Goal: Task Accomplishment & Management: Manage account settings

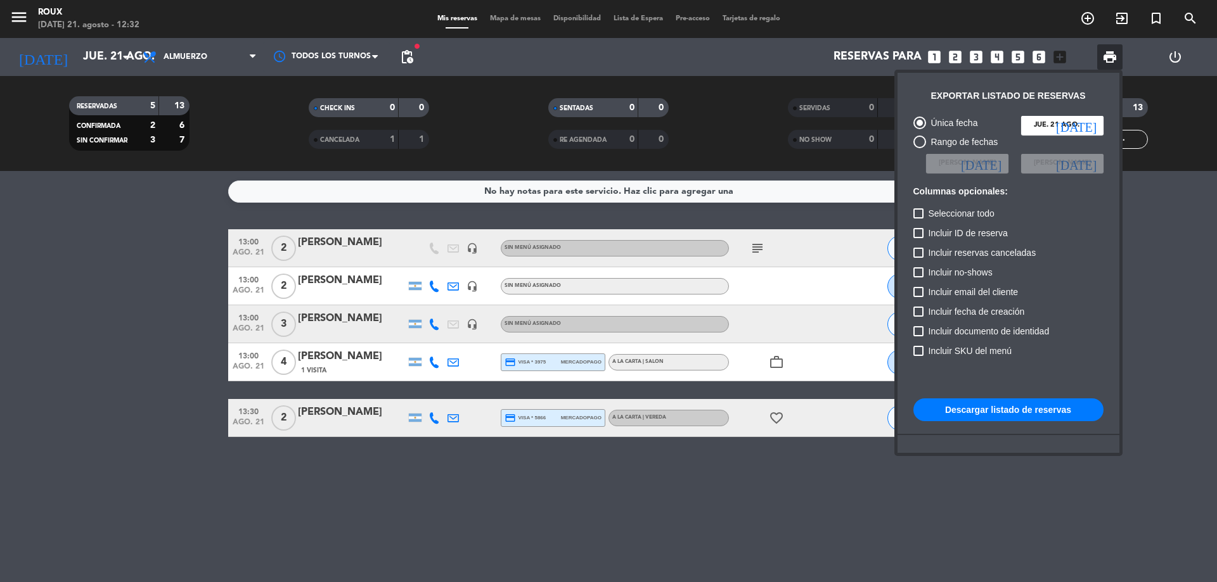
click at [122, 56] on div at bounding box center [608, 291] width 1217 height 582
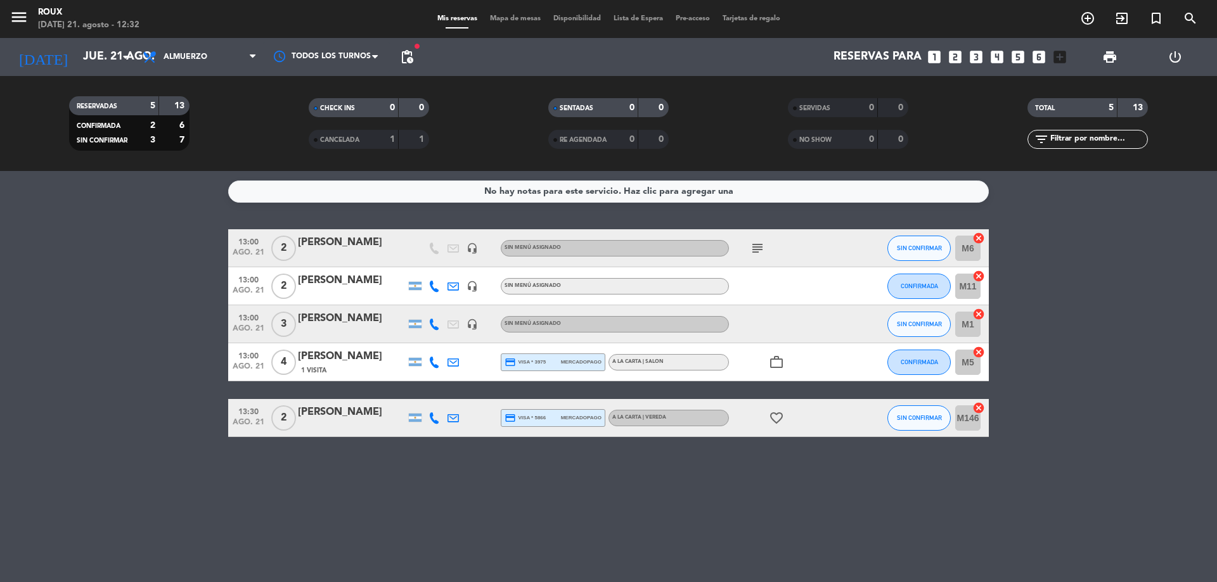
click at [122, 56] on icon "arrow_drop_down" at bounding box center [125, 56] width 15 height 15
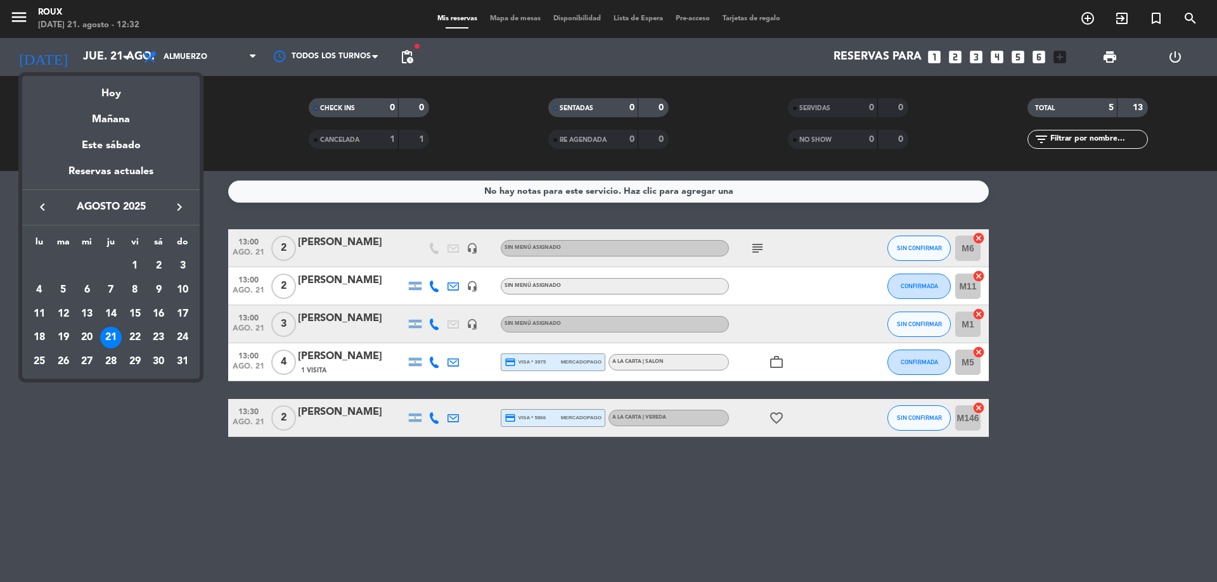
click at [160, 333] on div "23" at bounding box center [159, 338] width 22 height 22
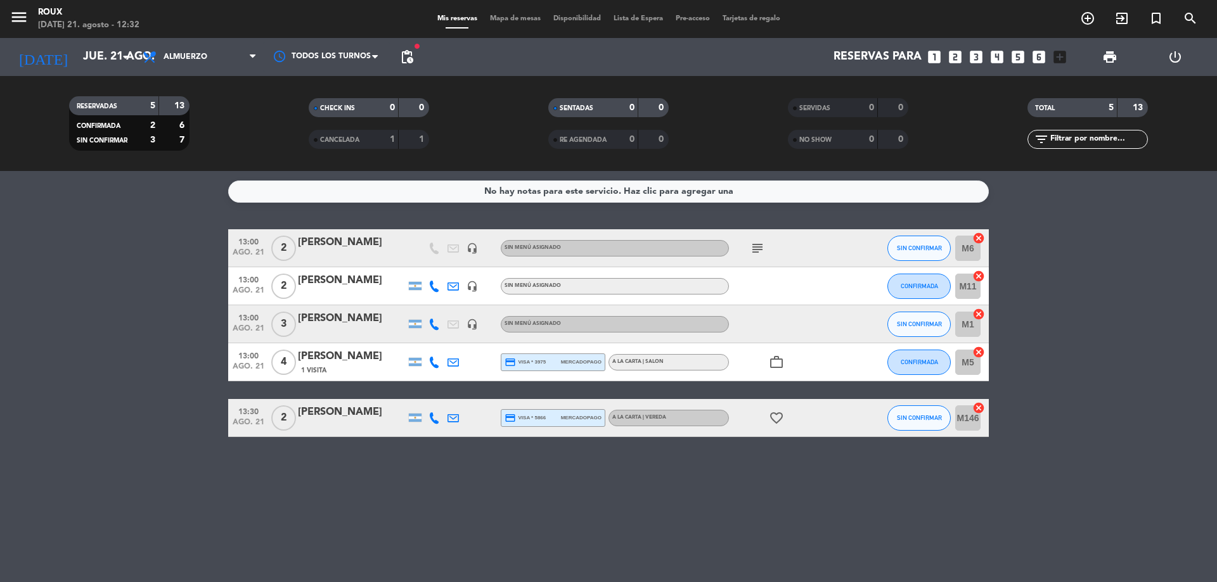
type input "sáb. 23 ago."
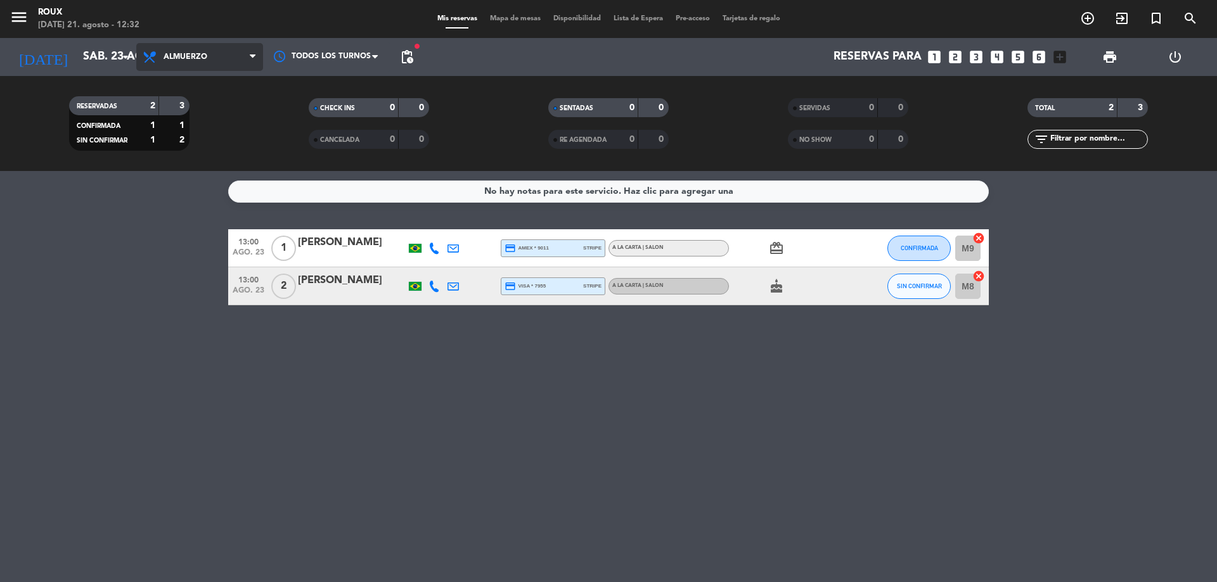
click at [177, 51] on span "Almuerzo" at bounding box center [199, 57] width 127 height 28
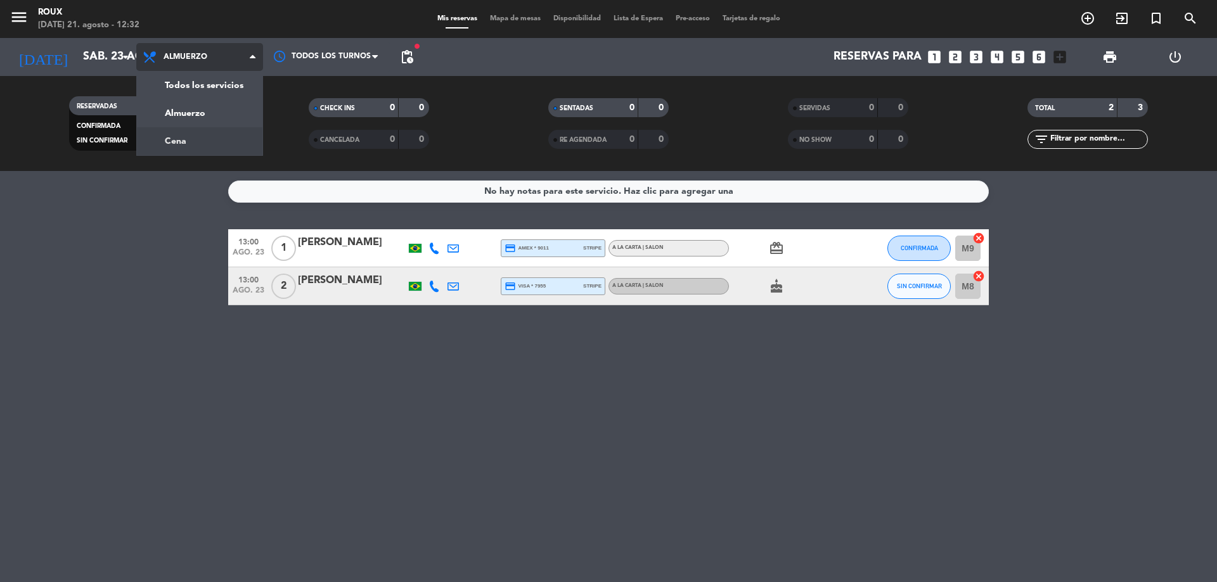
click at [188, 136] on div "menu [PERSON_NAME] [DATE] 21. agosto - 12:32 Mis reservas Mapa de mesas Disponi…" at bounding box center [608, 85] width 1217 height 171
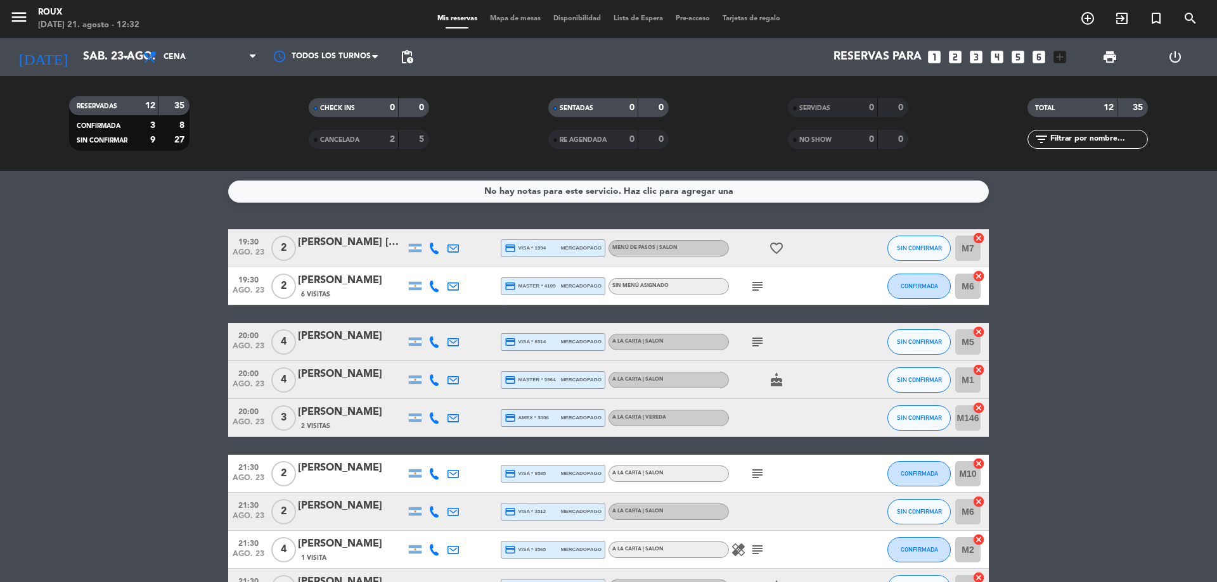
click at [517, 16] on span "Mapa de mesas" at bounding box center [514, 18] width 63 height 7
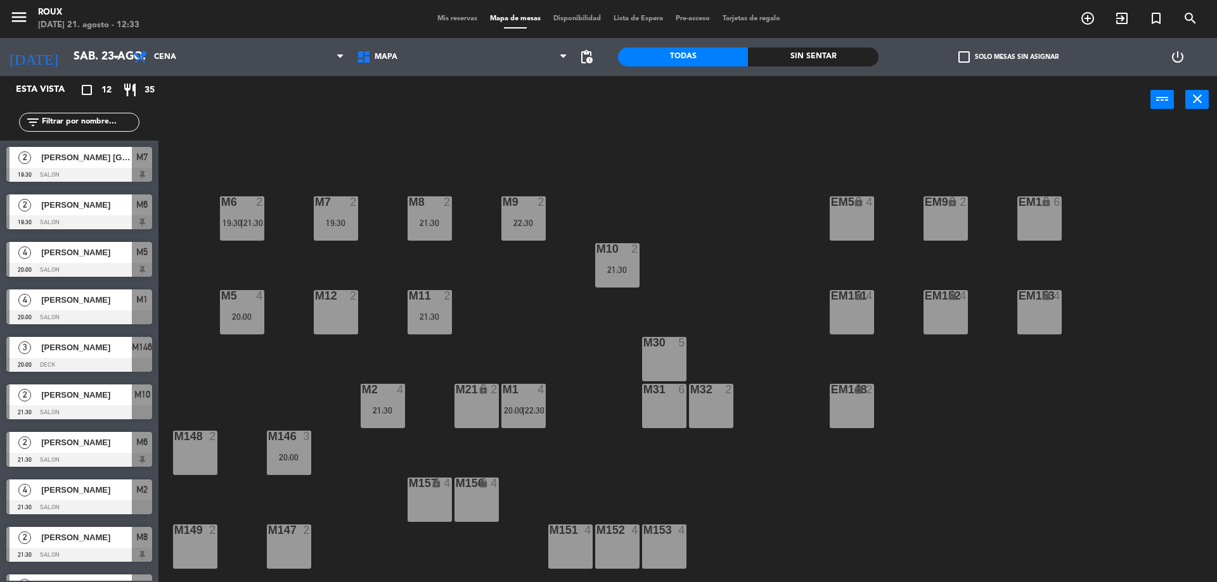
click at [663, 374] on div "M30 5" at bounding box center [664, 359] width 44 height 44
click at [686, 310] on div "M6 2 19:30 | 21:30 M7 2 19:30 M8 2 21:30 M9 2 22:30 EM9 lock 2 EM5 lock 4 EM1 l…" at bounding box center [693, 356] width 1046 height 459
click at [671, 407] on div "M31 6" at bounding box center [664, 406] width 44 height 44
click at [608, 97] on button "[GEOGRAPHIC_DATA]" at bounding box center [615, 99] width 76 height 25
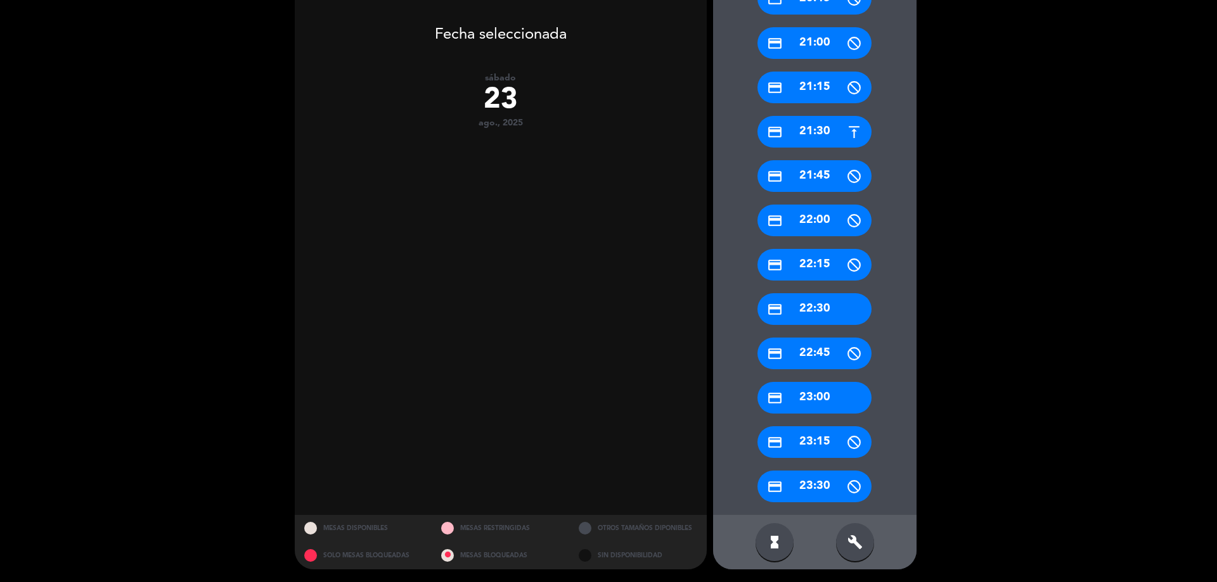
click at [857, 546] on icon "build" at bounding box center [854, 542] width 15 height 15
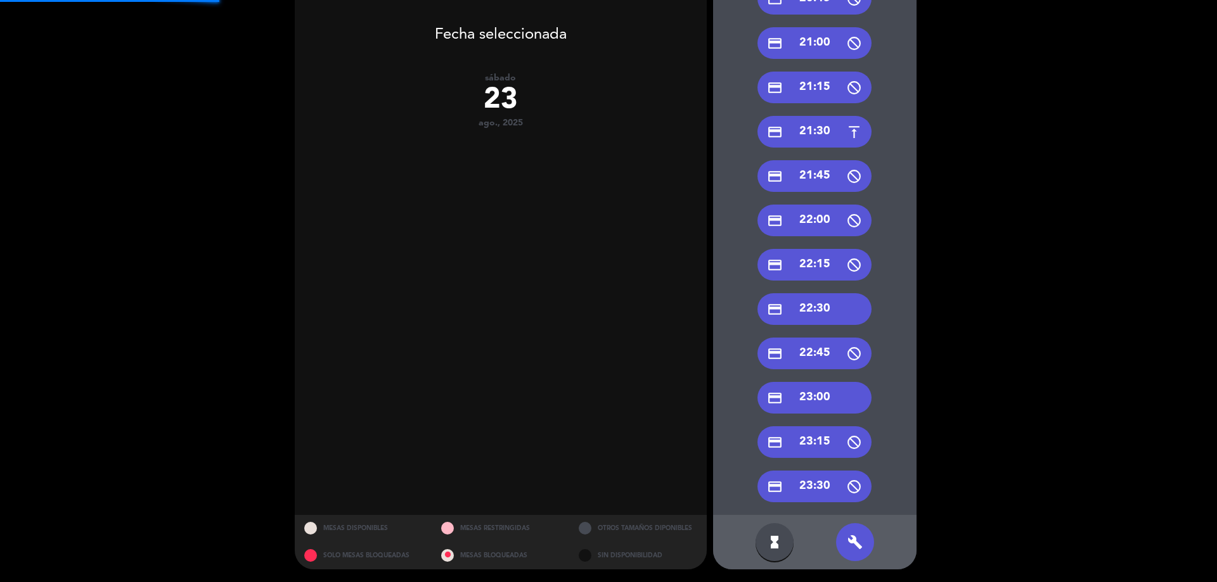
scroll to position [452, 0]
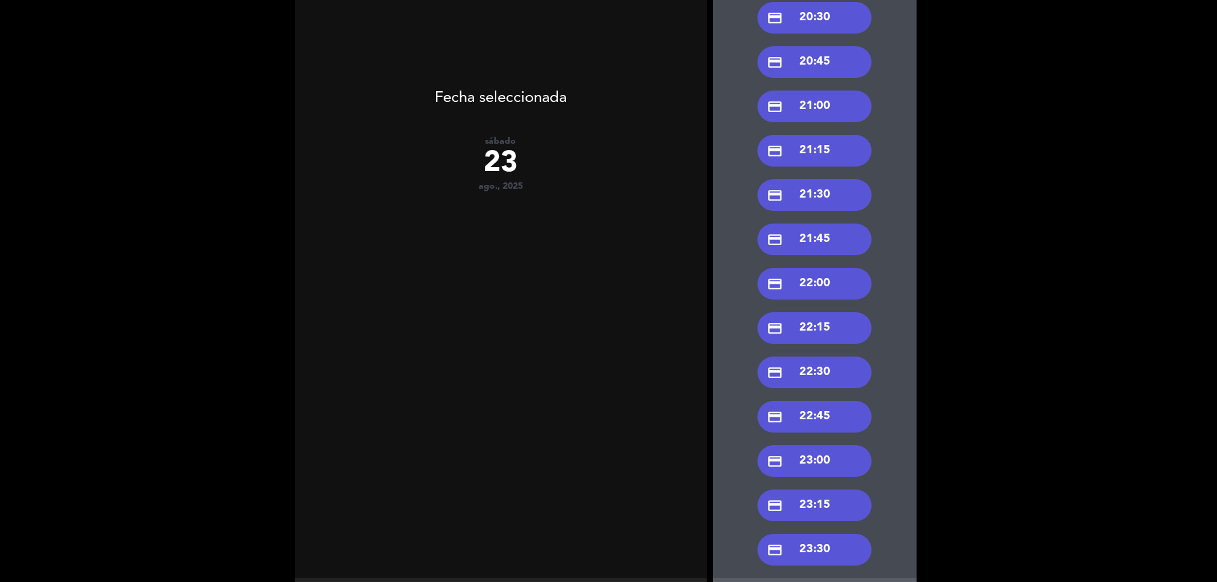
click at [821, 109] on div "credit_card 21:00" at bounding box center [814, 107] width 114 height 32
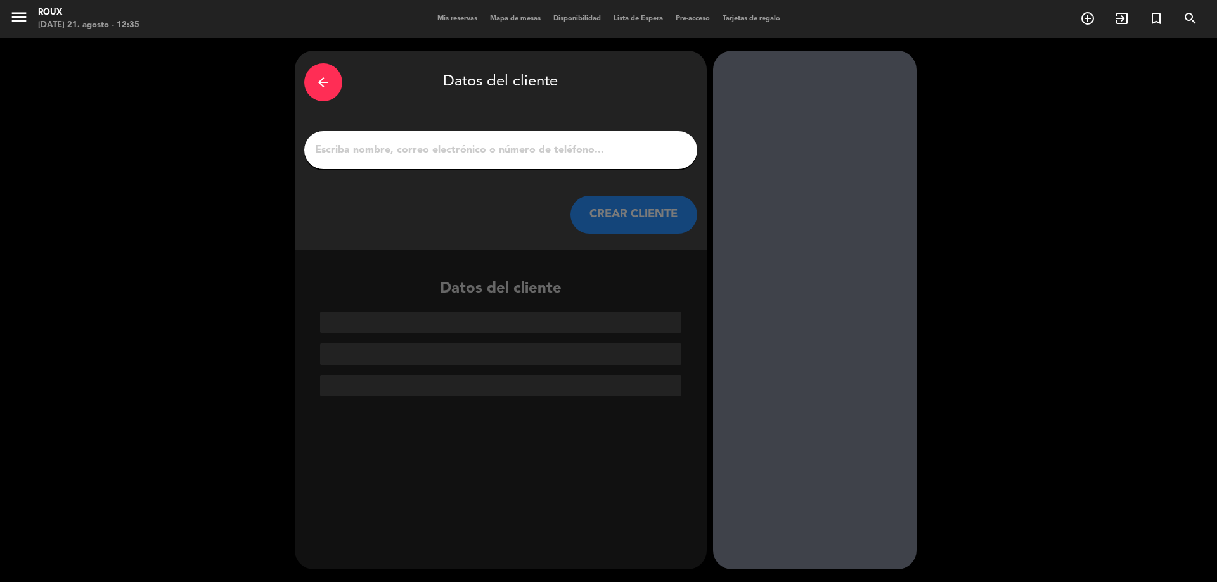
click at [497, 144] on input "1" at bounding box center [501, 150] width 374 height 18
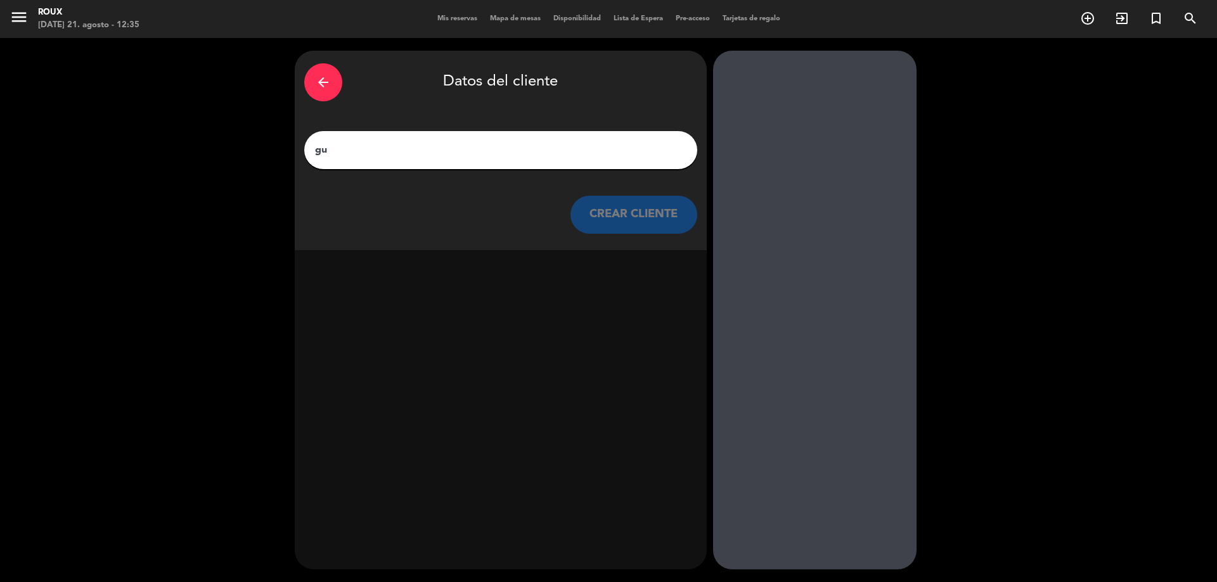
type input "g"
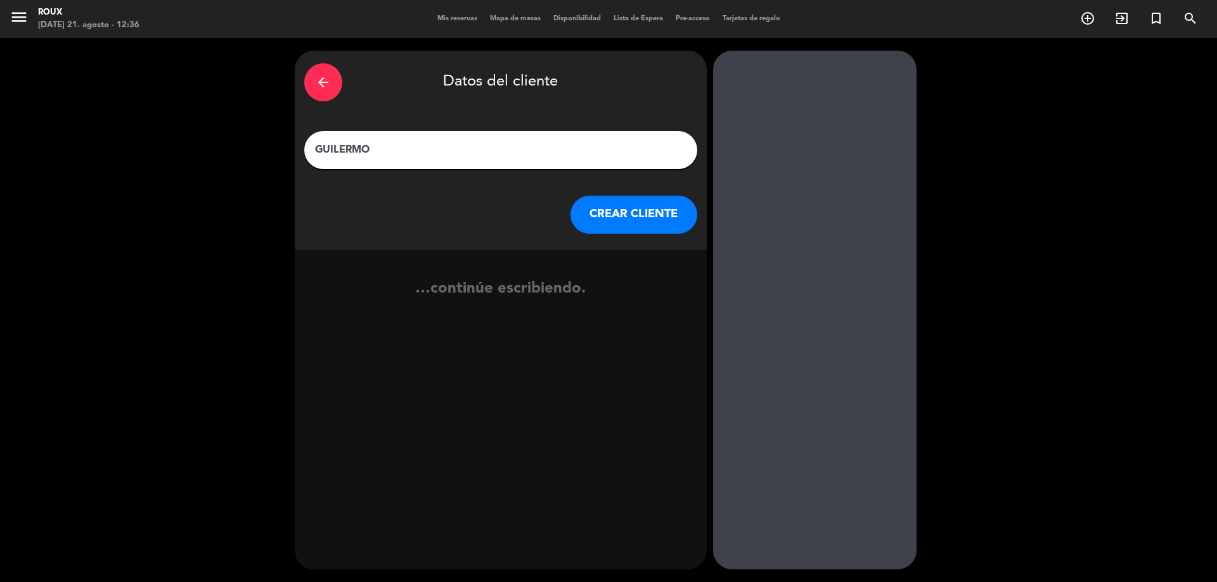
type input "GUILERMO"
click at [651, 210] on button "CREAR CLIENTE" at bounding box center [633, 215] width 127 height 38
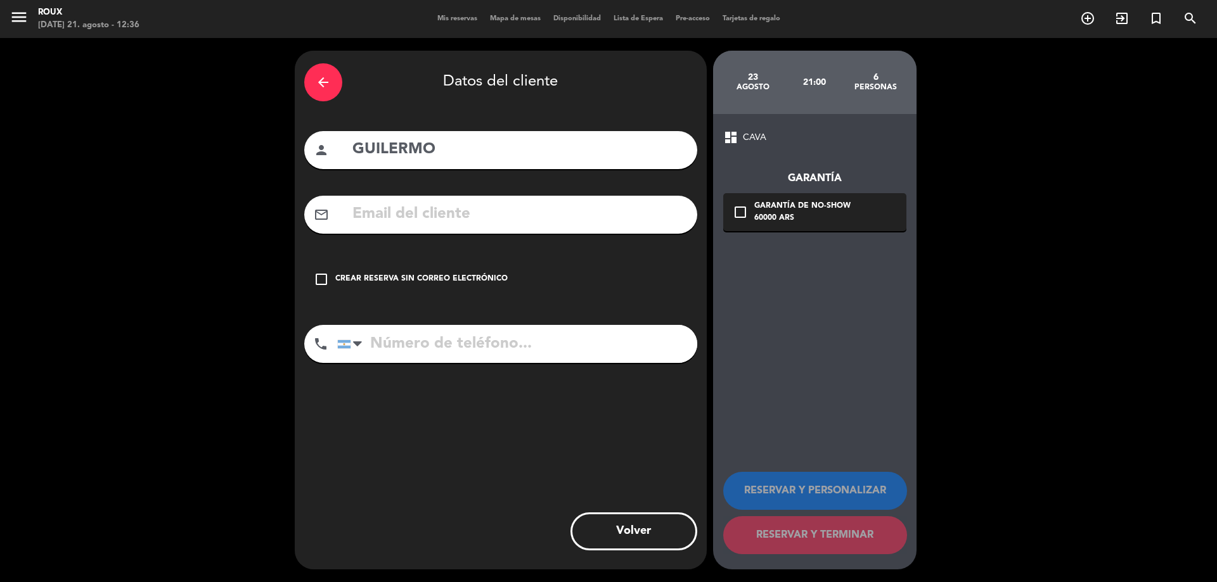
click at [437, 352] on input "tel" at bounding box center [517, 344] width 360 height 38
type input "1144467074"
click at [322, 278] on icon "check_box_outline_blank" at bounding box center [321, 279] width 15 height 15
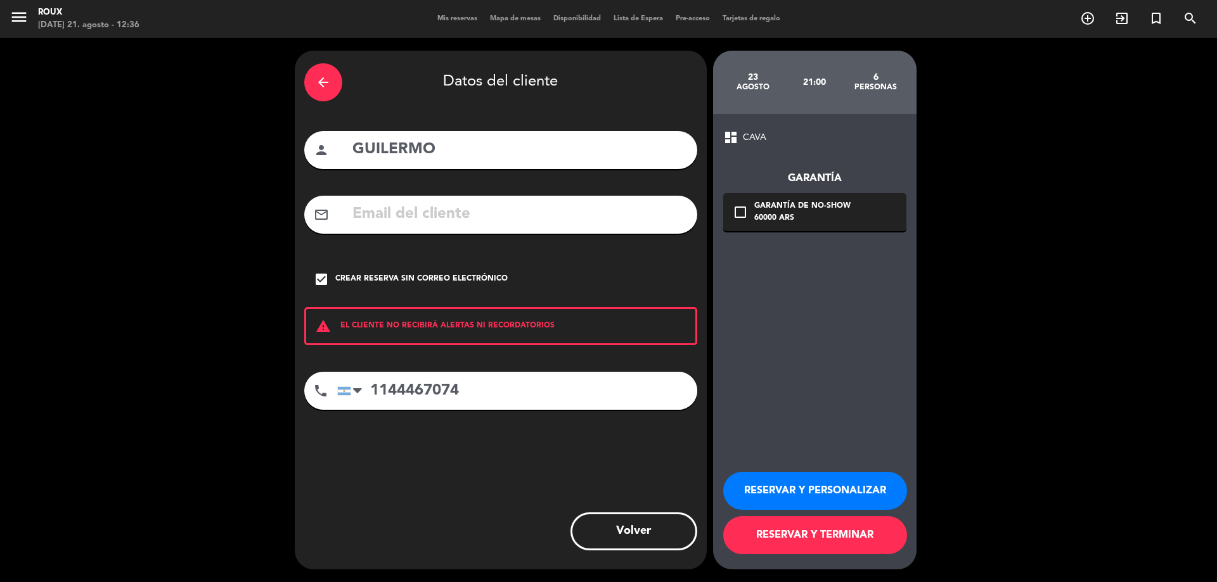
click at [829, 532] on button "RESERVAR Y TERMINAR" at bounding box center [815, 535] width 184 height 38
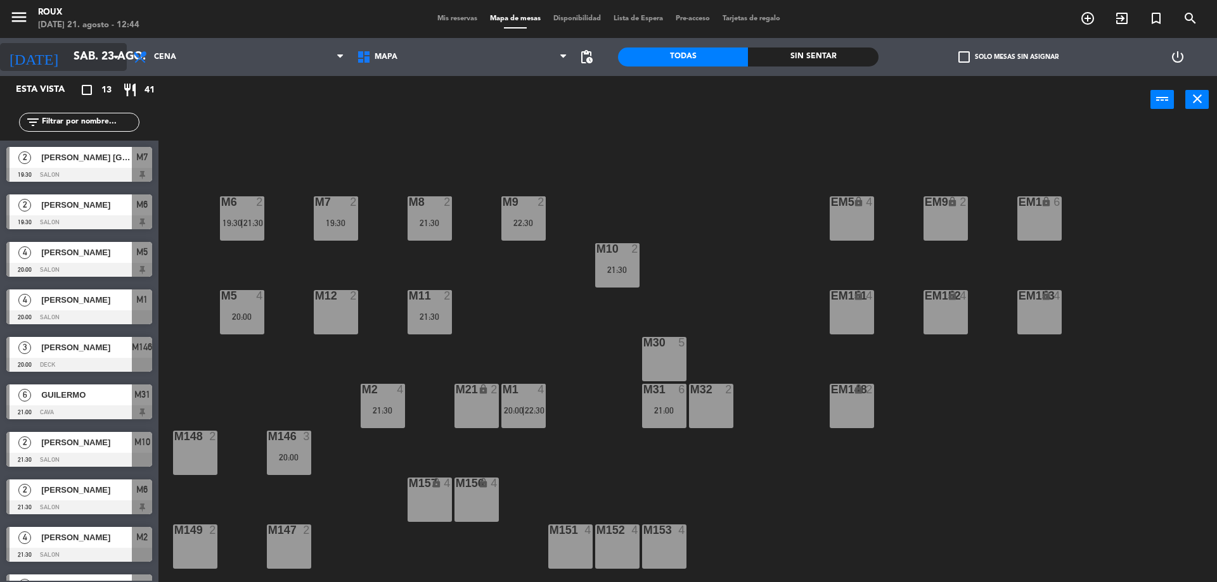
click at [117, 56] on icon "arrow_drop_down" at bounding box center [115, 56] width 15 height 15
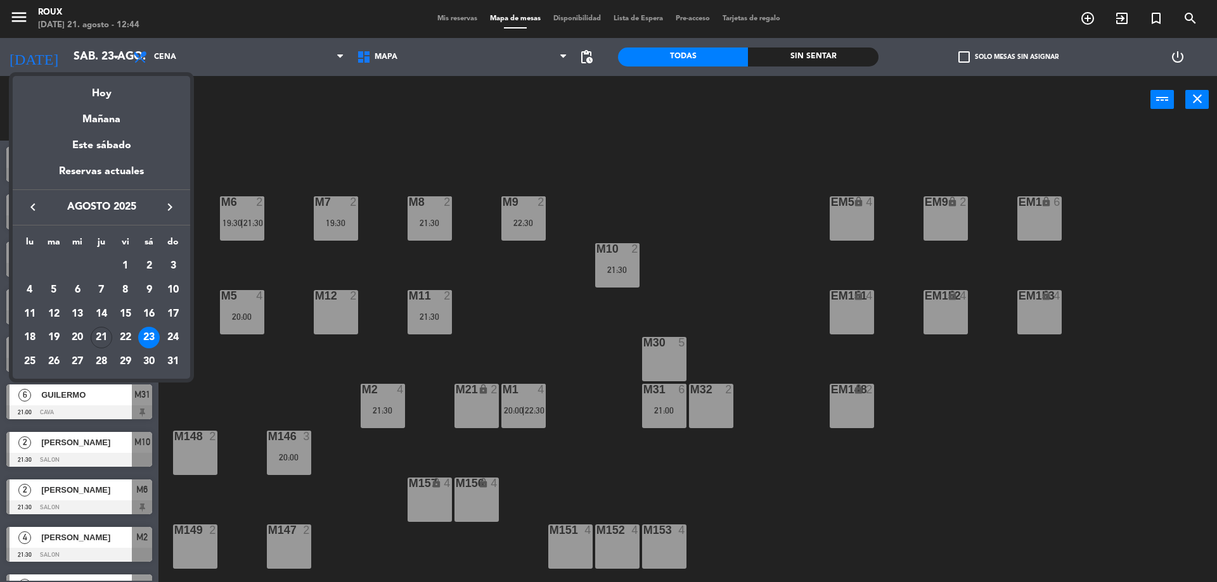
click at [168, 214] on icon "keyboard_arrow_right" at bounding box center [169, 207] width 15 height 15
click at [320, 149] on div at bounding box center [608, 291] width 1217 height 582
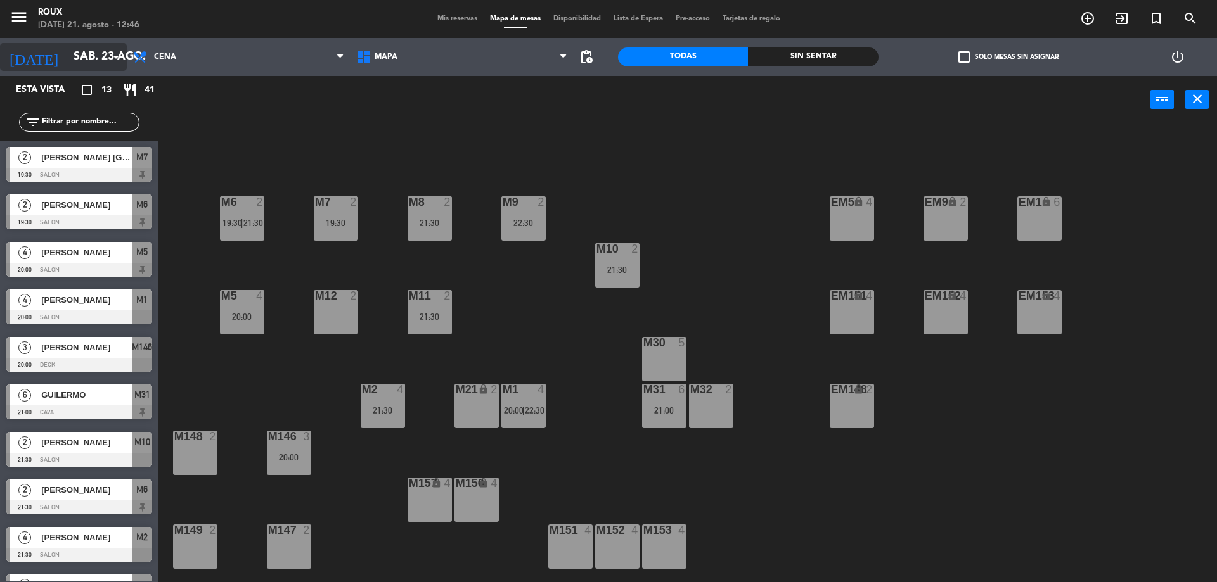
click at [118, 54] on icon "arrow_drop_down" at bounding box center [115, 56] width 15 height 15
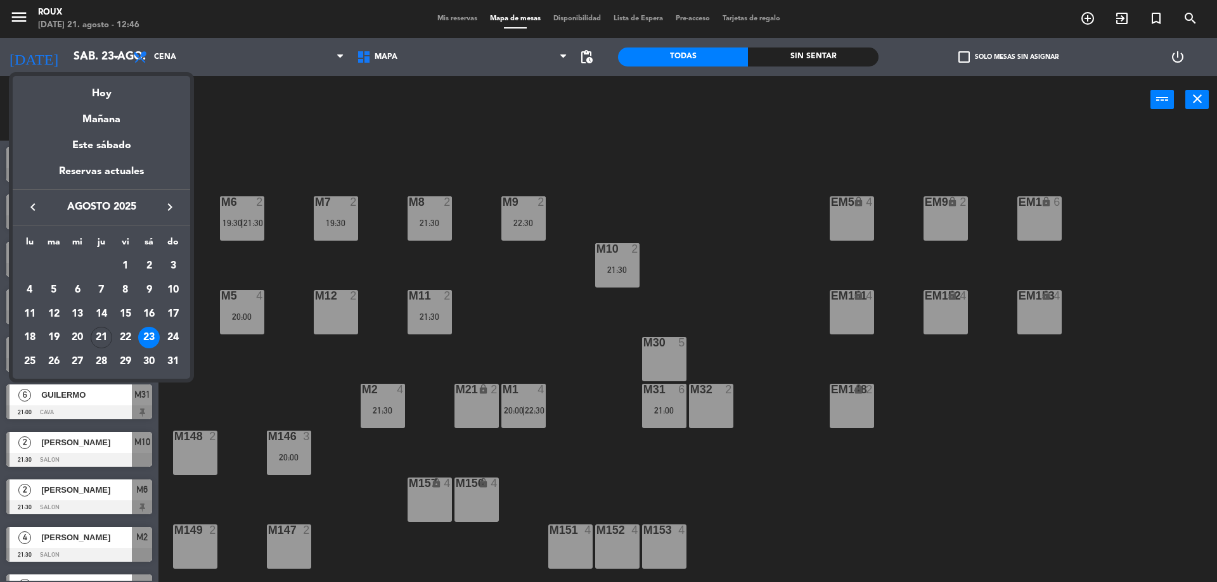
click at [169, 207] on icon "keyboard_arrow_right" at bounding box center [169, 207] width 15 height 15
click at [22, 310] on div "6" at bounding box center [30, 314] width 22 height 22
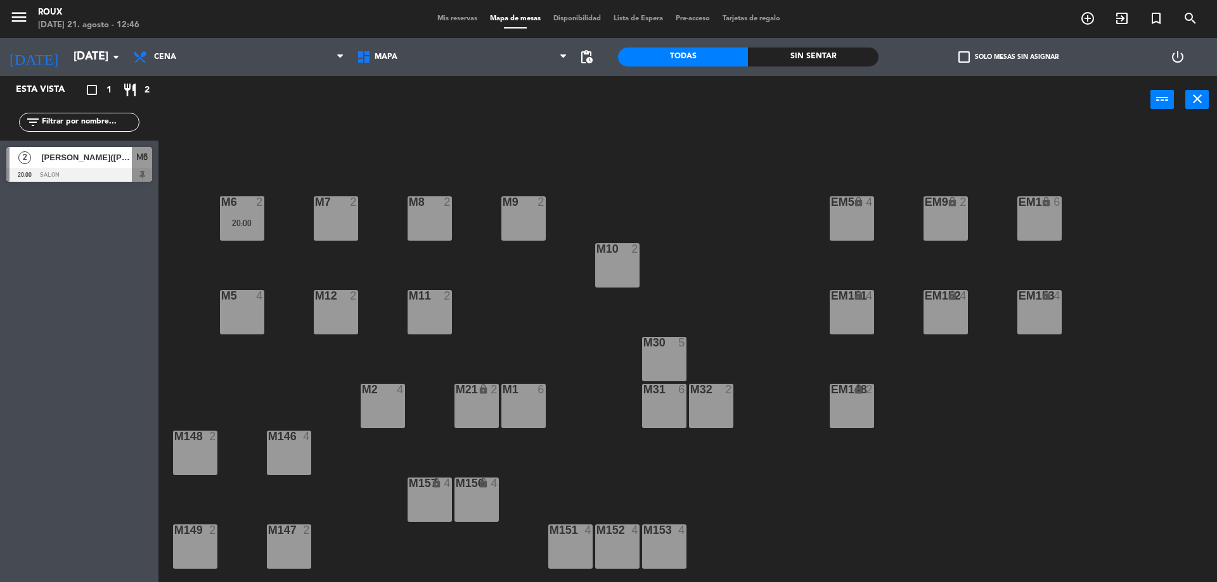
click at [113, 168] on div at bounding box center [79, 175] width 146 height 14
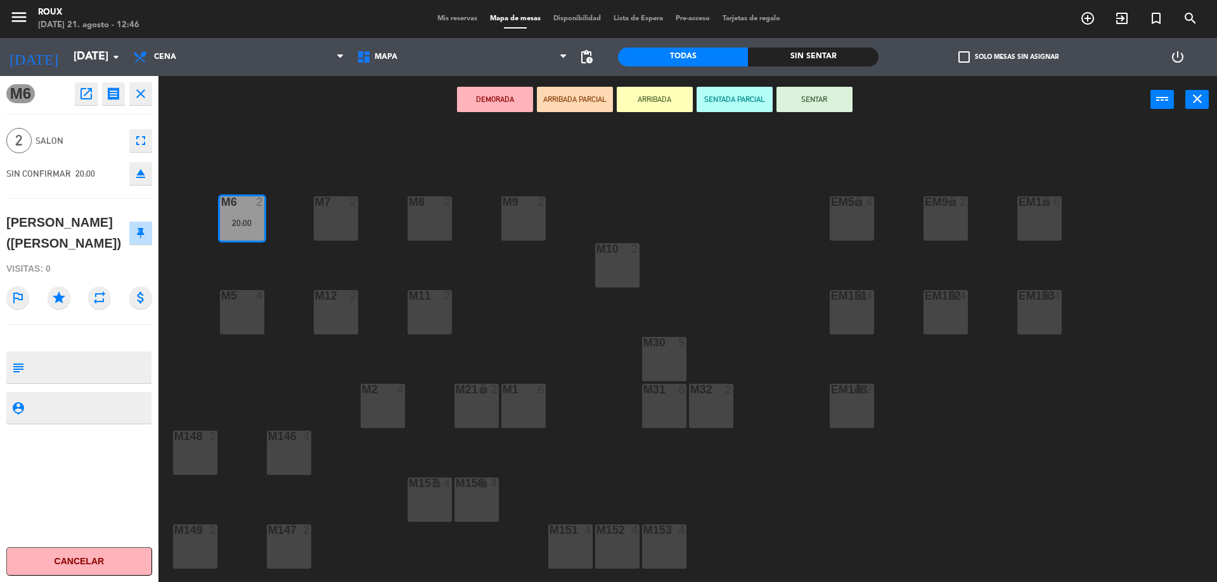
click at [273, 129] on div "M6 2 20:00 M7 2 M8 2 M9 2 EM9 lock 2 EM5 lock 4 EM1 lock 6 M10 2 M11 2 M12 2 M5…" at bounding box center [693, 356] width 1046 height 459
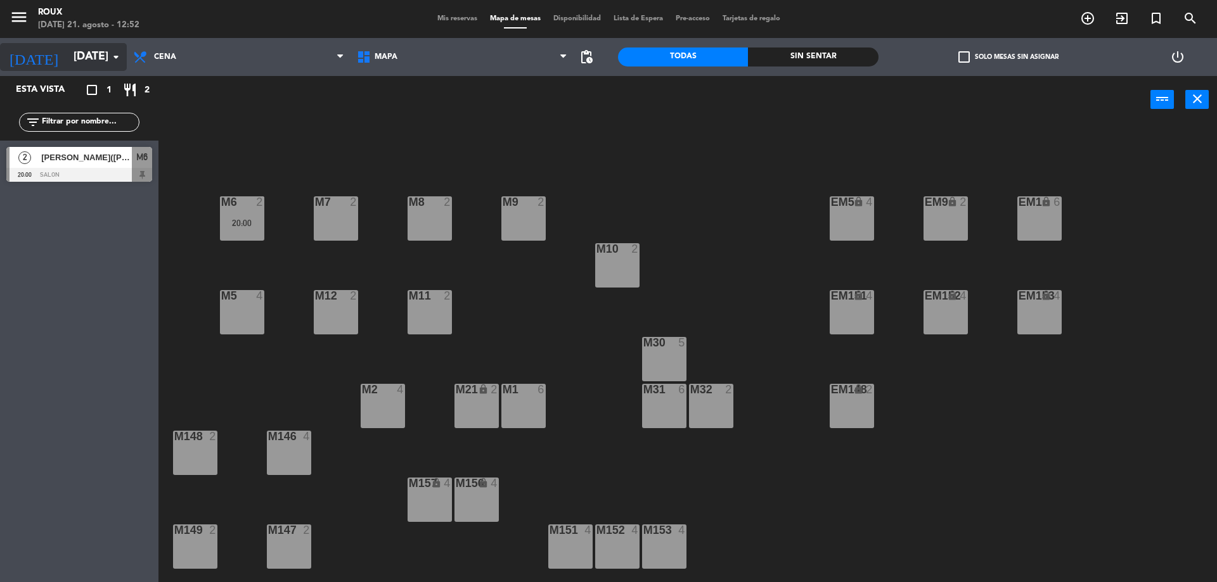
click at [103, 58] on input "[DATE]" at bounding box center [140, 56] width 147 height 25
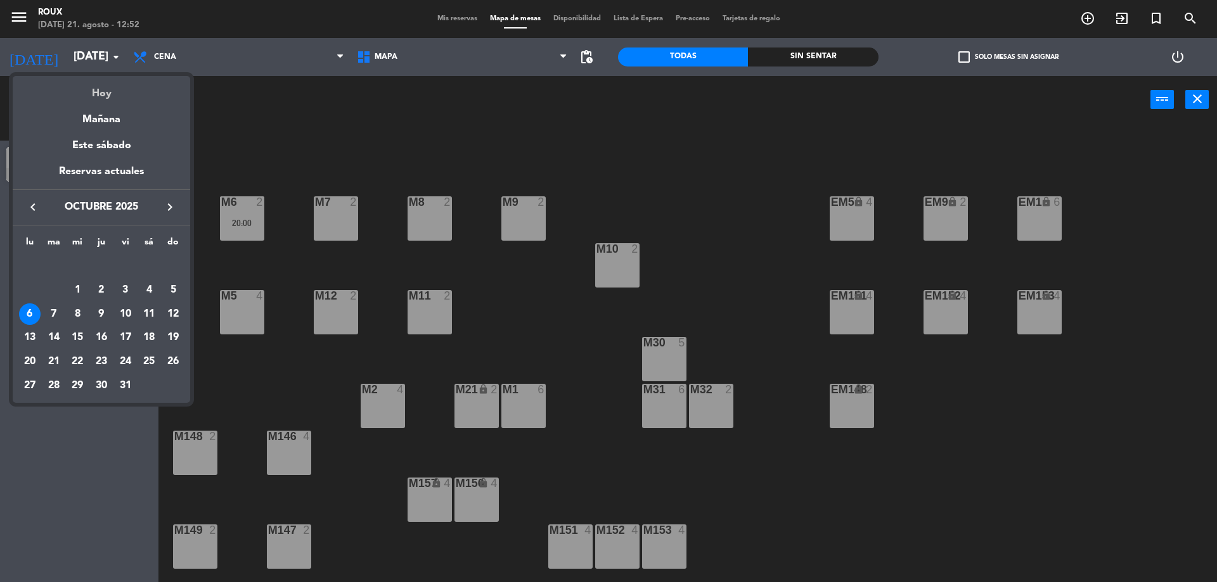
click at [117, 91] on div "Hoy" at bounding box center [101, 89] width 177 height 26
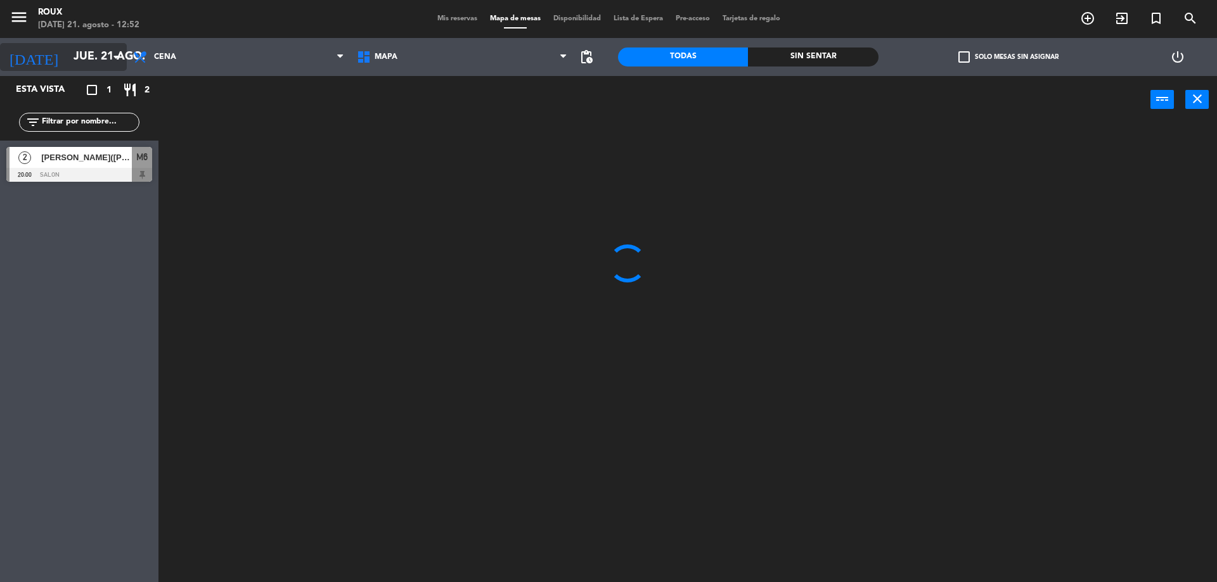
click at [115, 61] on icon "arrow_drop_down" at bounding box center [115, 56] width 15 height 15
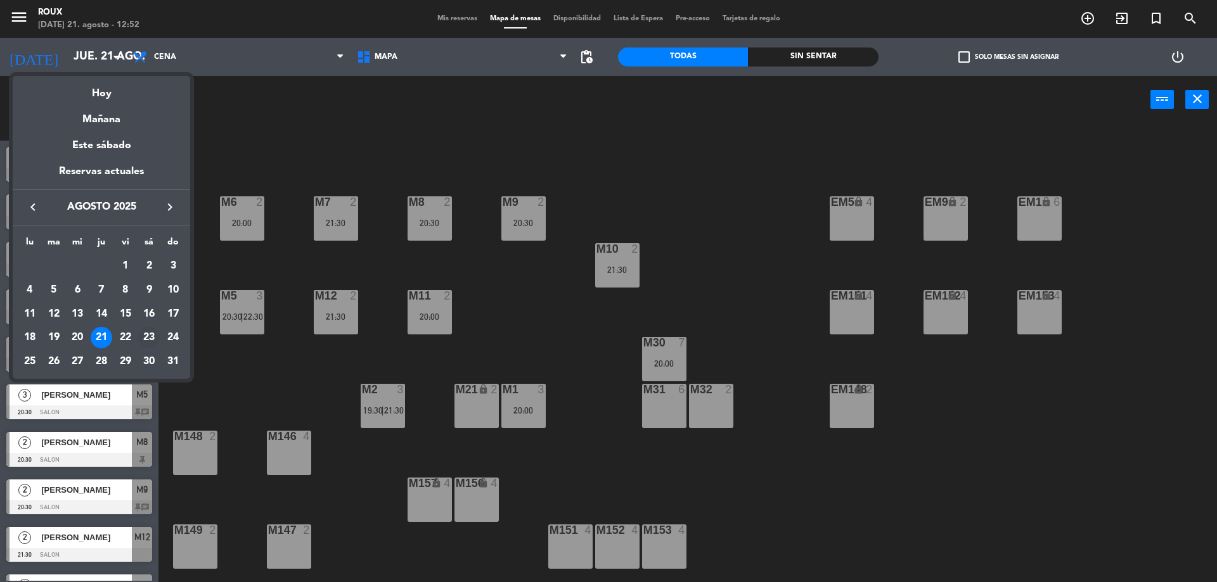
click at [148, 337] on div "23" at bounding box center [149, 338] width 22 height 22
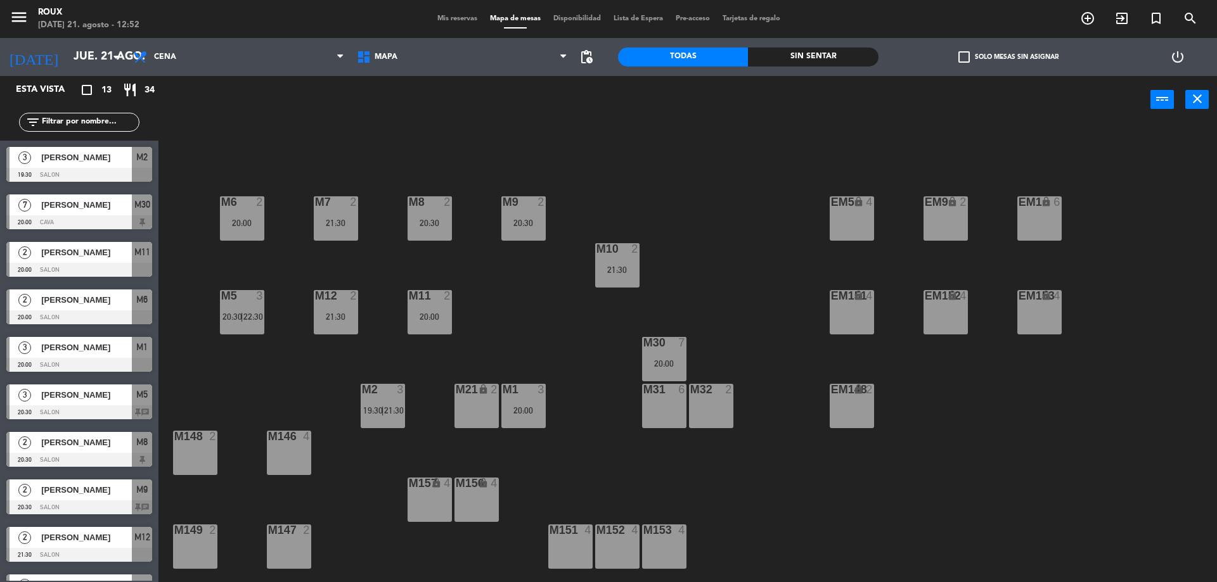
type input "sáb. 23 ago."
click at [659, 404] on div "M31 6 21:00" at bounding box center [664, 406] width 44 height 44
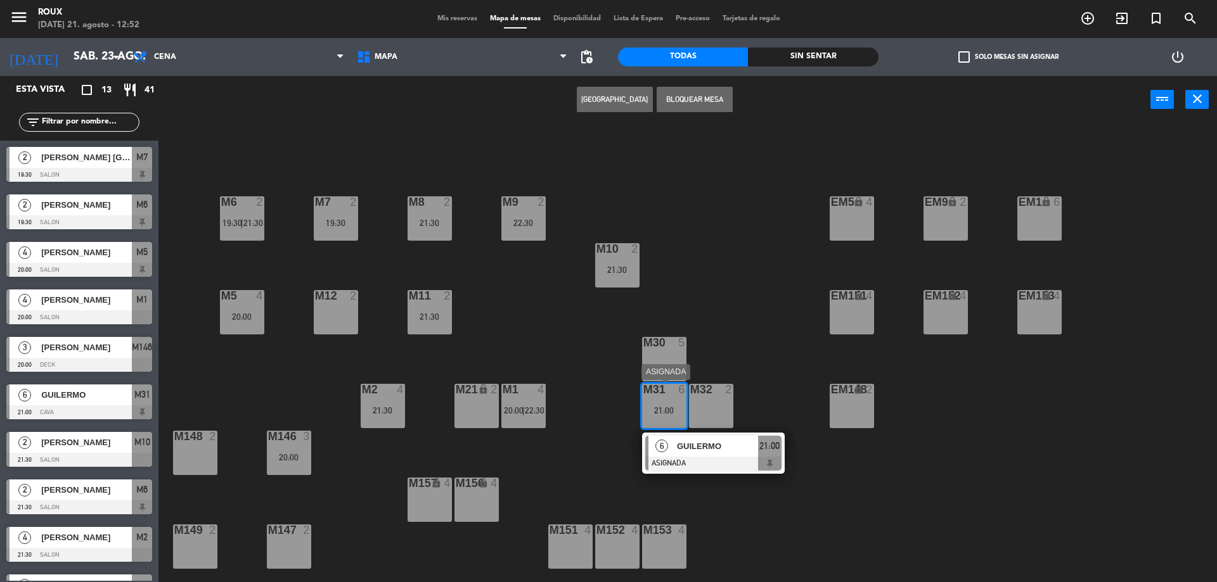
click at [691, 442] on span "GUILERMO" at bounding box center [717, 446] width 81 height 13
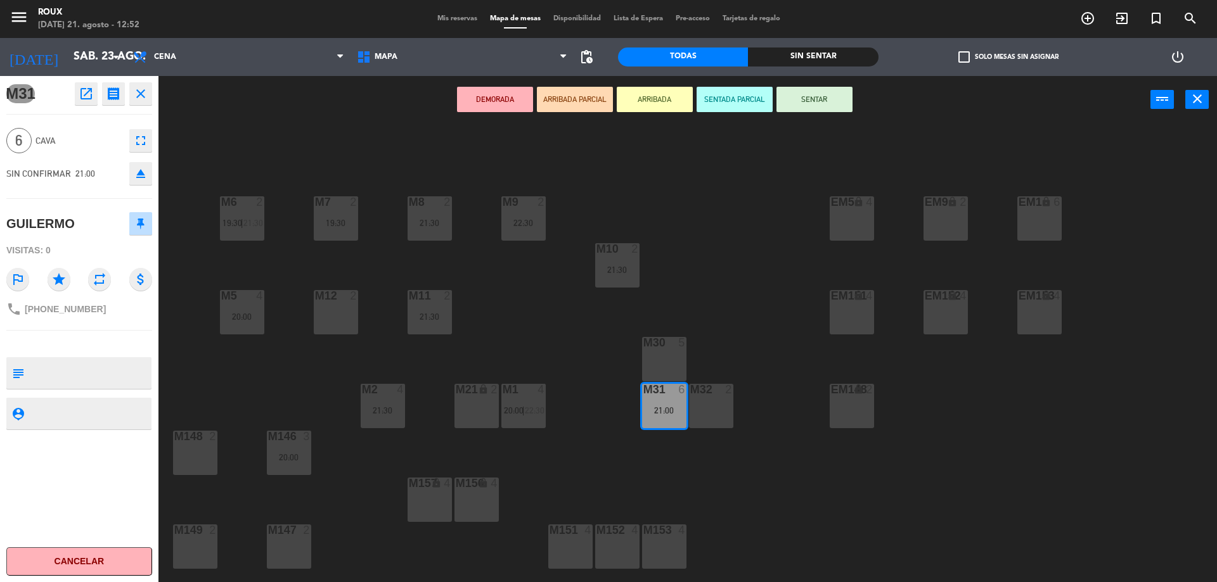
click at [445, 20] on span "Mis reservas" at bounding box center [457, 18] width 53 height 7
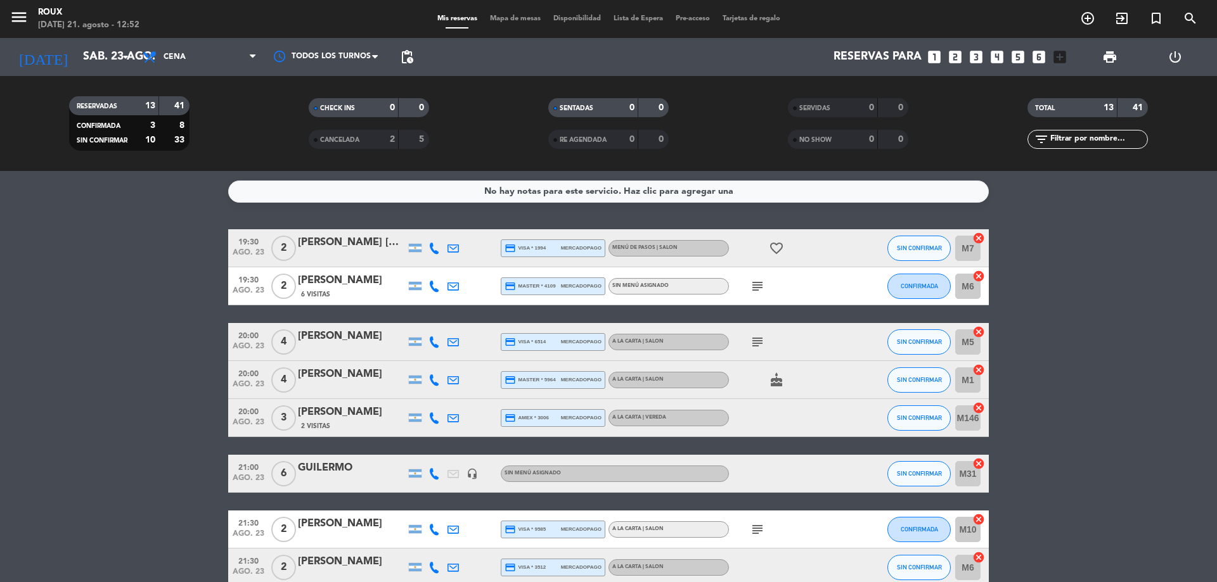
click at [339, 473] on div "GUILERMO" at bounding box center [352, 468] width 108 height 16
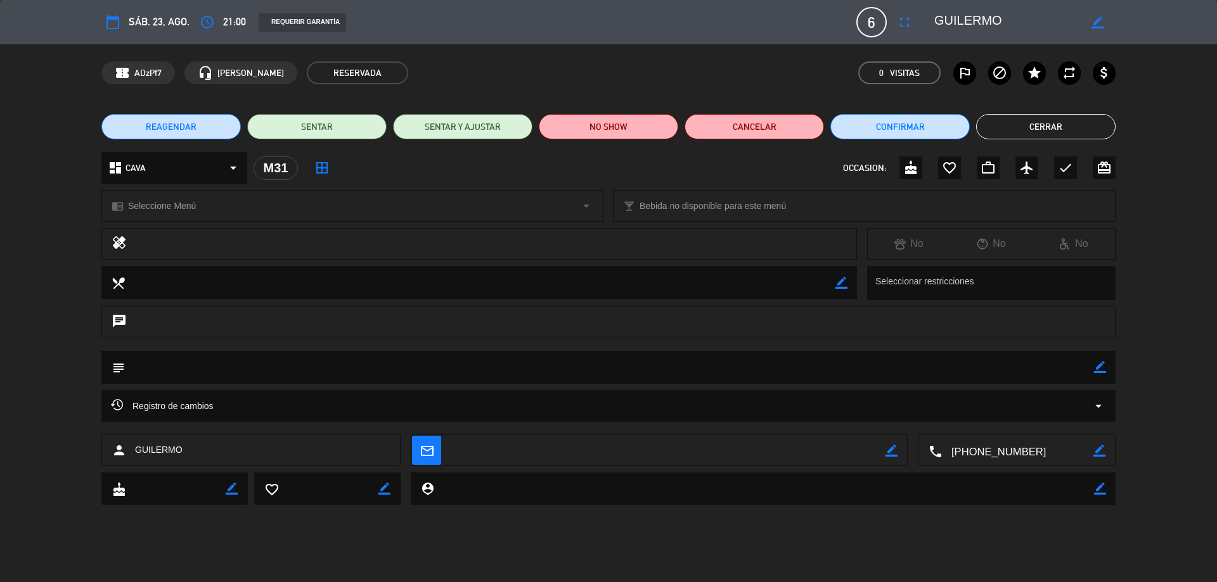
click at [532, 452] on textarea at bounding box center [667, 451] width 435 height 32
click at [890, 451] on icon "border_color" at bounding box center [891, 451] width 12 height 12
click at [496, 456] on textarea at bounding box center [667, 451] width 435 height 32
type textarea "[EMAIL_ADDRESS][DOMAIN_NAME]"
click at [891, 452] on icon at bounding box center [891, 451] width 12 height 12
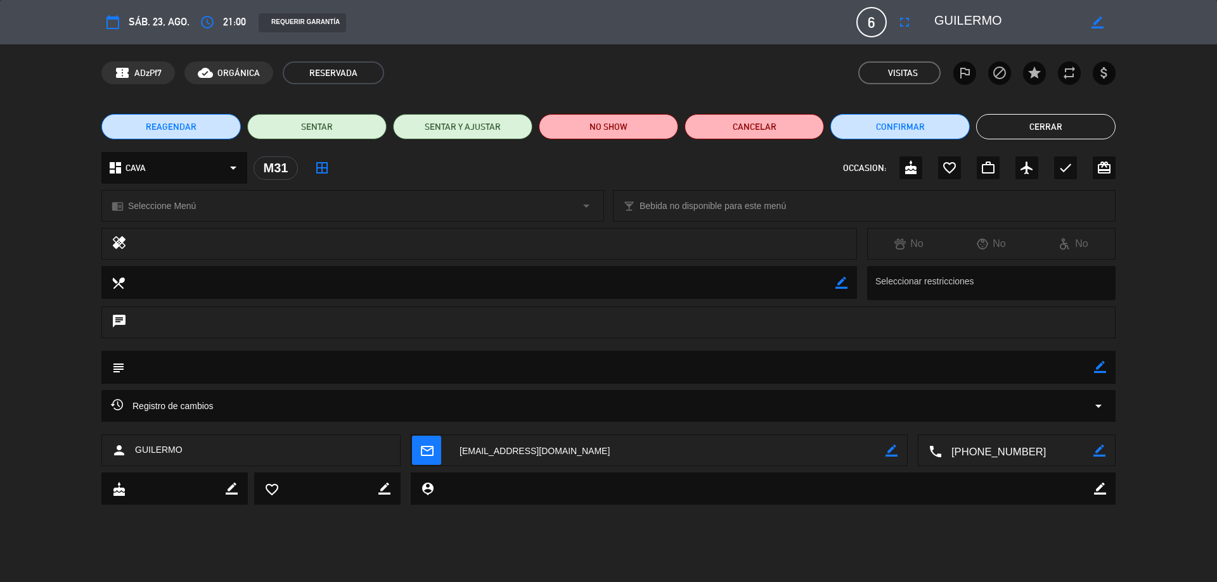
click at [324, 22] on div "REQUERIR GARANTÍA" at bounding box center [302, 22] width 87 height 19
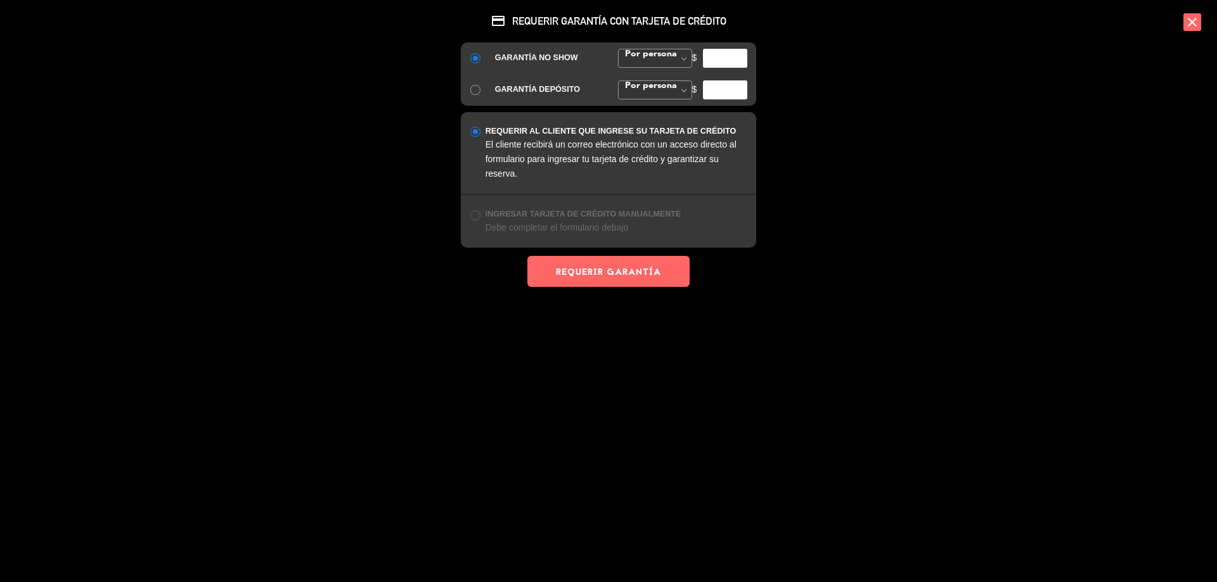
click at [710, 64] on input "number" at bounding box center [725, 58] width 44 height 19
type input "5"
type input "10000"
click at [571, 266] on button "REQUERIR GARANTÍA" at bounding box center [608, 271] width 162 height 31
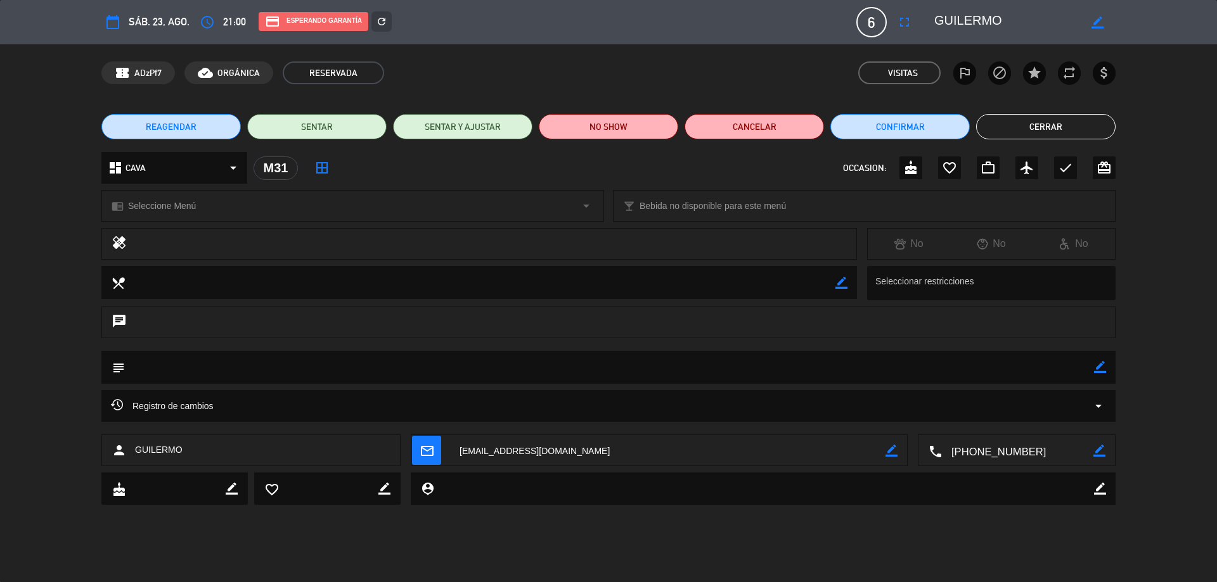
click at [1011, 132] on button "Cerrar" at bounding box center [1045, 126] width 139 height 25
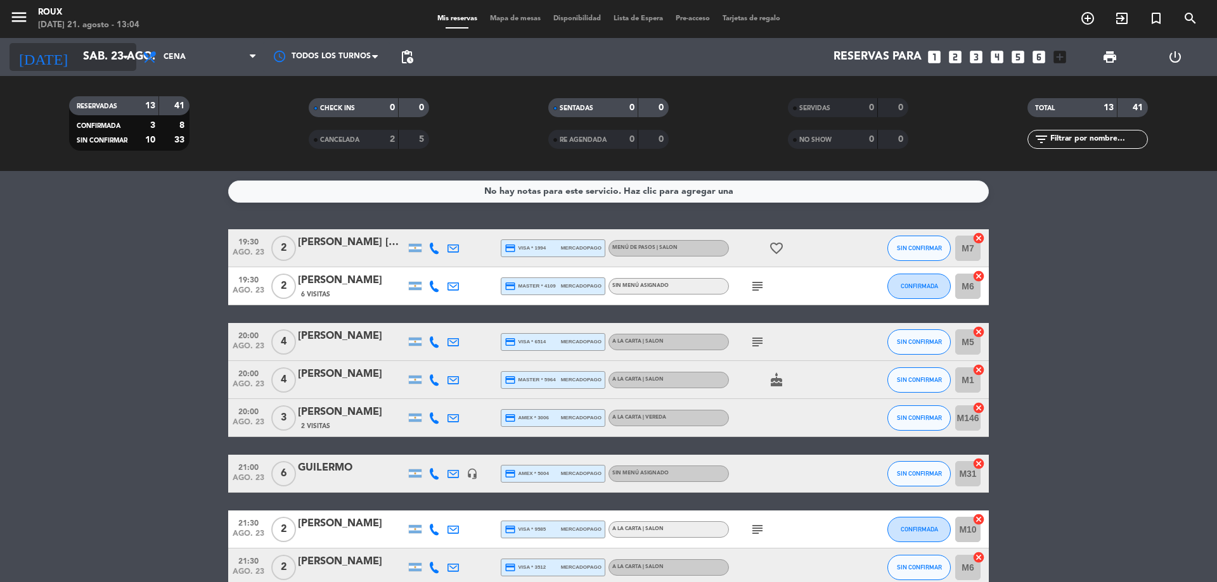
click at [127, 51] on icon "arrow_drop_down" at bounding box center [125, 56] width 15 height 15
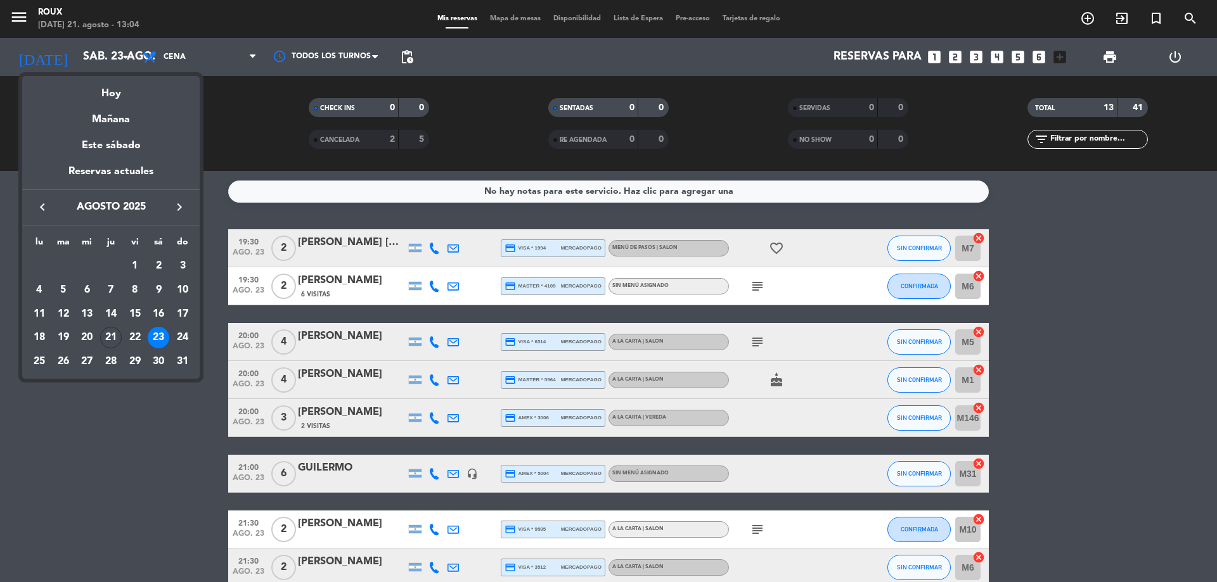
click at [175, 207] on icon "keyboard_arrow_right" at bounding box center [179, 207] width 15 height 15
click at [181, 204] on icon "keyboard_arrow_right" at bounding box center [179, 207] width 15 height 15
click at [86, 334] on div "19" at bounding box center [87, 338] width 22 height 22
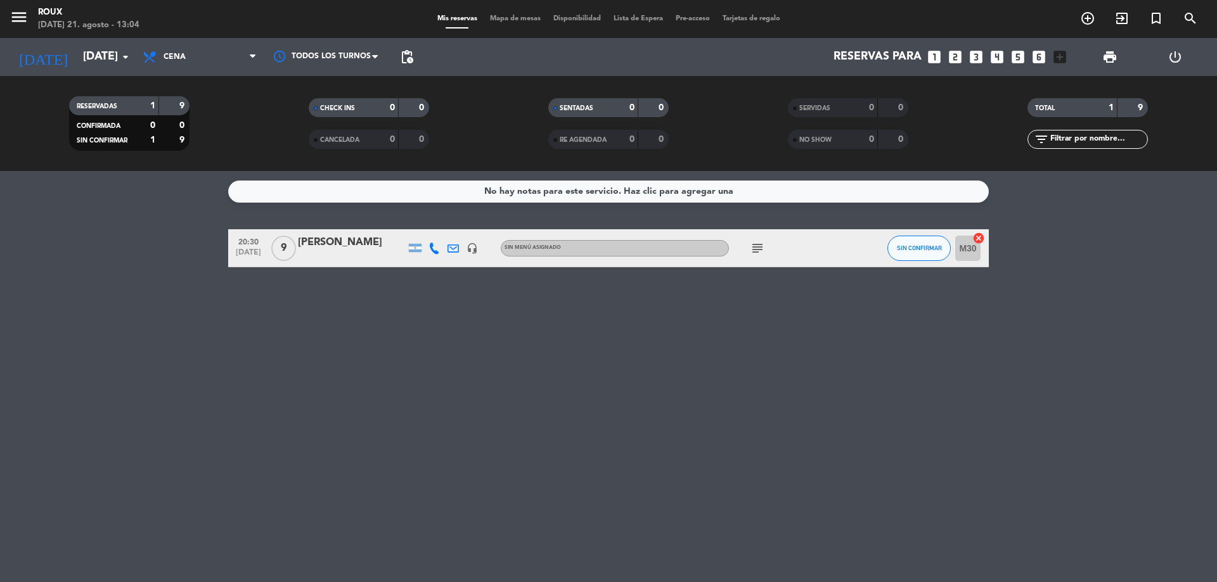
click at [361, 245] on div "[PERSON_NAME]" at bounding box center [352, 242] width 108 height 16
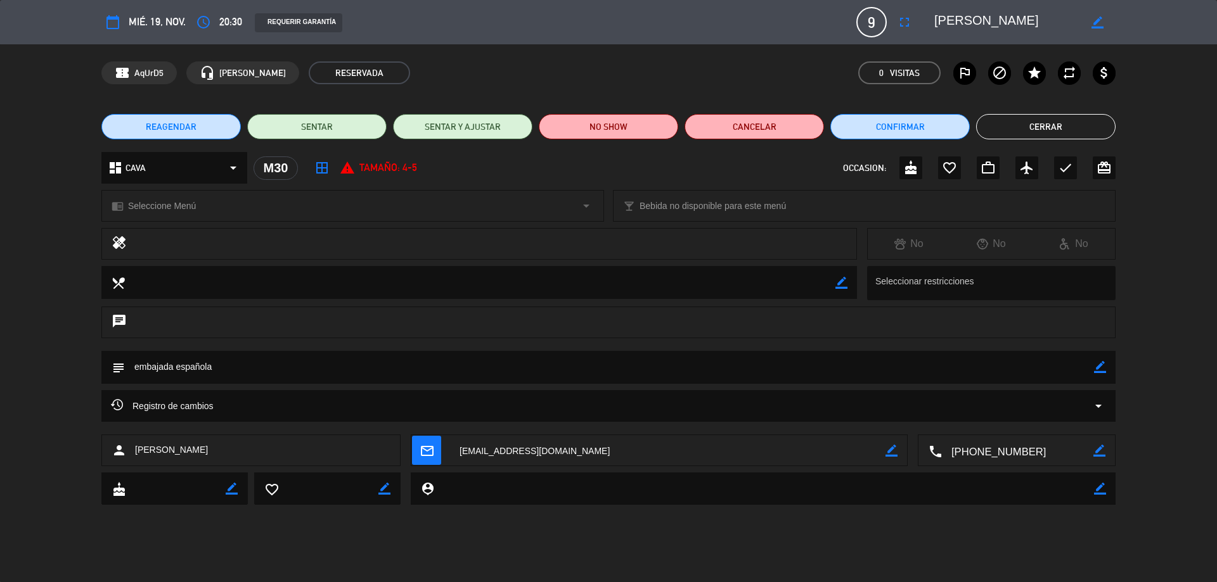
click at [1000, 130] on button "Cerrar" at bounding box center [1045, 126] width 139 height 25
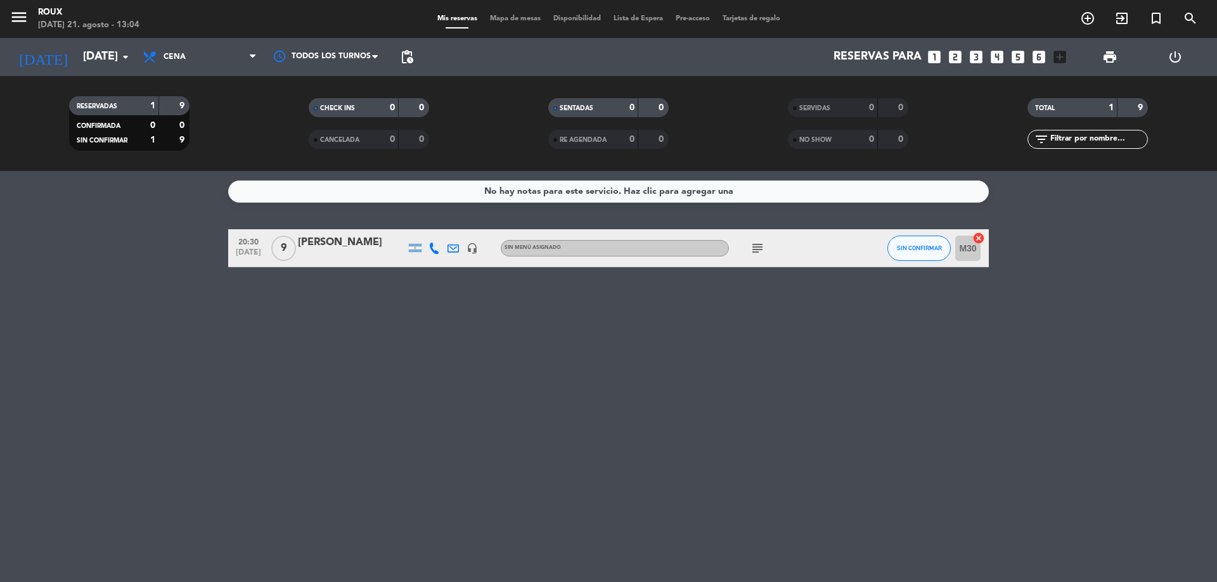
click at [332, 246] on div "[PERSON_NAME]" at bounding box center [352, 242] width 108 height 16
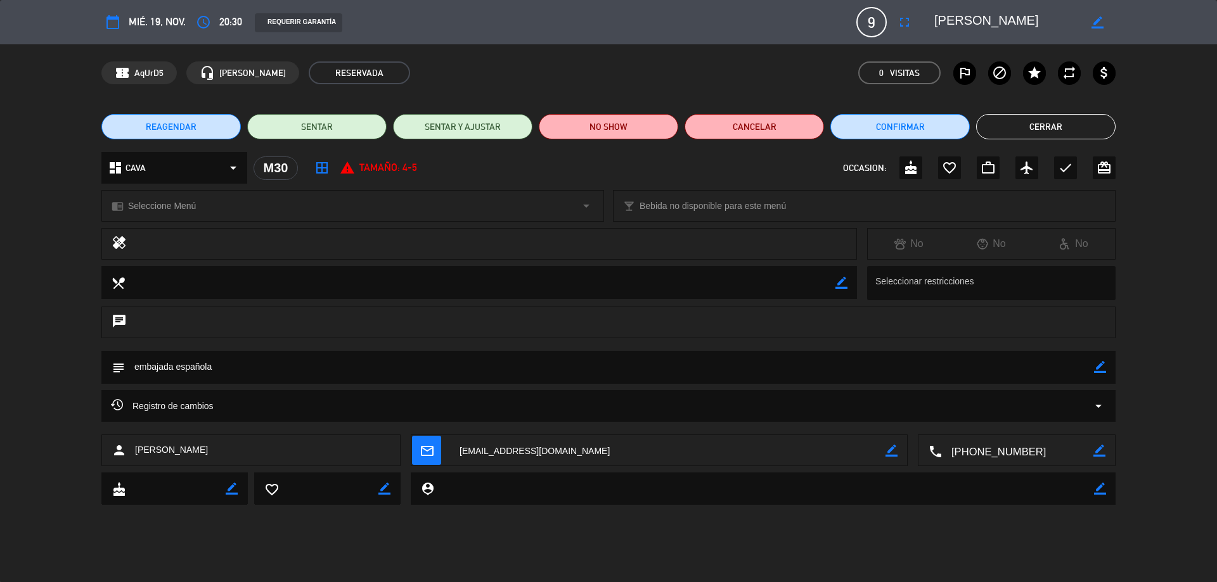
click at [989, 134] on button "Cerrar" at bounding box center [1045, 126] width 139 height 25
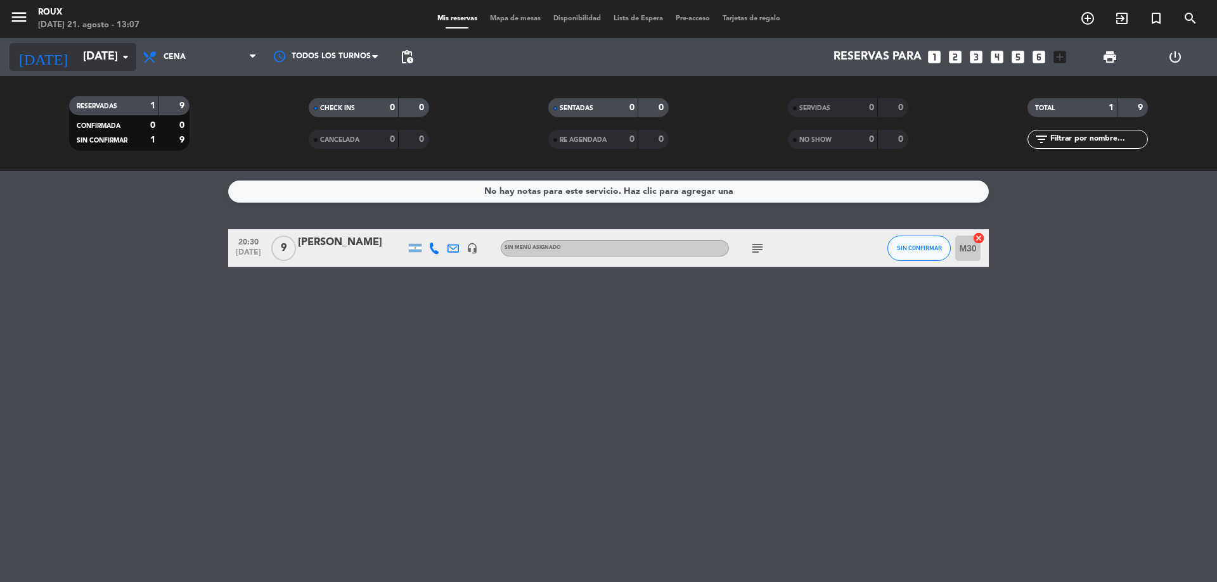
click at [119, 54] on icon "arrow_drop_down" at bounding box center [125, 56] width 15 height 15
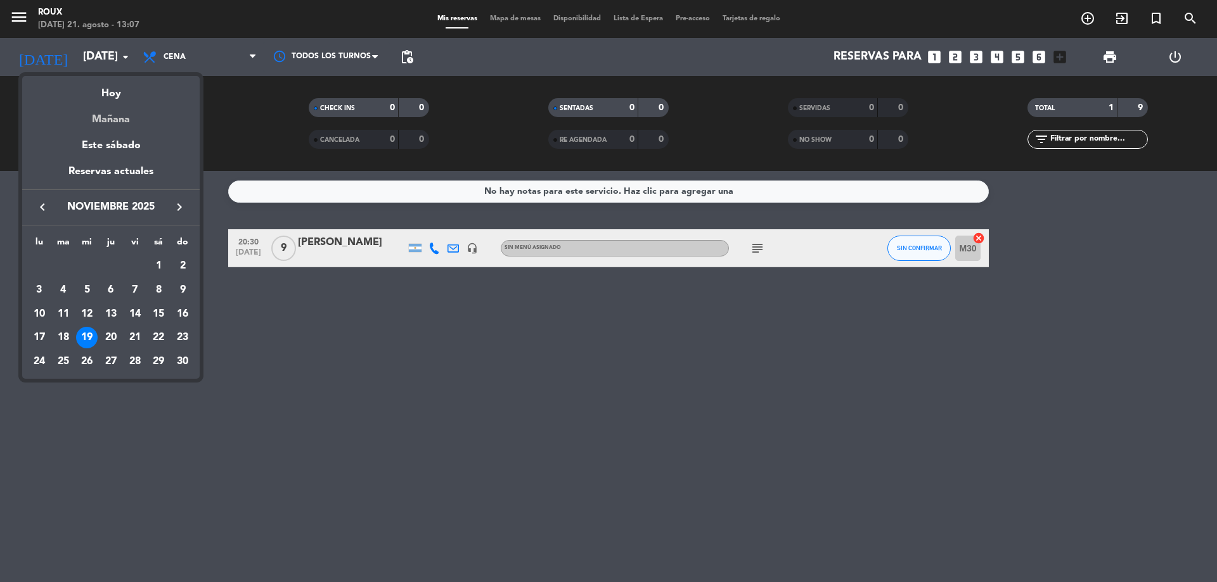
click at [126, 117] on div "Mañana" at bounding box center [110, 115] width 177 height 26
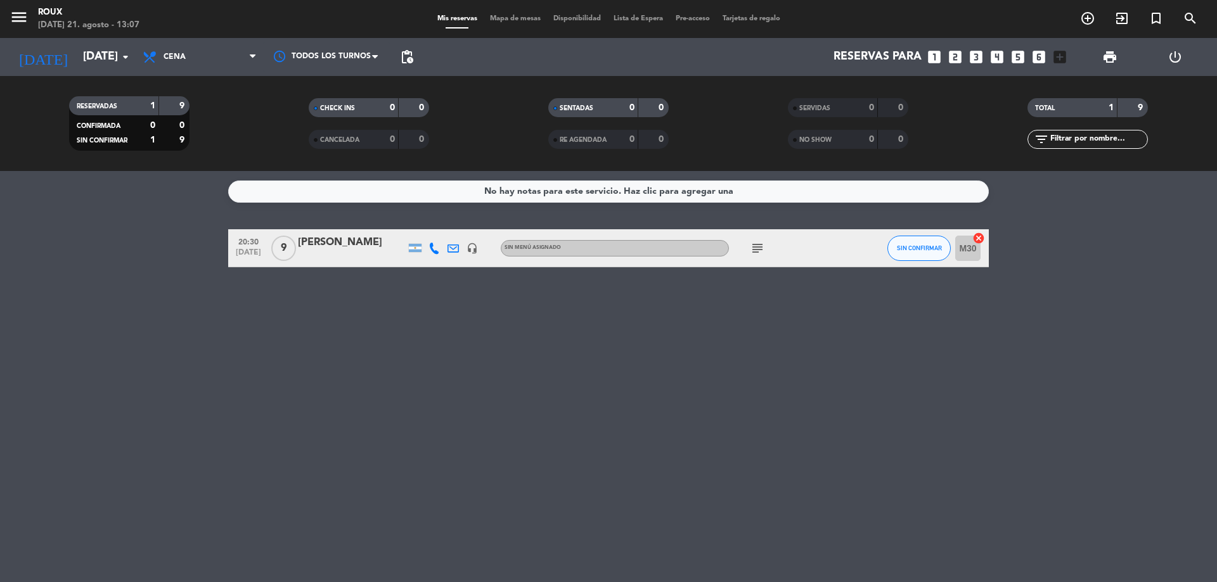
type input "vie. 22 ago."
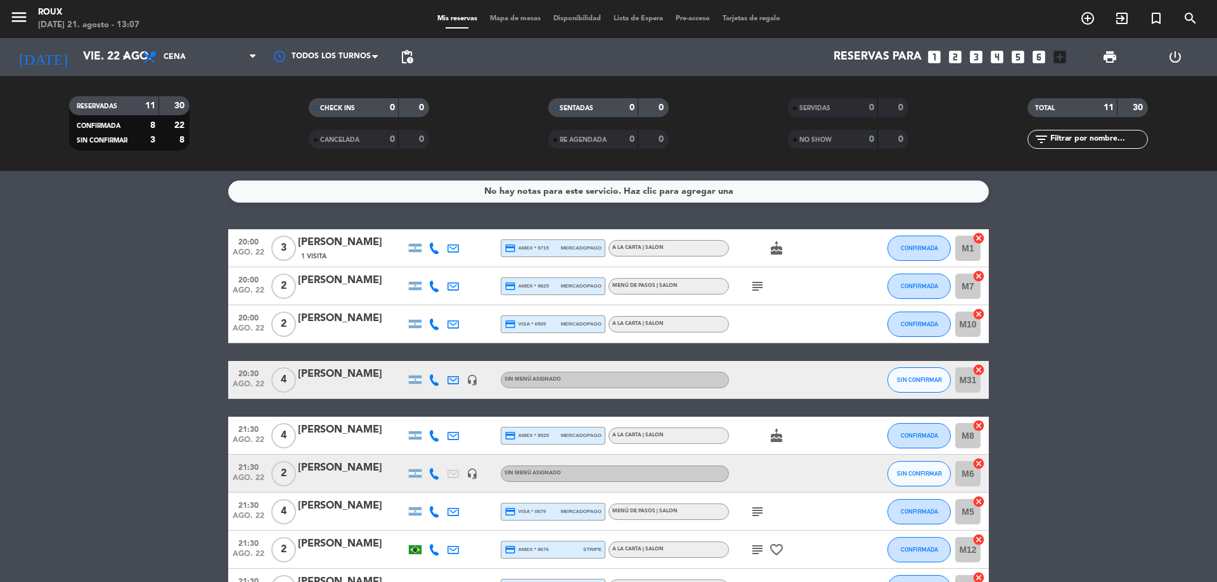
click at [131, 311] on bookings-row "20:00 [DATE] 3 [PERSON_NAME] 1 Visita credit_card amex * 9715 mercadopago A la …" at bounding box center [608, 464] width 1217 height 471
click at [507, 19] on span "Mapa de mesas" at bounding box center [514, 18] width 63 height 7
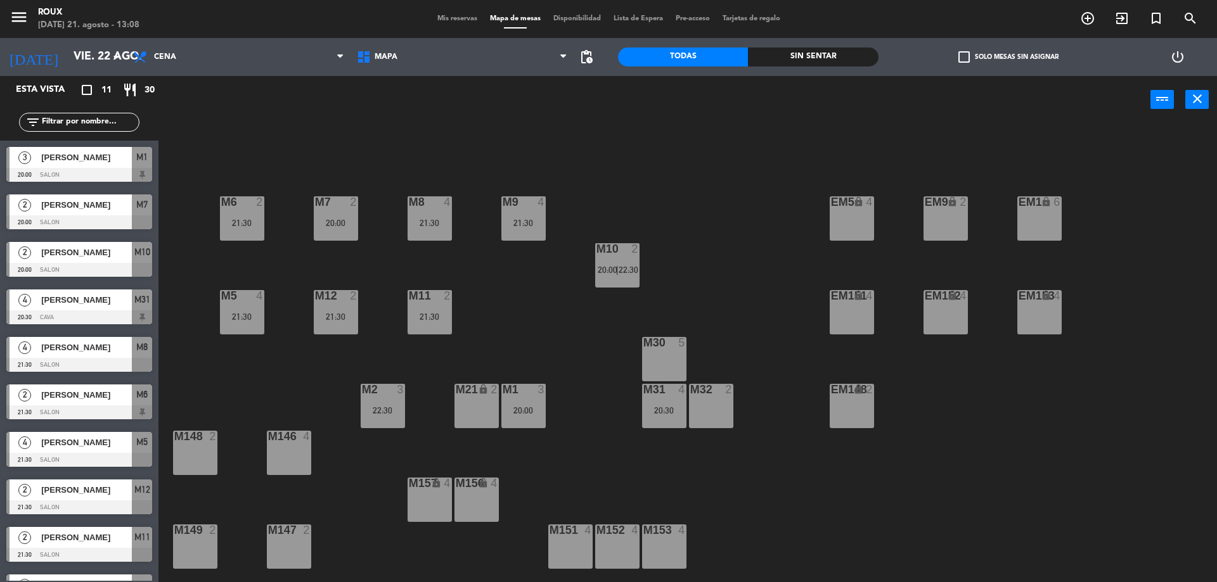
click at [90, 124] on input "text" at bounding box center [90, 122] width 98 height 14
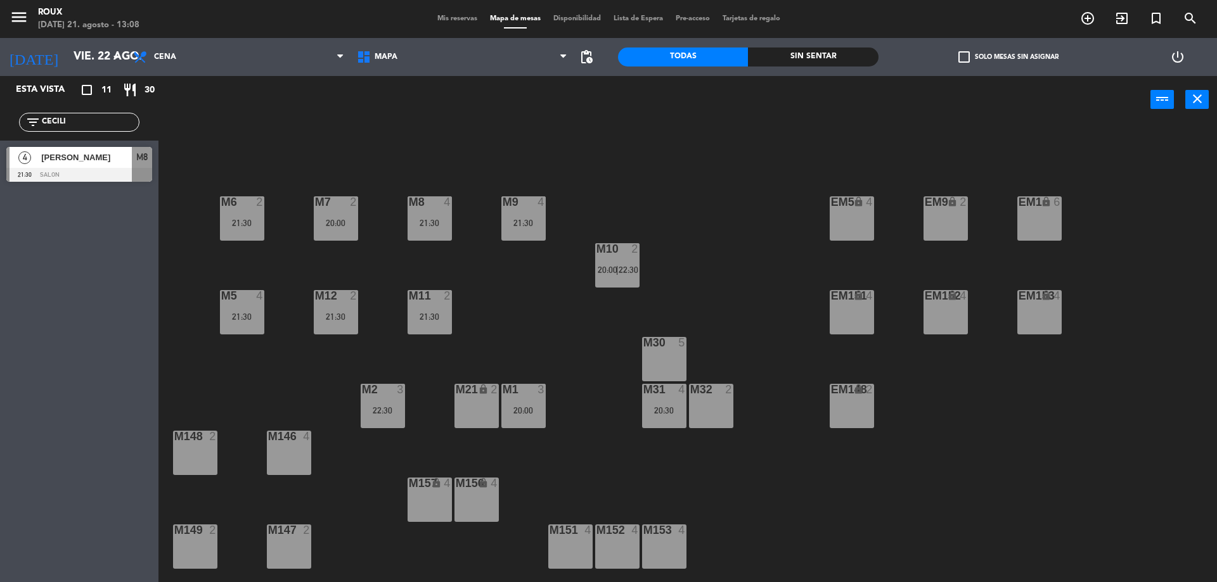
type input "CECILI"
click at [58, 162] on span "[PERSON_NAME]" at bounding box center [86, 157] width 91 height 13
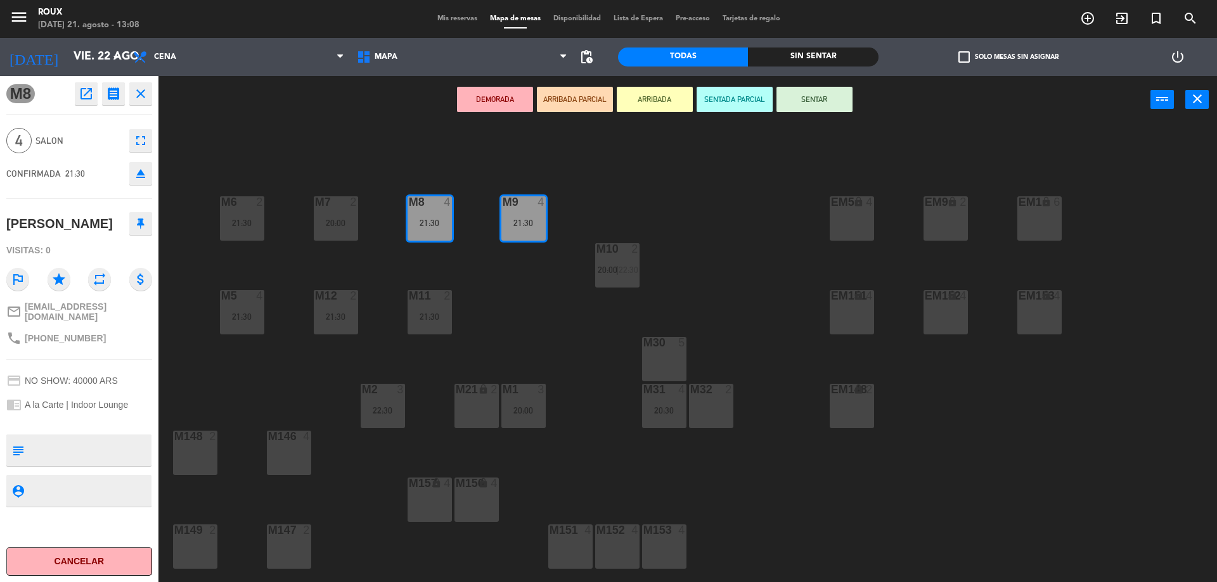
click at [333, 134] on div "M6 2 21:30 M7 2 20:00 M8 4 21:30 M9 4 21:30 EM9 lock 2 EM5 lock 4 EM1 lock 6 M1…" at bounding box center [693, 356] width 1046 height 459
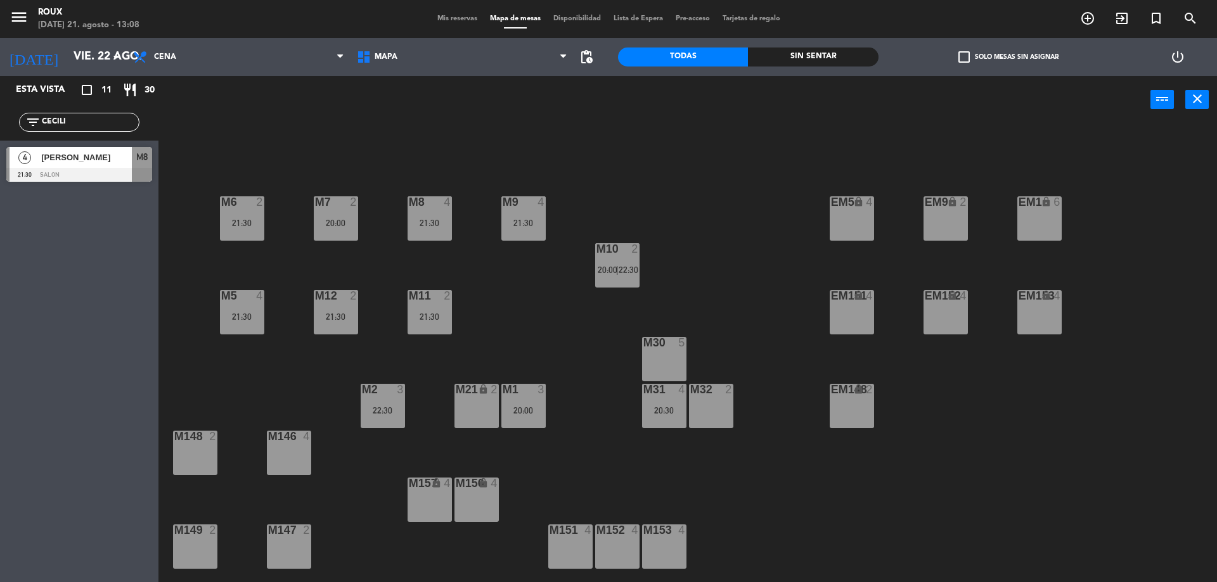
click at [438, 18] on span "Mis reservas" at bounding box center [457, 18] width 53 height 7
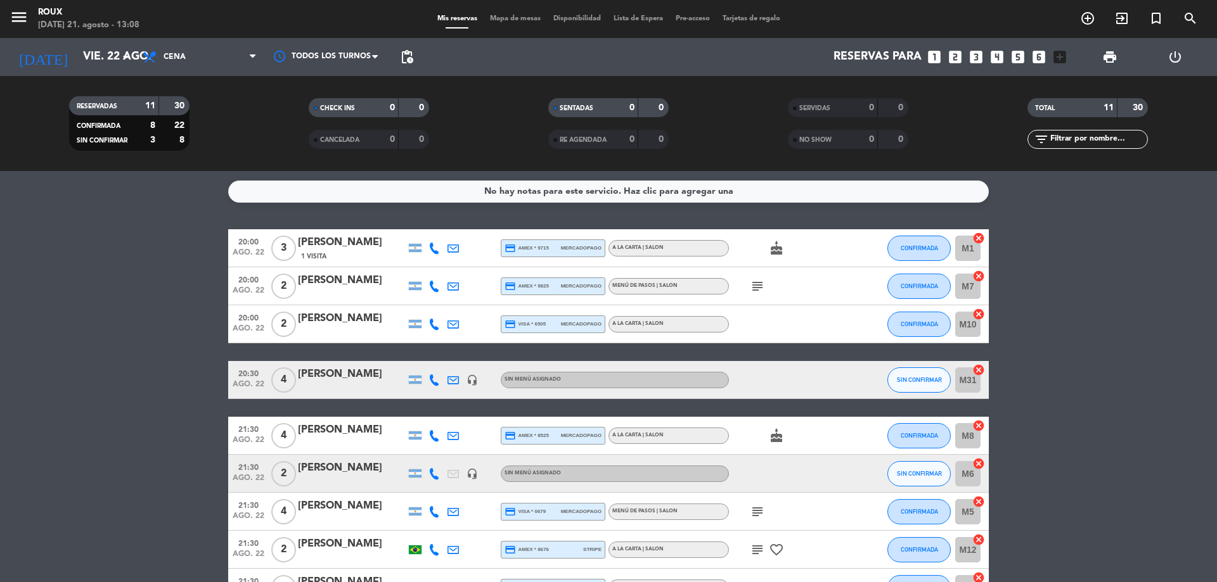
scroll to position [182, 0]
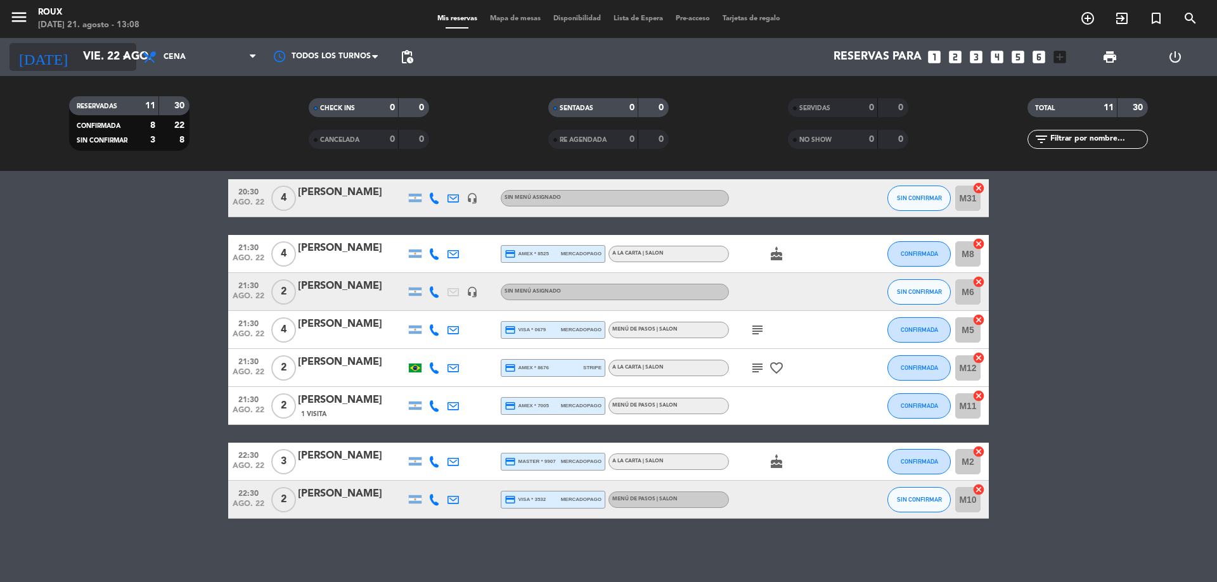
click at [117, 54] on input "vie. 22 ago." at bounding box center [150, 56] width 147 height 25
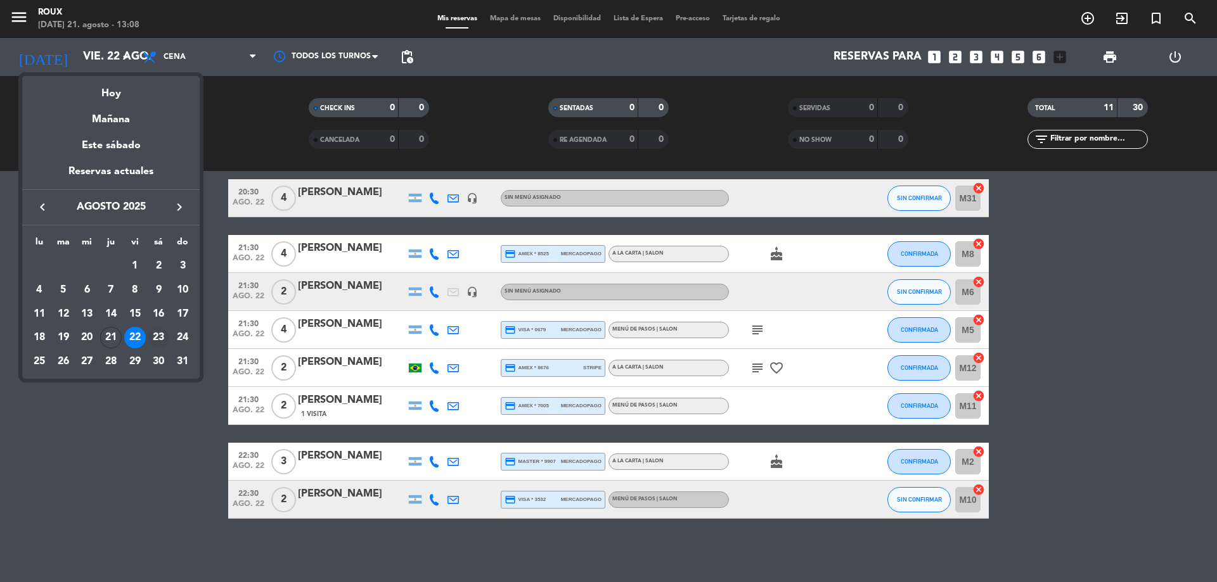
click at [158, 339] on div "23" at bounding box center [159, 338] width 22 height 22
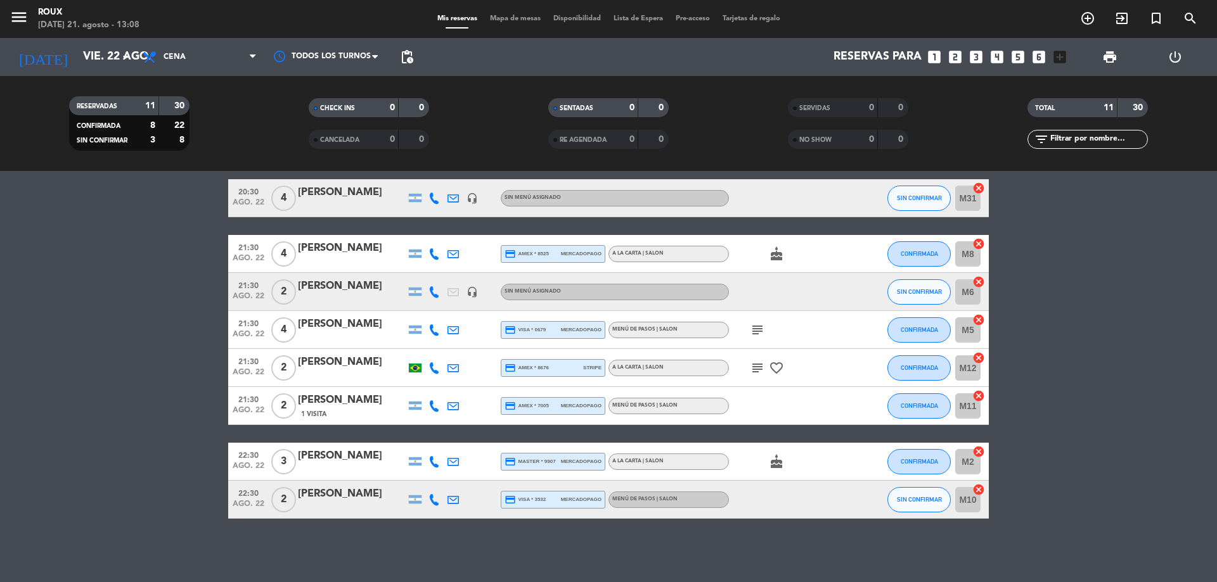
type input "sáb. 23 ago."
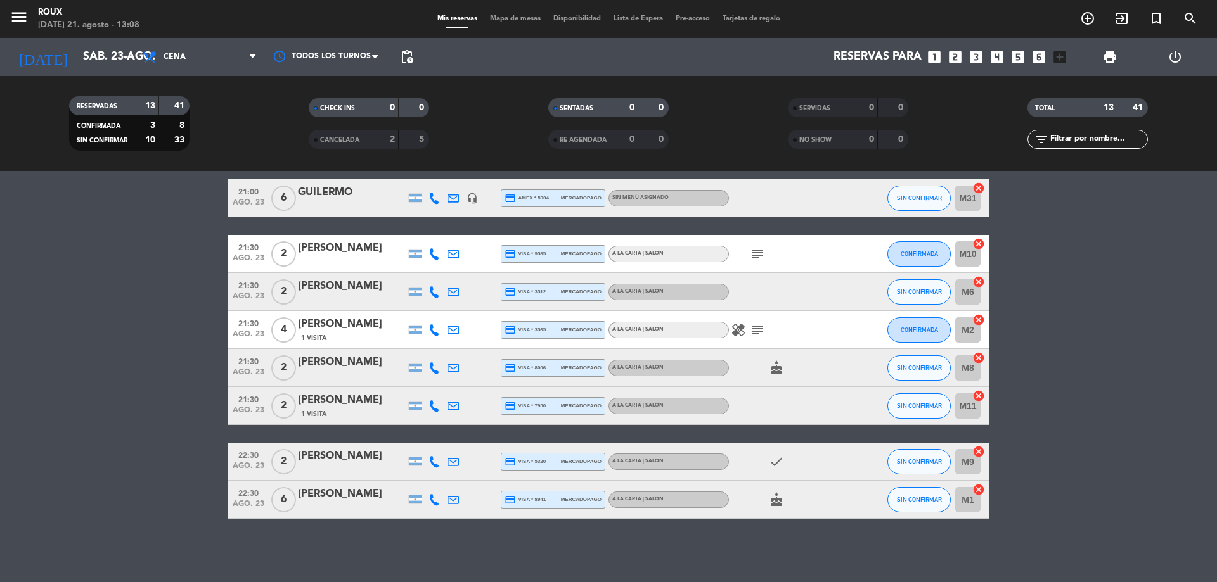
scroll to position [0, 0]
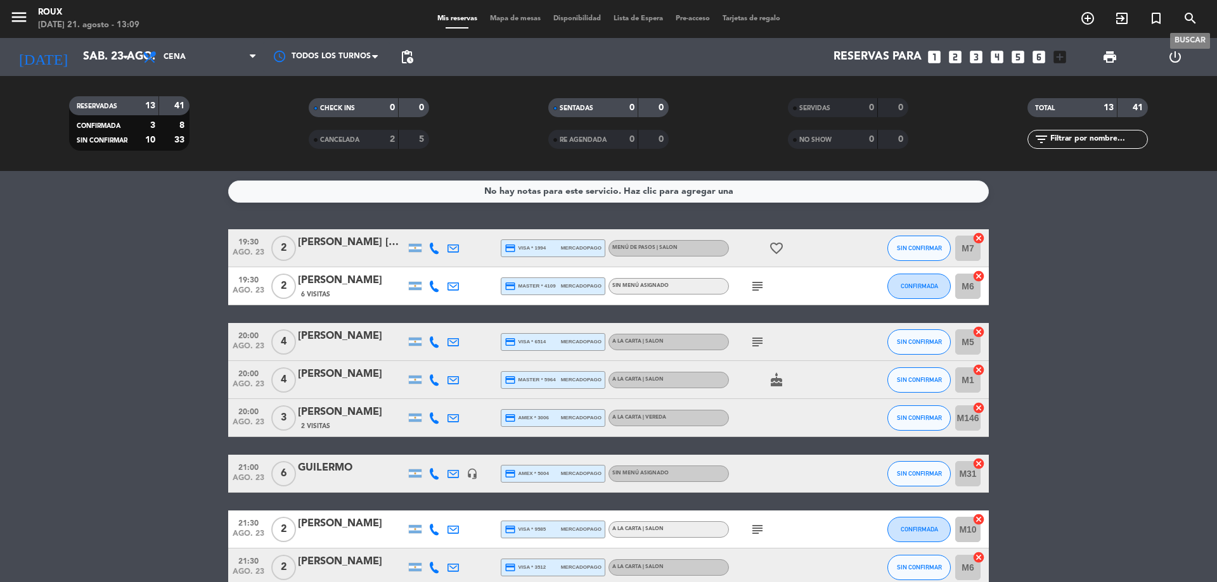
click at [1184, 15] on icon "search" at bounding box center [1189, 18] width 15 height 15
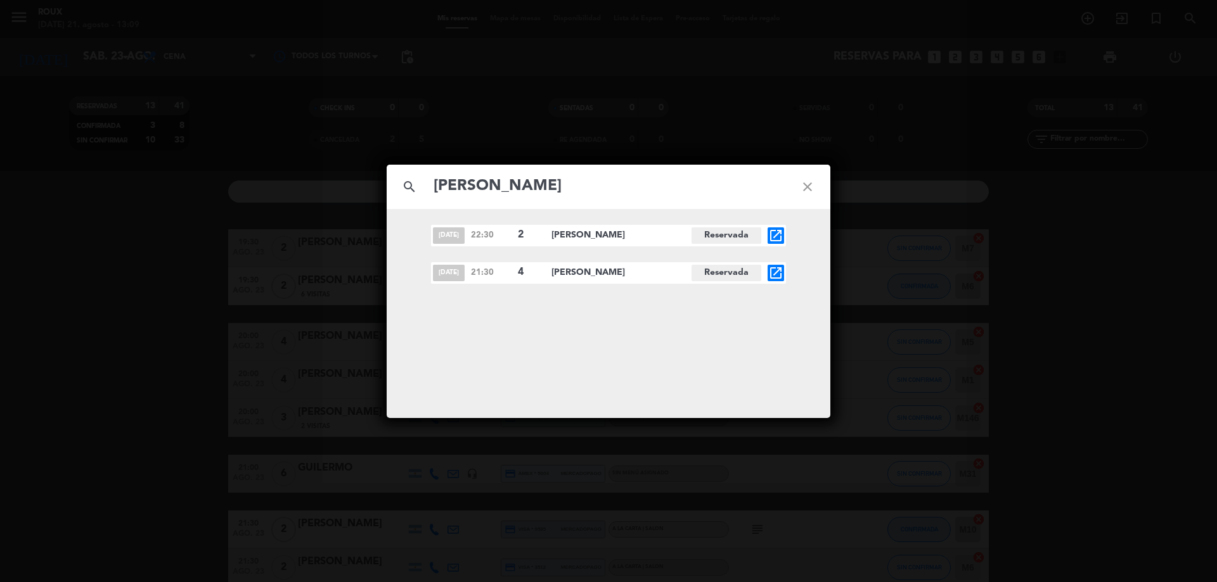
type input "[PERSON_NAME]"
click at [811, 189] on icon "close" at bounding box center [807, 187] width 46 height 46
click at [811, 188] on icon "close" at bounding box center [807, 187] width 46 height 46
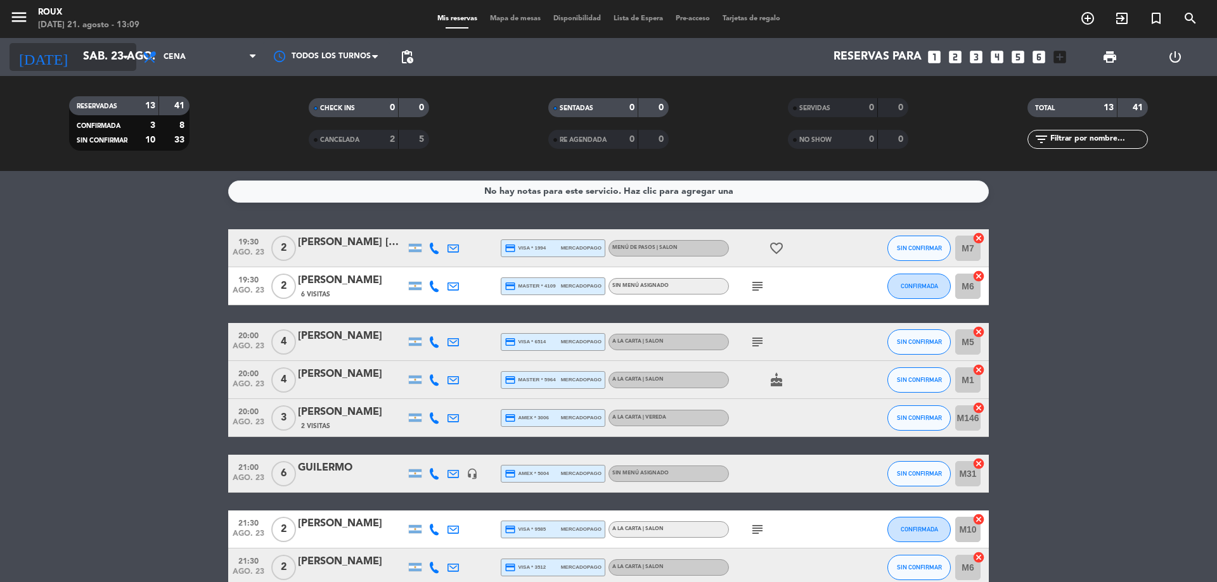
click at [109, 53] on input "sáb. 23 ago." at bounding box center [150, 56] width 147 height 25
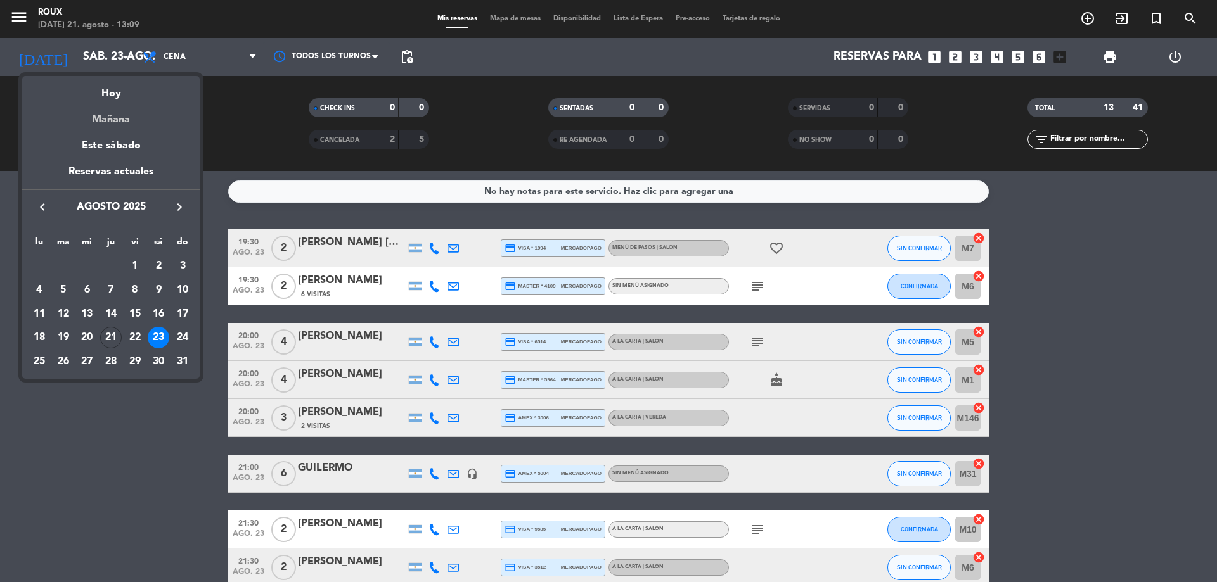
click at [106, 115] on div "Mañana" at bounding box center [110, 115] width 177 height 26
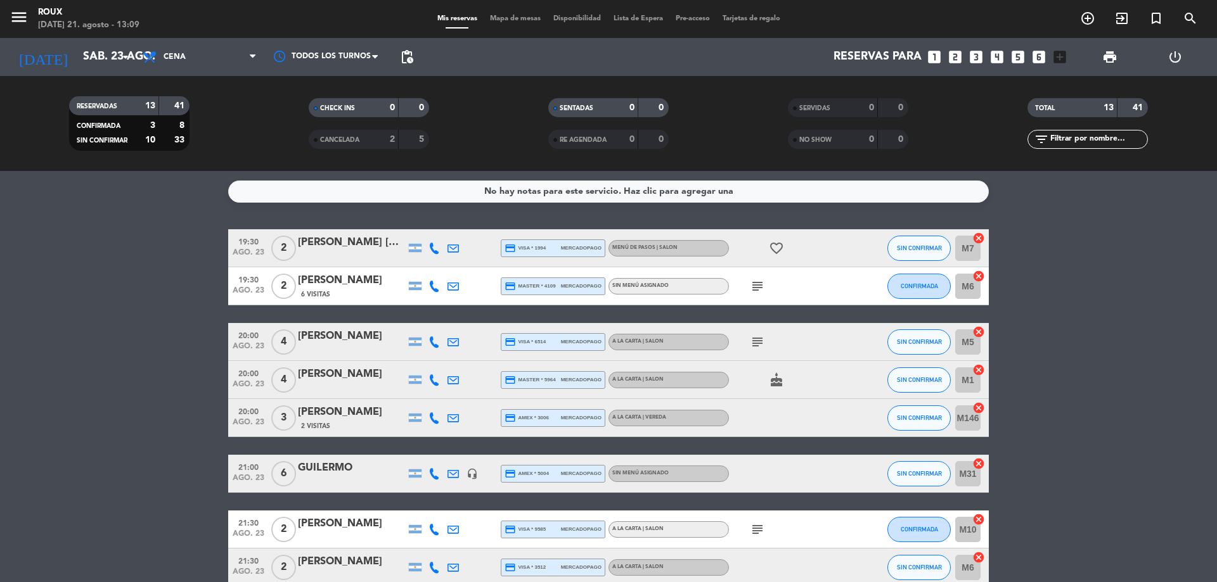
type input "vie. 22 ago."
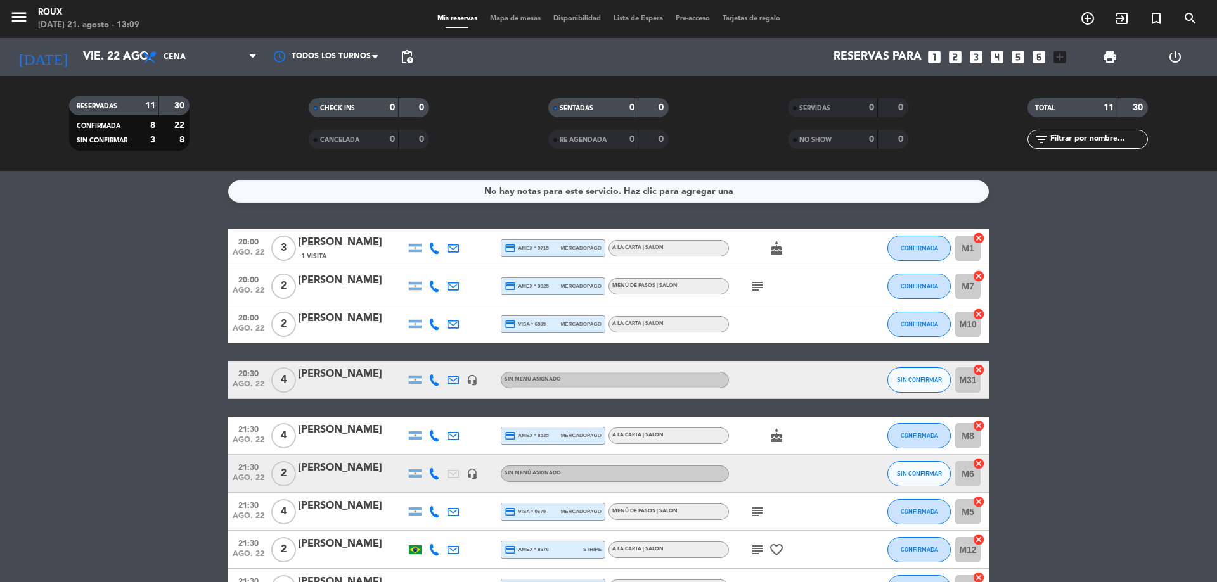
click at [500, 17] on span "Mapa de mesas" at bounding box center [514, 18] width 63 height 7
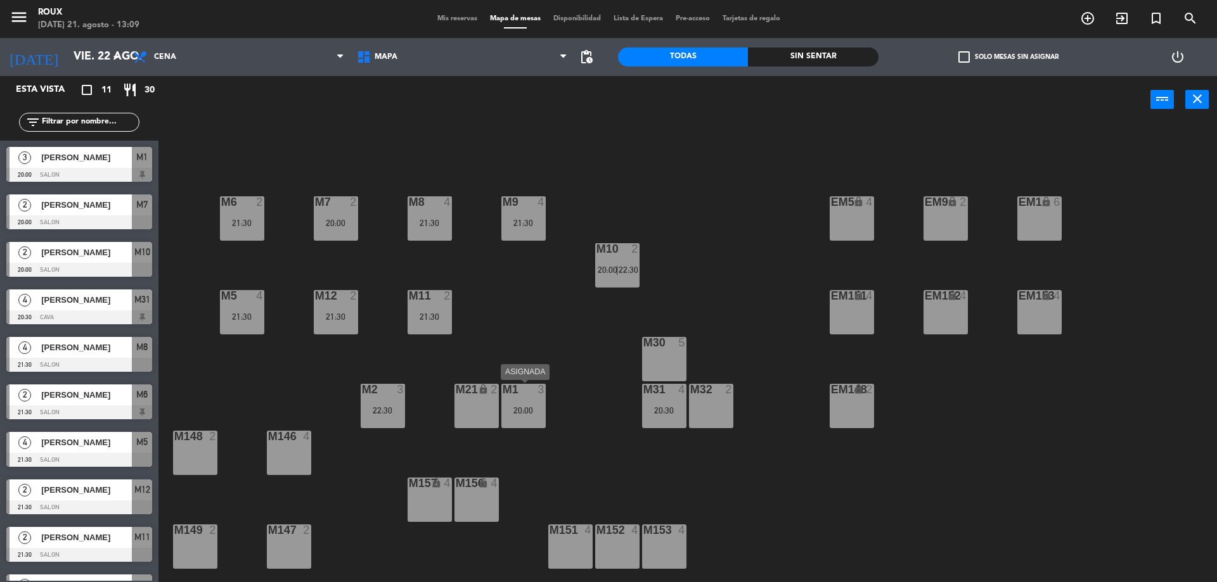
click at [528, 405] on div "M1 3 20:00" at bounding box center [523, 406] width 44 height 44
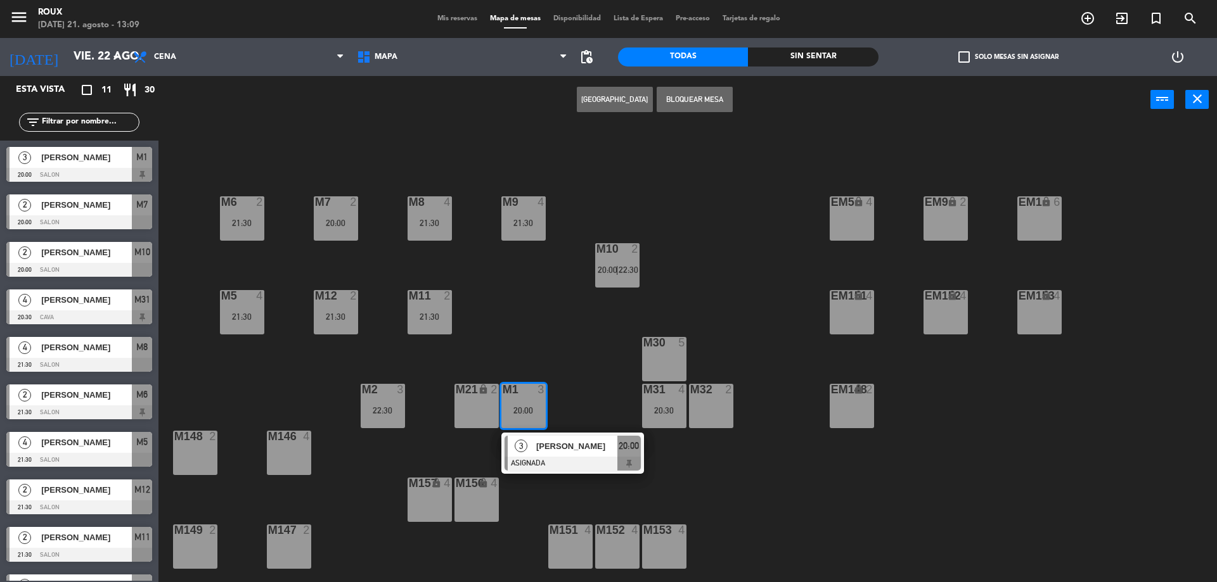
click at [611, 101] on button "[GEOGRAPHIC_DATA]" at bounding box center [615, 99] width 76 height 25
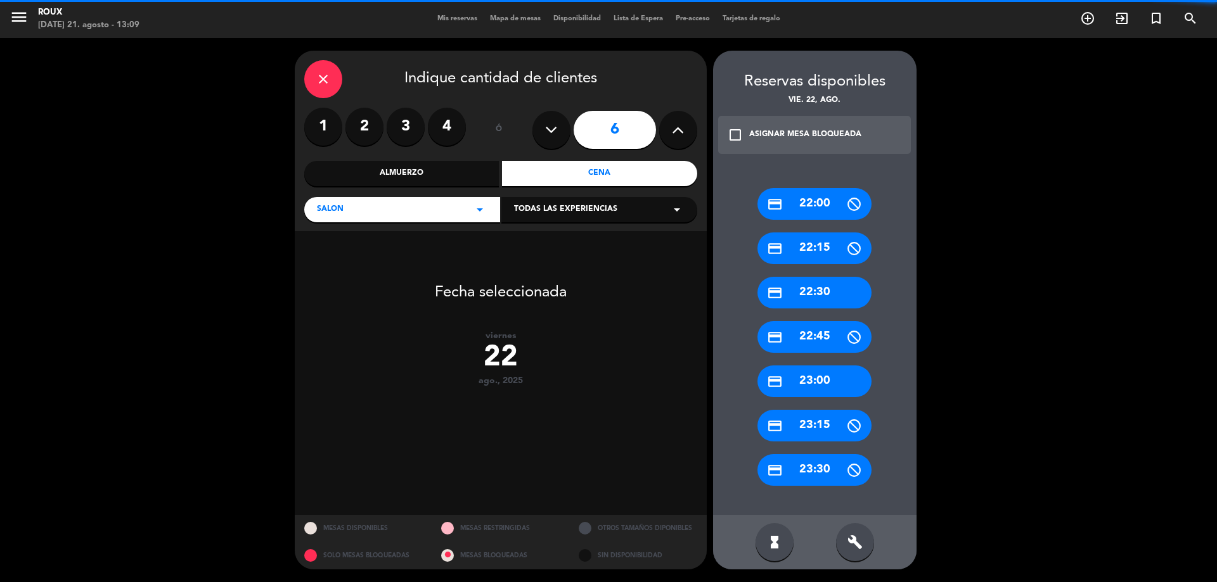
click at [444, 122] on label "4" at bounding box center [447, 127] width 38 height 38
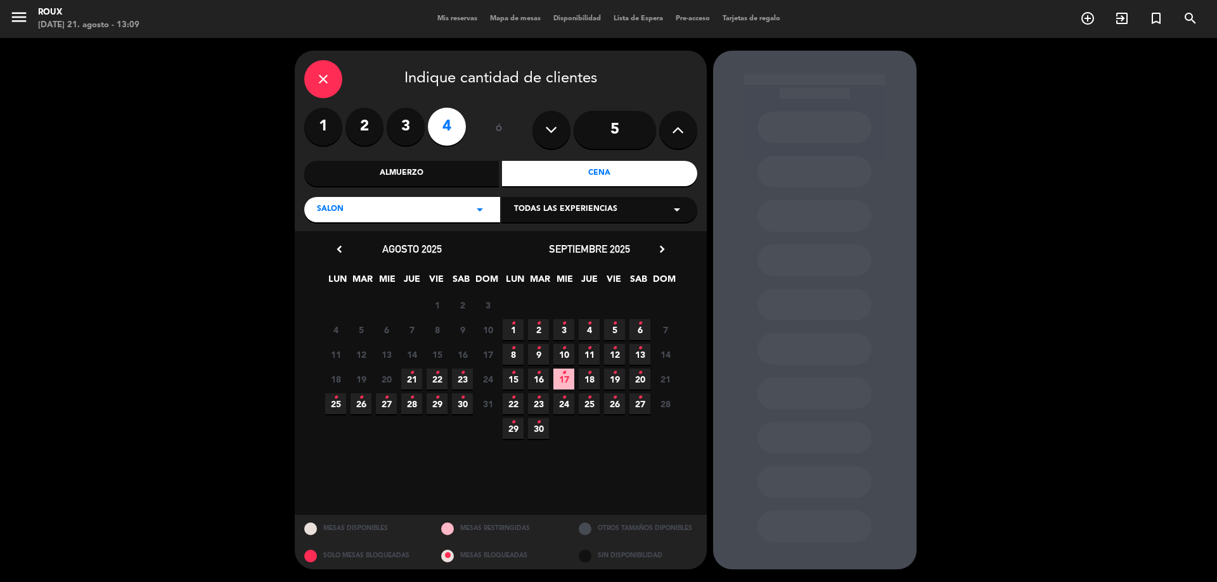
click at [437, 376] on icon "•" at bounding box center [437, 373] width 4 height 20
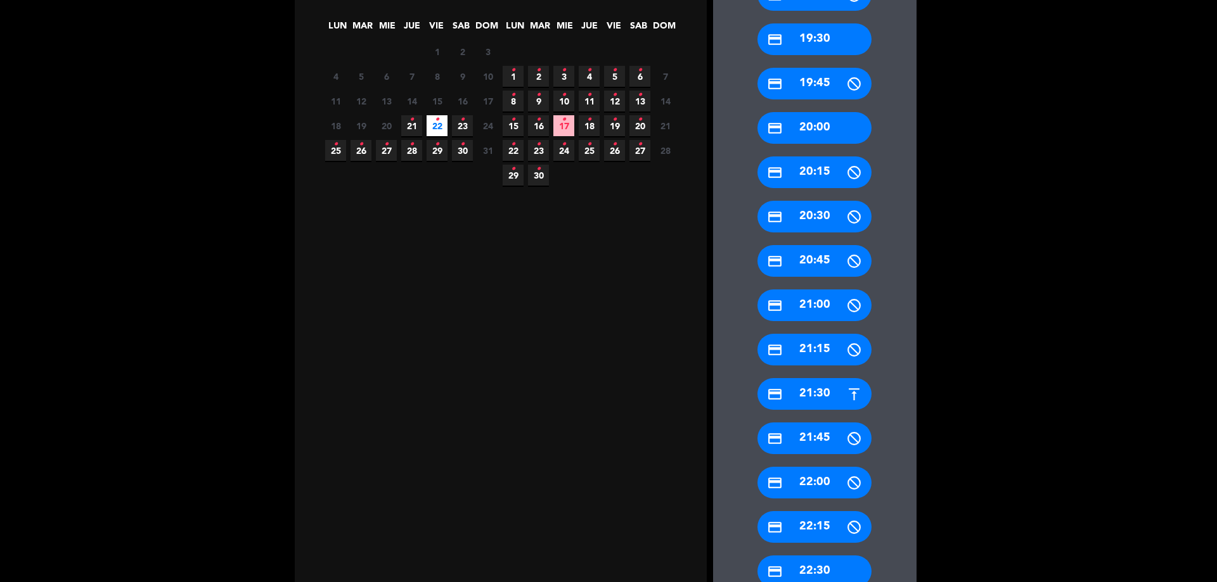
scroll to position [380, 0]
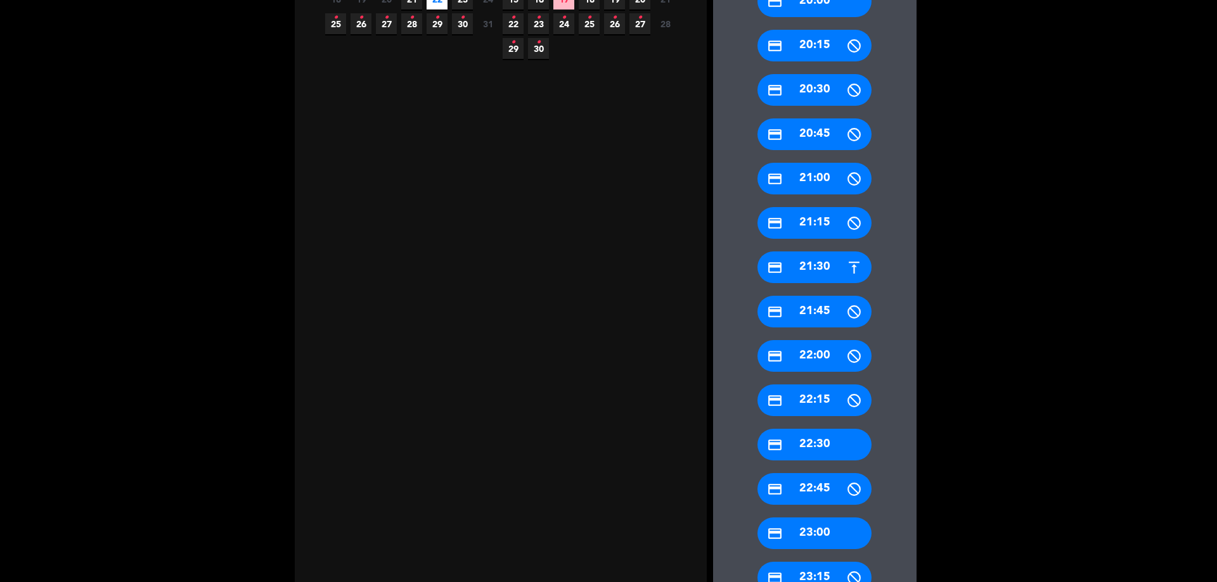
click at [816, 446] on div "credit_card 22:30" at bounding box center [814, 445] width 114 height 32
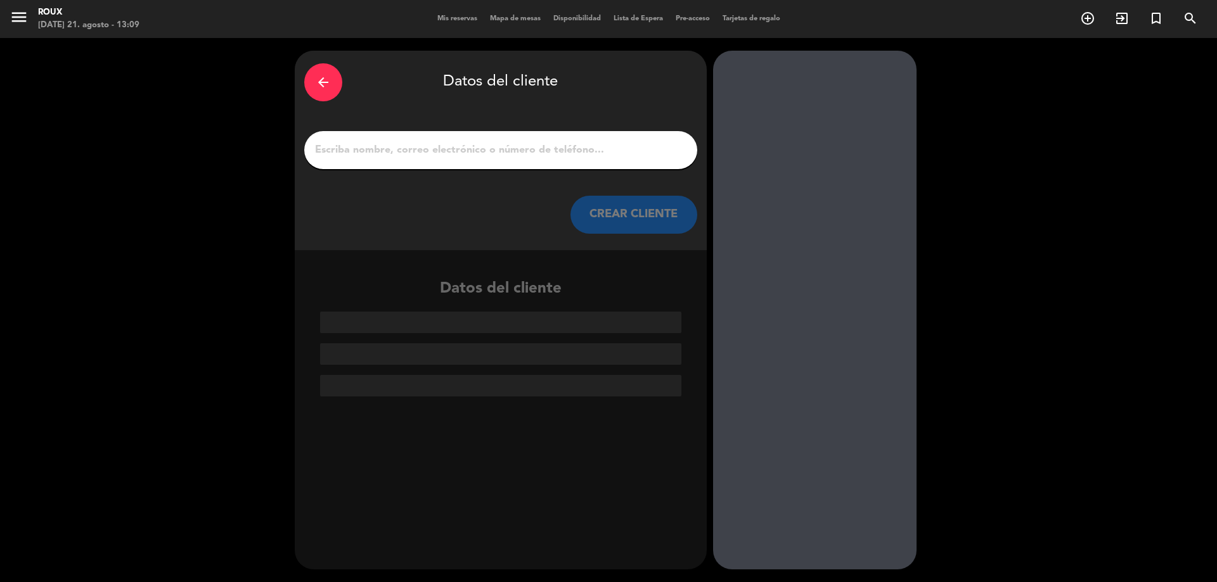
click at [394, 150] on input "1" at bounding box center [501, 150] width 374 height 18
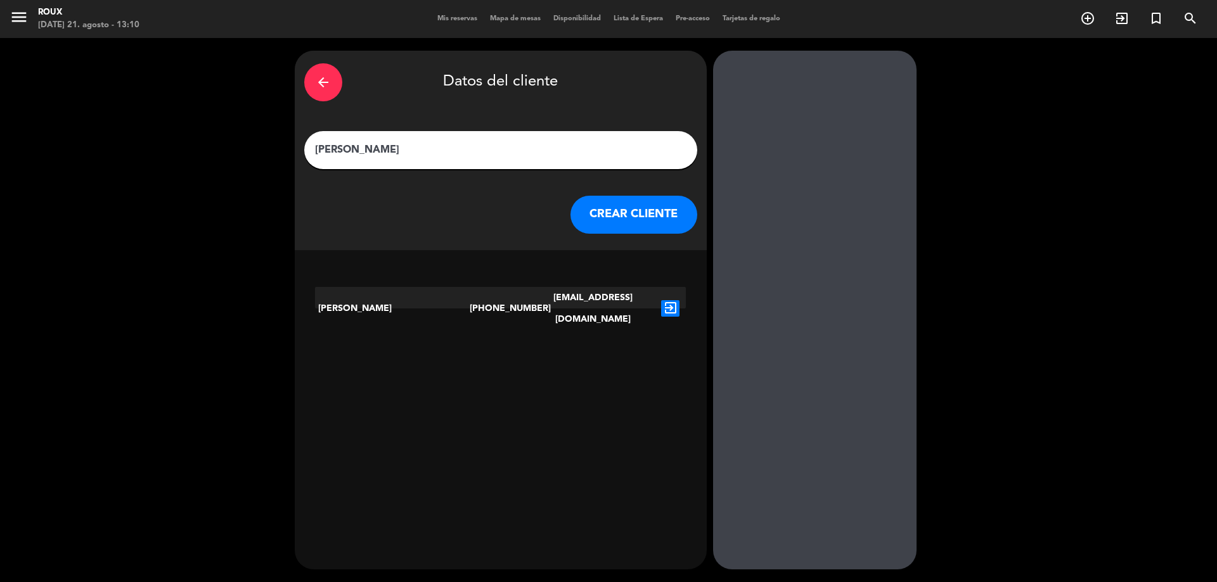
type input "[PERSON_NAME]"
click at [670, 300] on icon "exit_to_app" at bounding box center [670, 308] width 18 height 16
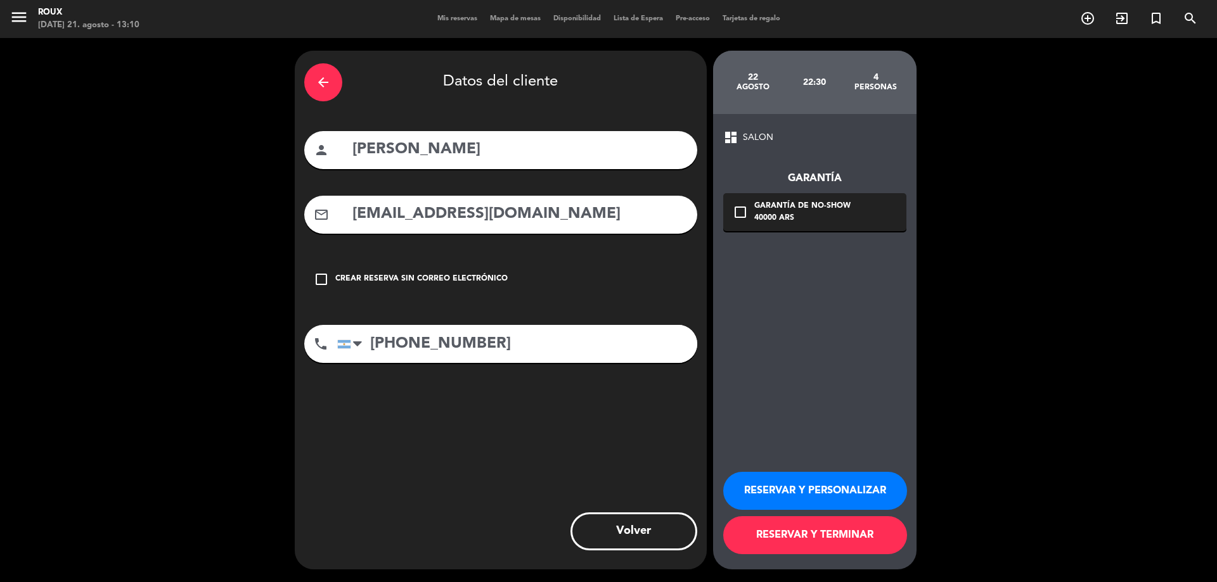
click at [800, 534] on button "RESERVAR Y TERMINAR" at bounding box center [815, 535] width 184 height 38
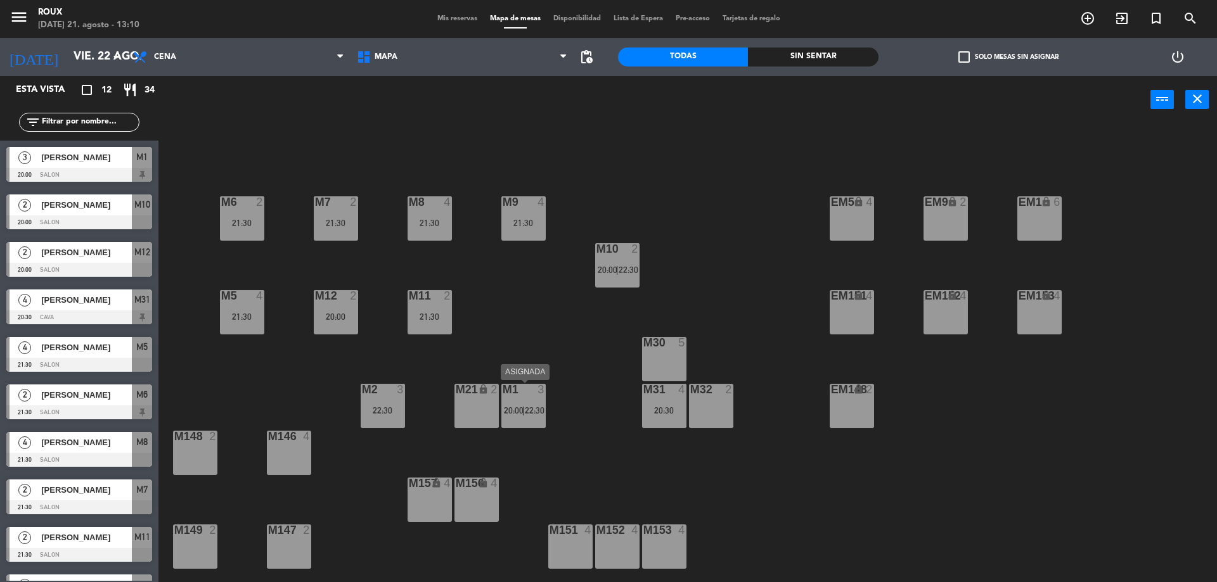
click at [520, 404] on div "M1 3 20:00 | 22:30" at bounding box center [523, 406] width 44 height 44
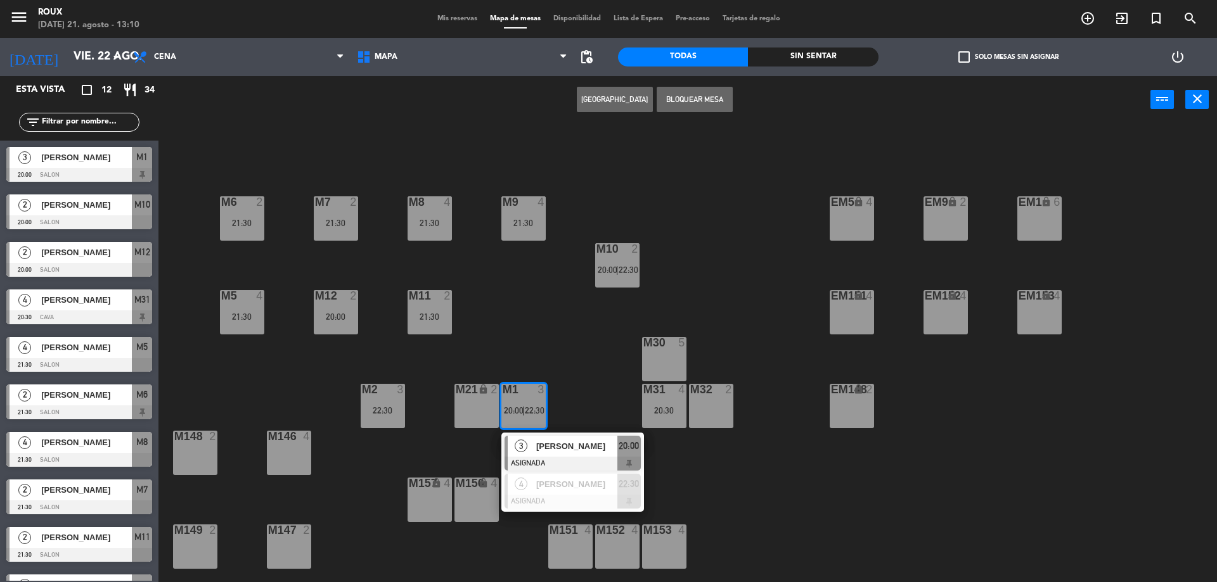
click at [714, 475] on div "M6 2 21:30 M7 2 21:30 M8 4 21:30 M9 4 21:30 EM9 lock 2 EM5 lock 4 EM1 lock 6 M1…" at bounding box center [693, 356] width 1046 height 459
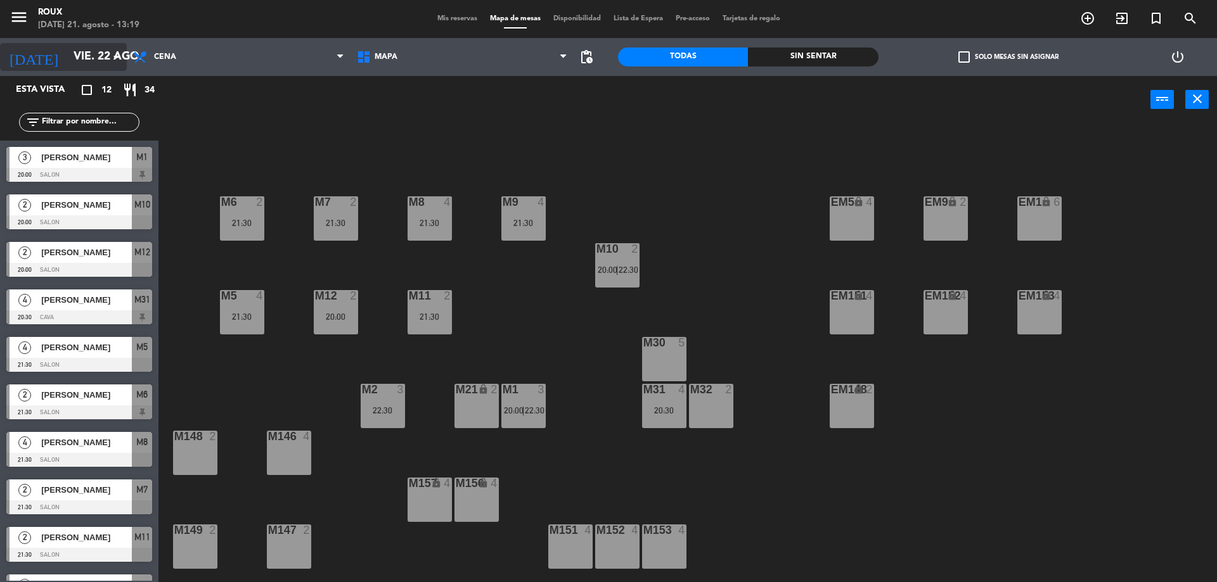
click at [120, 54] on icon "arrow_drop_down" at bounding box center [115, 56] width 15 height 15
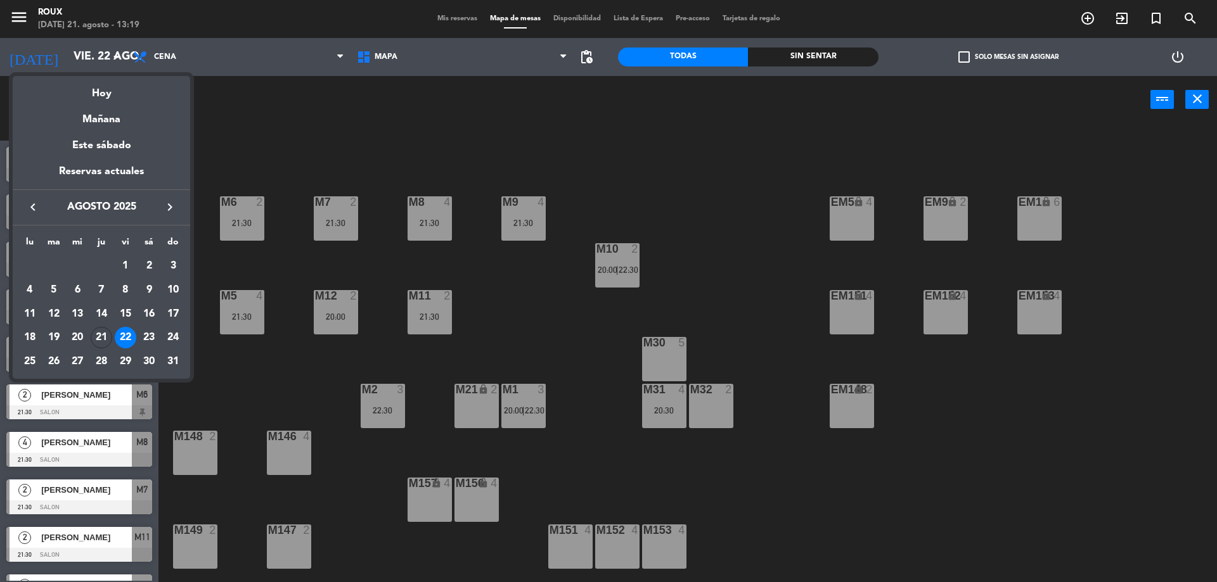
click at [175, 206] on icon "keyboard_arrow_right" at bounding box center [169, 207] width 15 height 15
click at [360, 124] on div at bounding box center [608, 291] width 1217 height 582
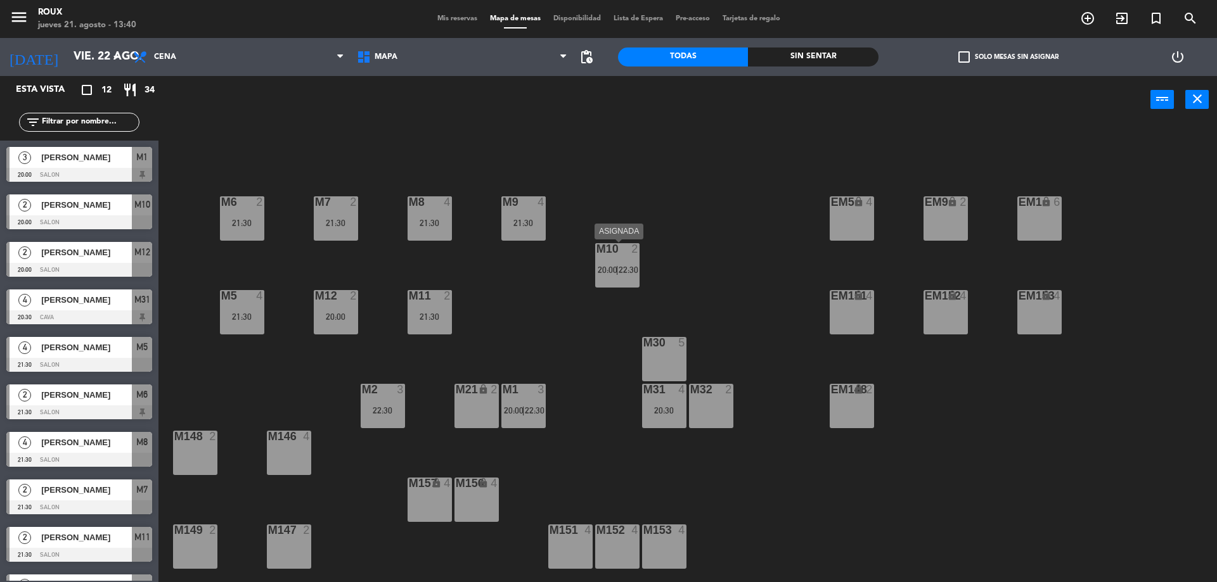
click at [619, 262] on div "M10 2 20:00 | 22:30" at bounding box center [617, 265] width 44 height 44
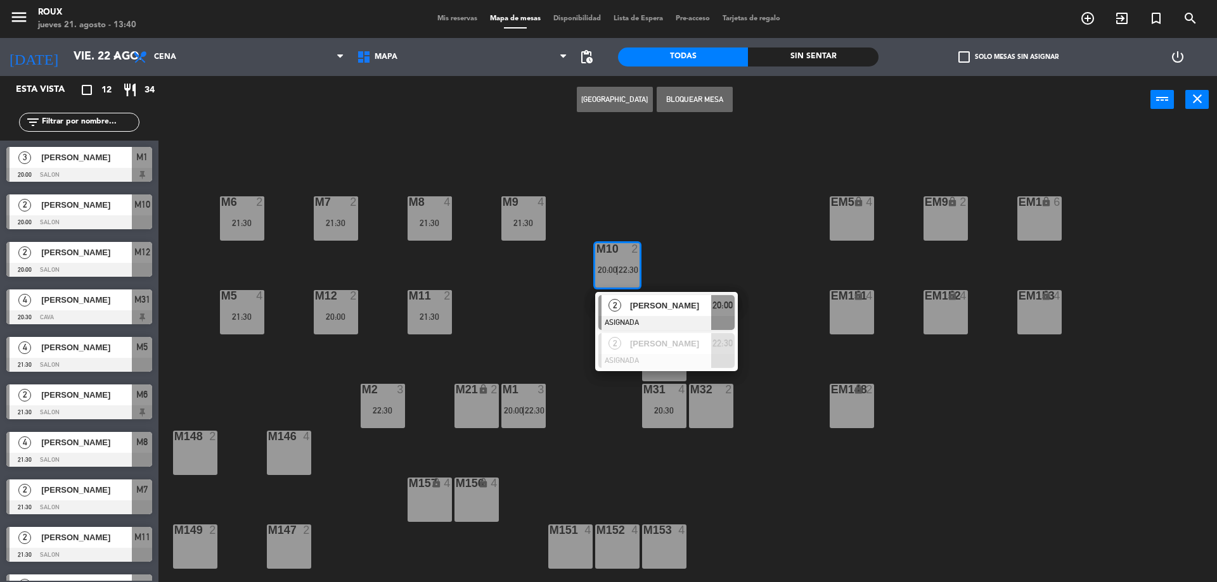
click at [676, 220] on div "M6 2 21:30 M7 2 21:30 M8 4 21:30 M9 4 21:30 EM9 lock 2 EM5 lock 4 EM1 lock 6 M1…" at bounding box center [693, 356] width 1046 height 459
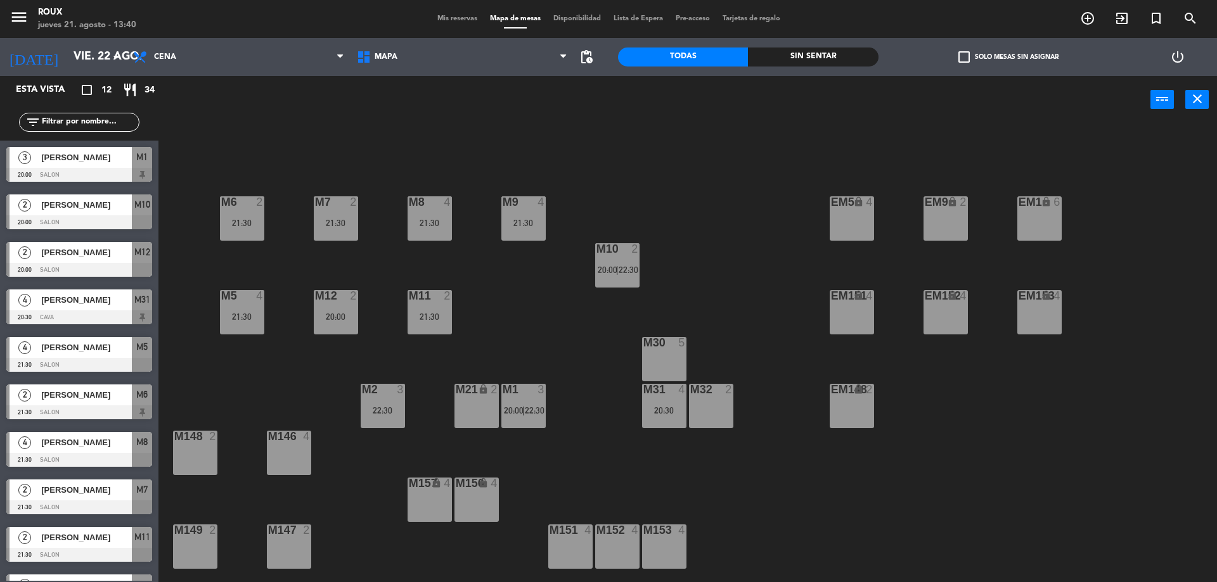
click at [530, 400] on div "M1 3 20:00 | 22:30" at bounding box center [523, 406] width 44 height 44
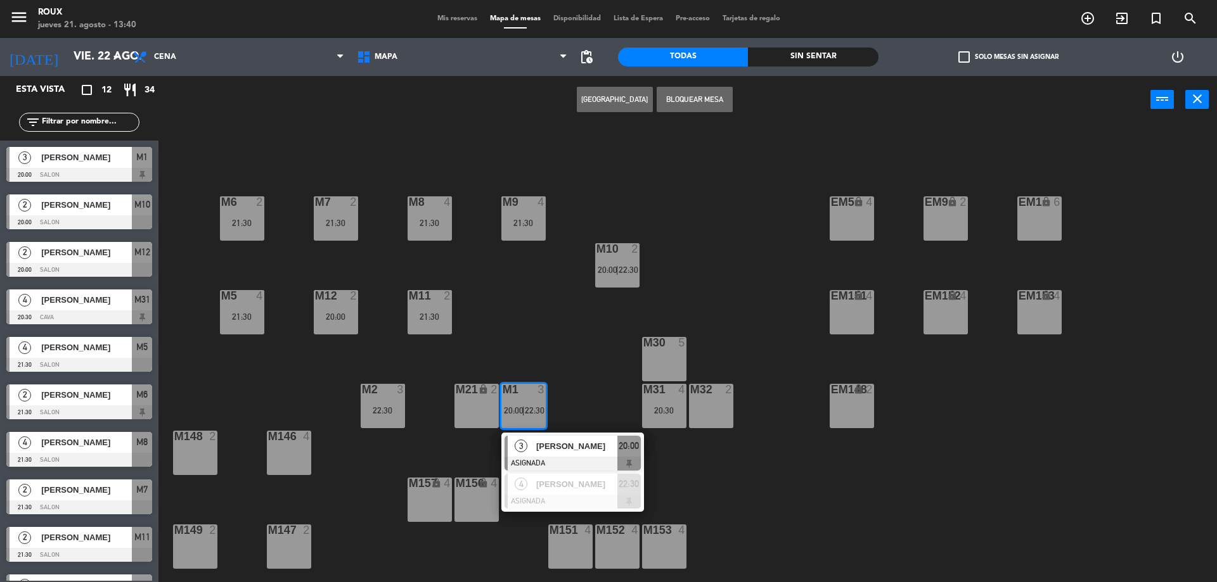
click at [583, 382] on div "M6 2 21:30 M7 2 21:30 M8 4 21:30 M9 4 21:30 EM9 lock 2 EM5 lock 4 EM1 lock 6 M1…" at bounding box center [693, 356] width 1046 height 459
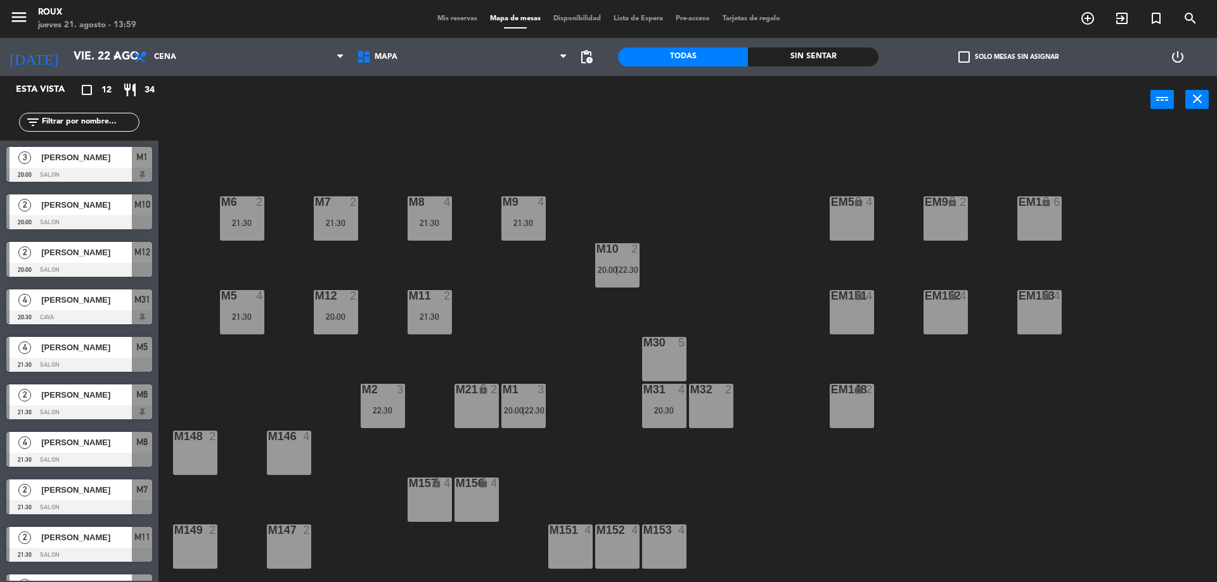
click at [97, 127] on input "text" at bounding box center [90, 122] width 98 height 14
click at [111, 59] on icon "arrow_drop_down" at bounding box center [115, 56] width 15 height 15
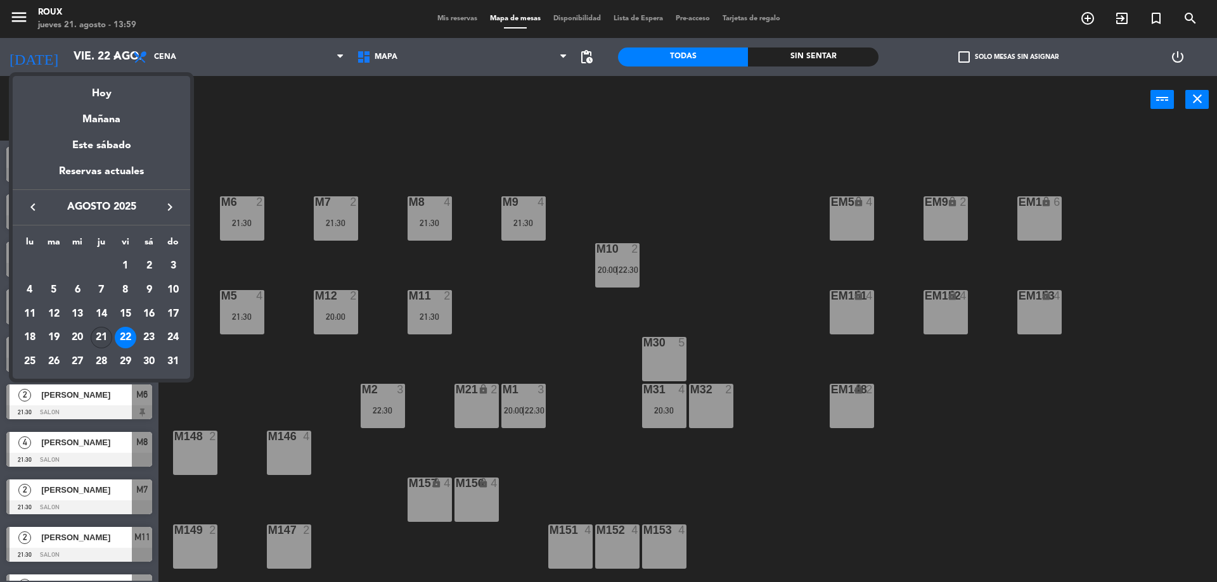
click at [106, 332] on div "21" at bounding box center [102, 338] width 22 height 22
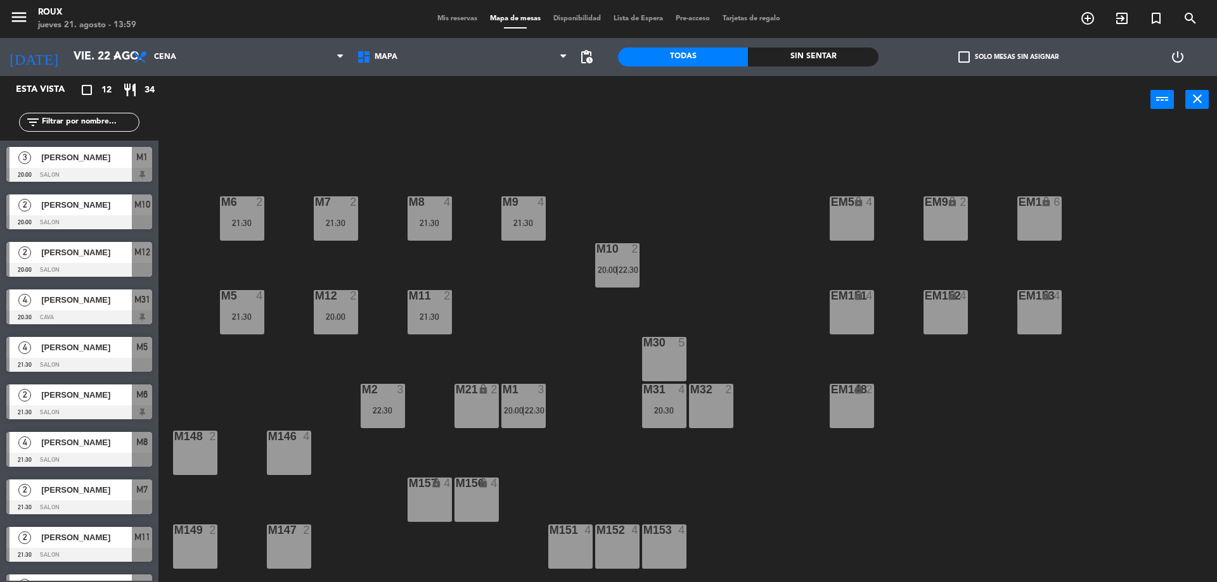
type input "jue. 21 ago."
click at [83, 122] on input "text" at bounding box center [90, 122] width 98 height 14
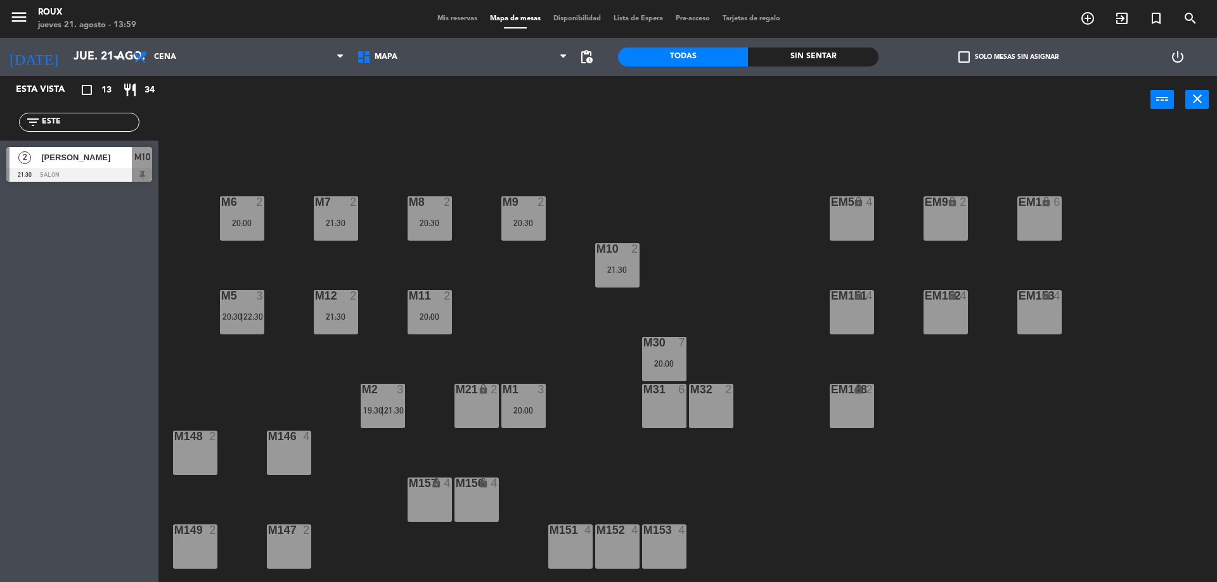
type input "ESTE"
click at [101, 152] on div "2 [PERSON_NAME] 21:30 SALON M10" at bounding box center [79, 165] width 158 height 48
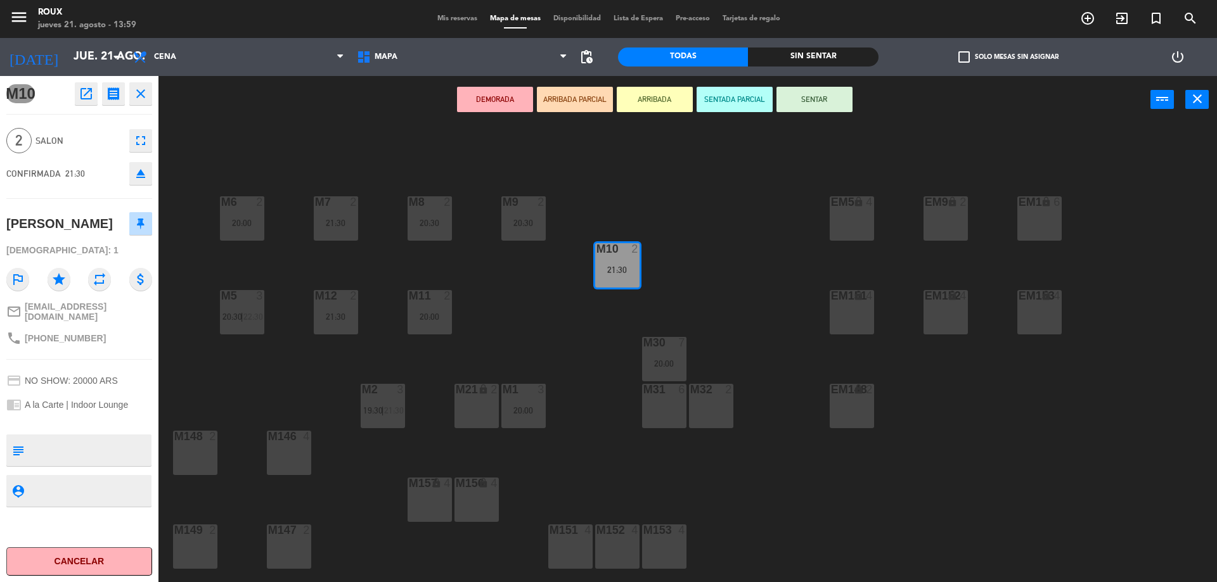
click at [265, 103] on div "DEMORADA ARRIBADA PARCIAL ARRIBADA SENTADA PARCIAL SENTAR power_input close" at bounding box center [654, 100] width 992 height 48
click at [611, 204] on div "M6 2 20:00 M7 2 21:30 M8 2 20:30 M9 2 20:30 EM9 lock 2 EM5 lock 4 EM1 lock 6 M1…" at bounding box center [693, 356] width 1046 height 459
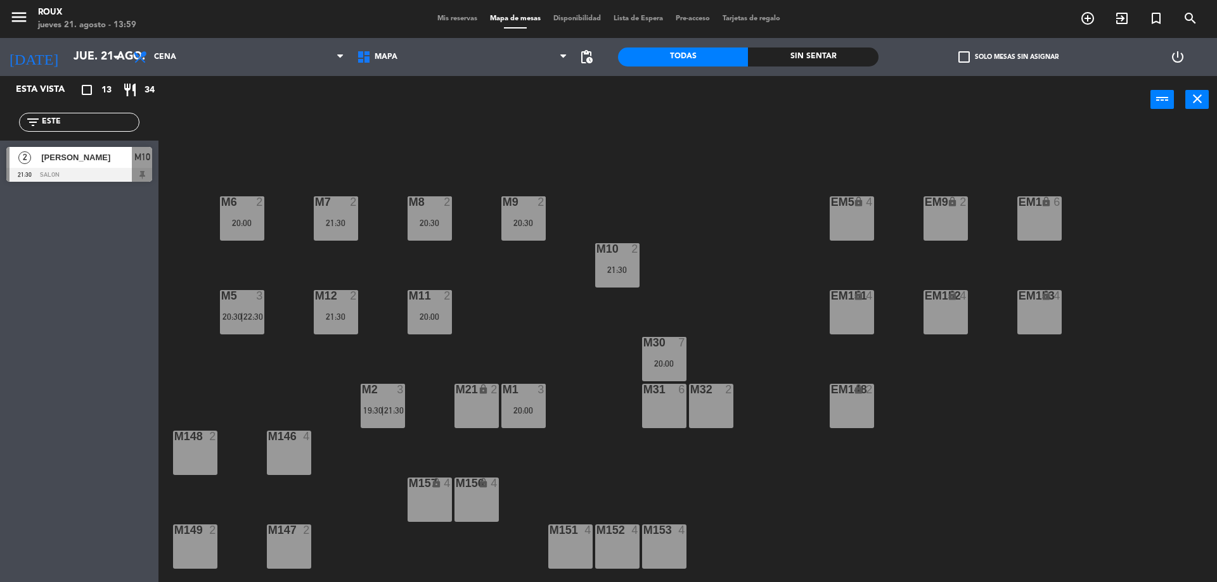
click at [626, 260] on div "M10 2 21:30" at bounding box center [617, 265] width 44 height 44
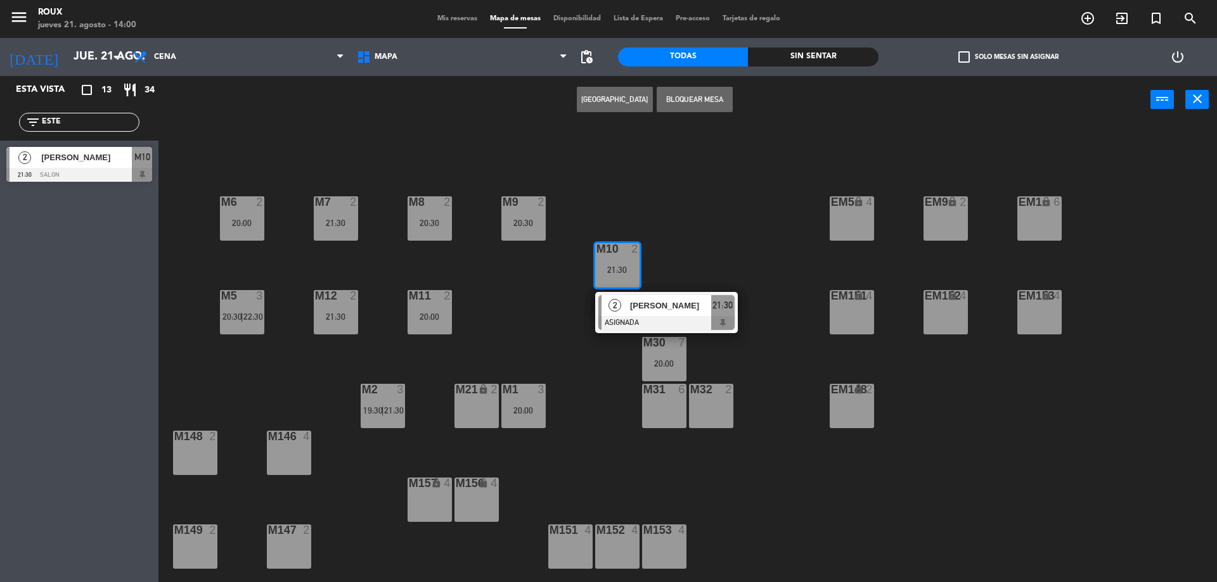
click at [447, 16] on span "Mis reservas" at bounding box center [457, 18] width 53 height 7
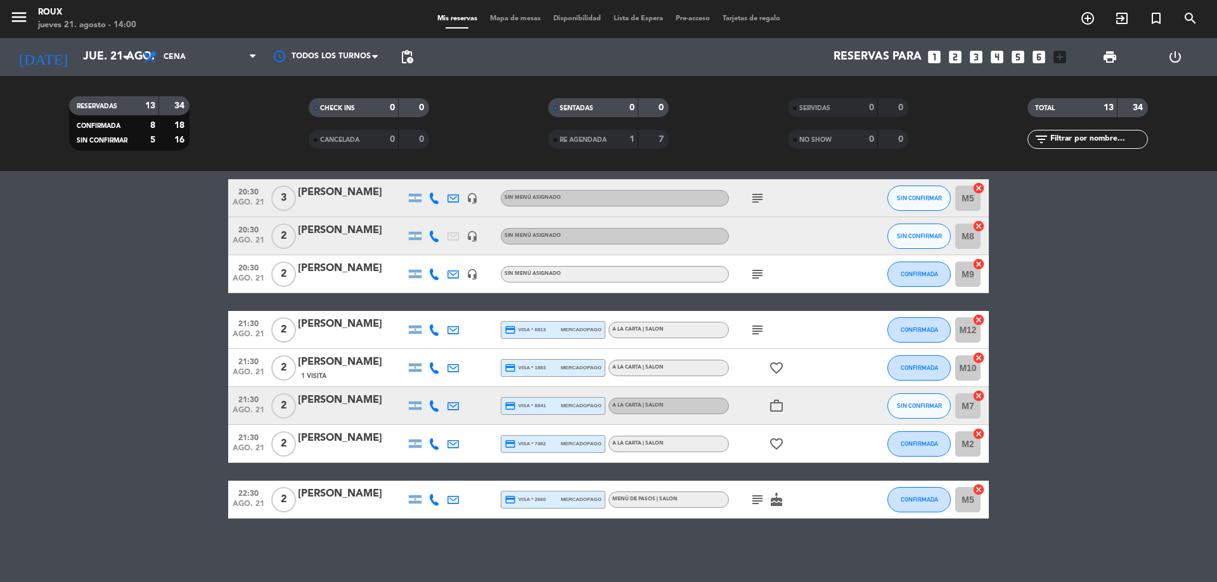
scroll to position [212, 0]
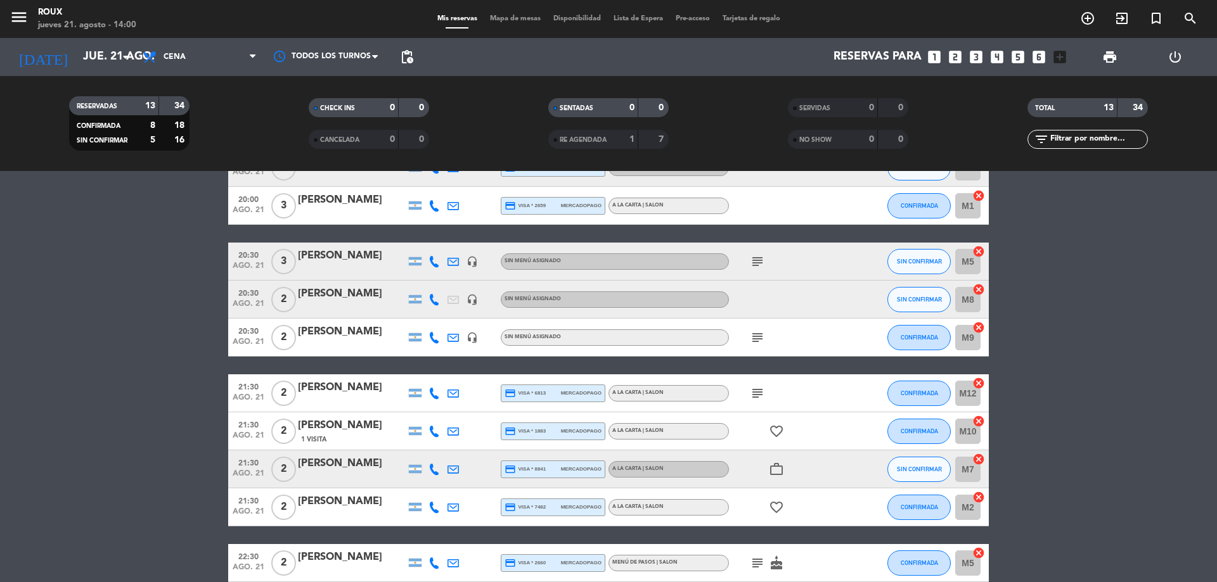
click at [362, 433] on div "[PERSON_NAME]" at bounding box center [352, 426] width 108 height 16
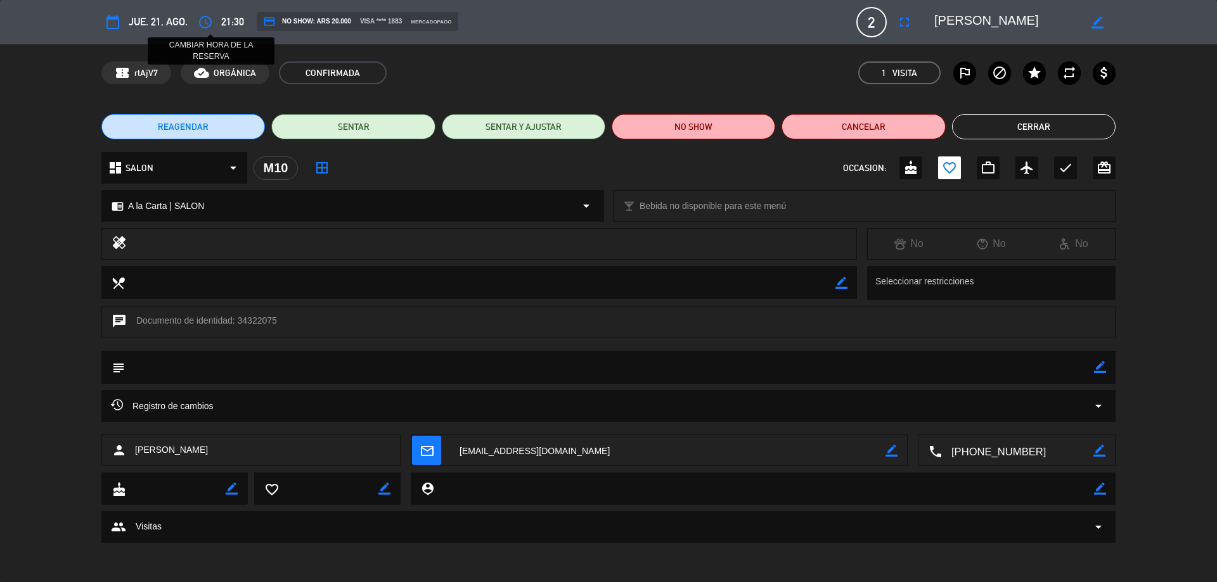
click at [206, 21] on icon "access_time" at bounding box center [205, 22] width 15 height 15
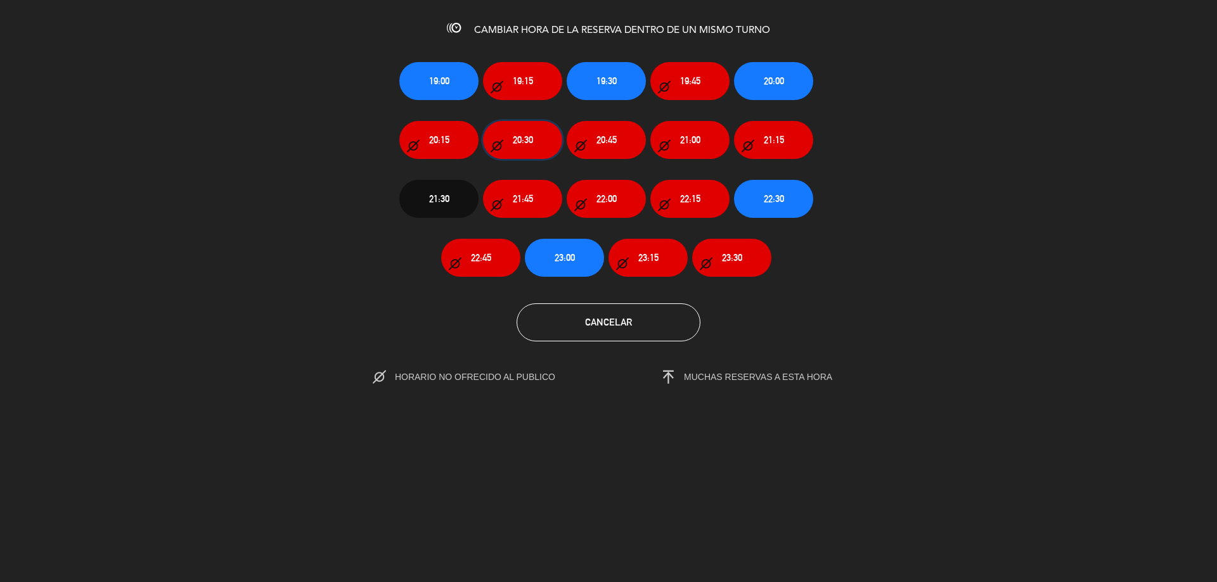
click at [526, 140] on span "20:30" at bounding box center [523, 139] width 20 height 15
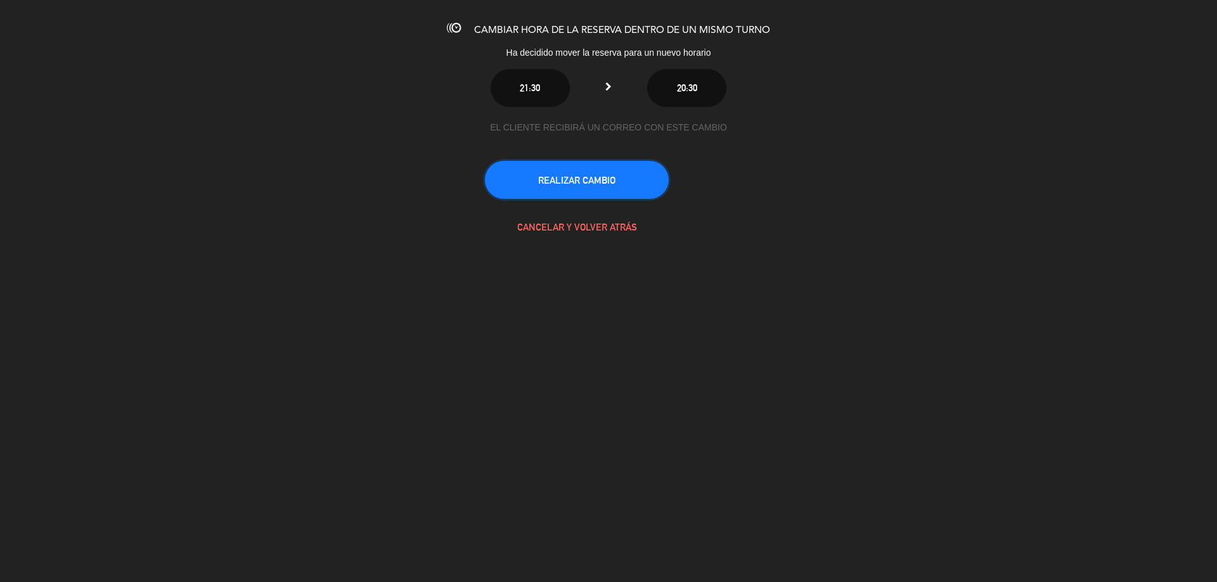
click at [617, 180] on button "REALIZAR CAMBIO" at bounding box center [577, 180] width 184 height 38
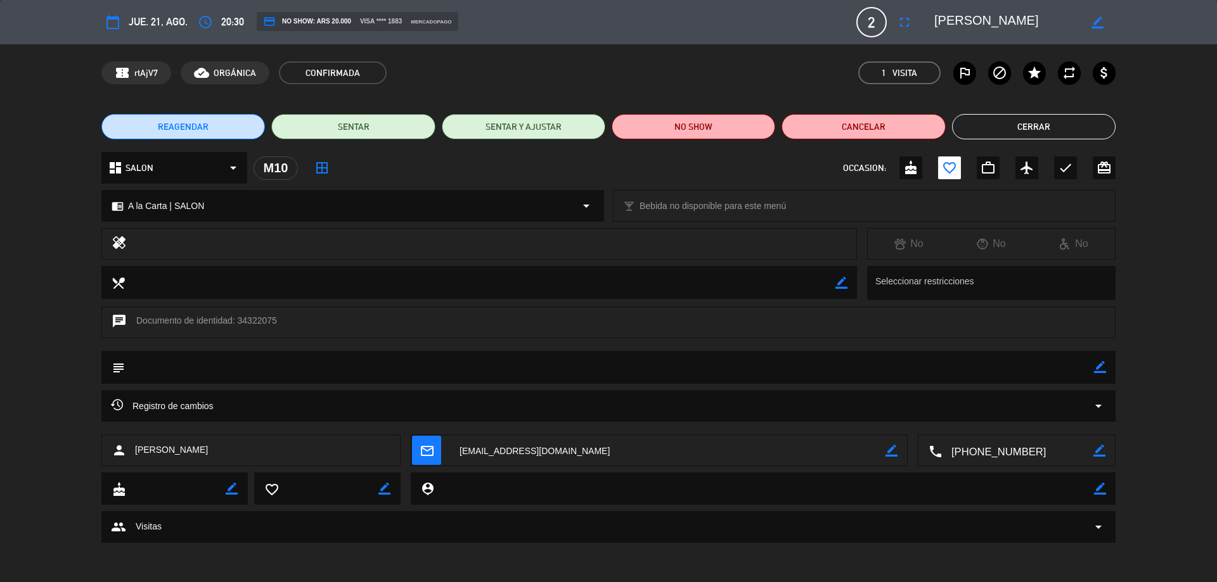
click at [1054, 131] on button "Cerrar" at bounding box center [1033, 126] width 163 height 25
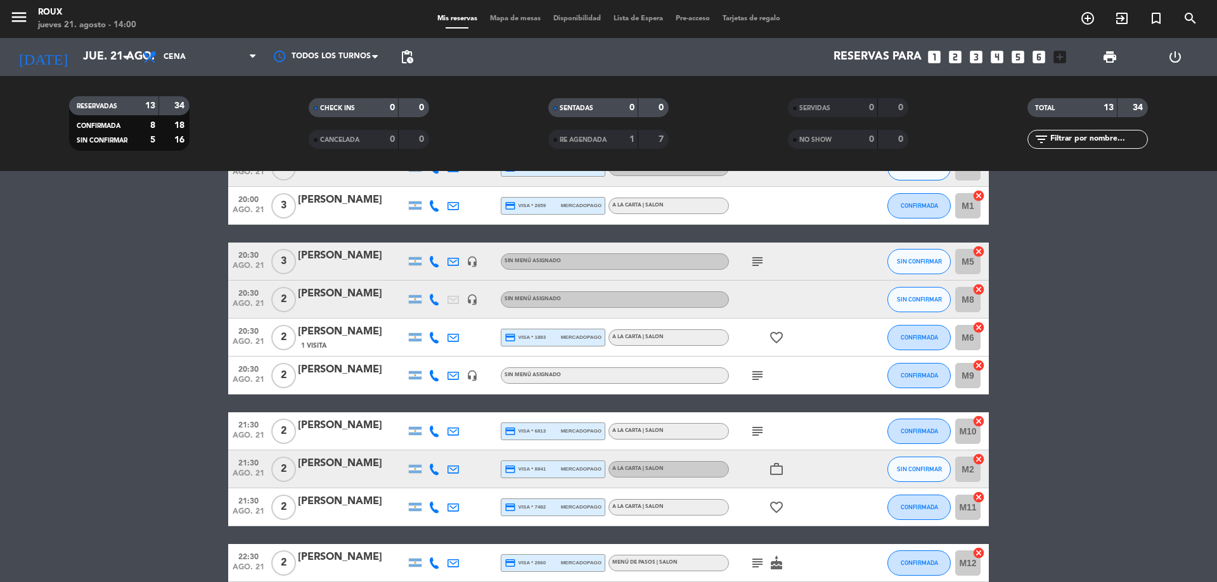
click at [516, 16] on span "Mapa de mesas" at bounding box center [514, 18] width 63 height 7
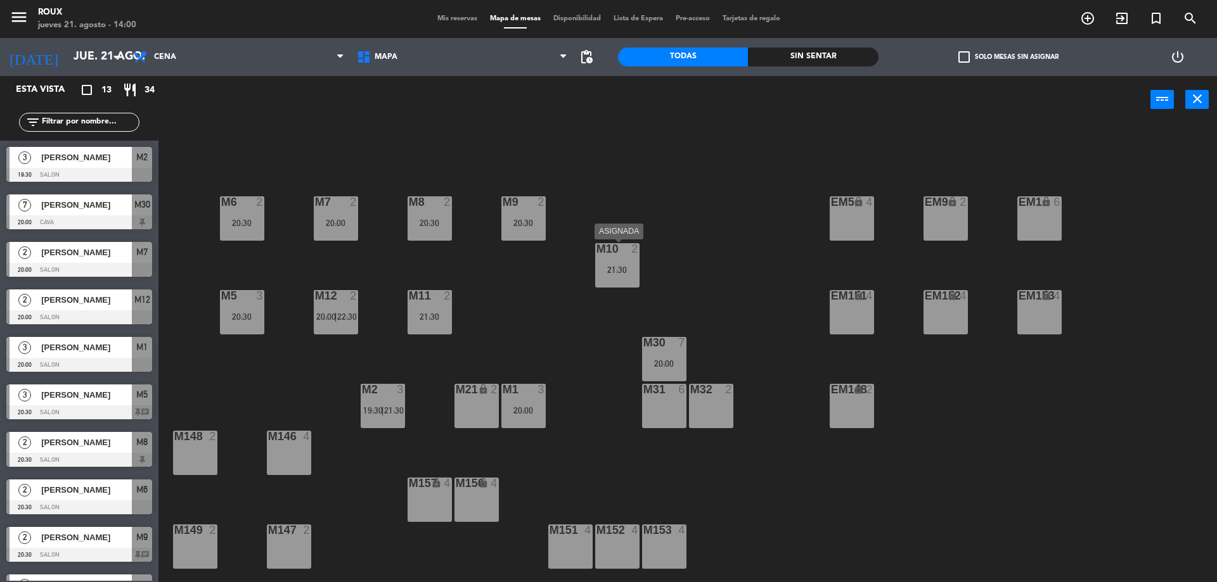
click at [632, 272] on div "21:30" at bounding box center [617, 269] width 44 height 9
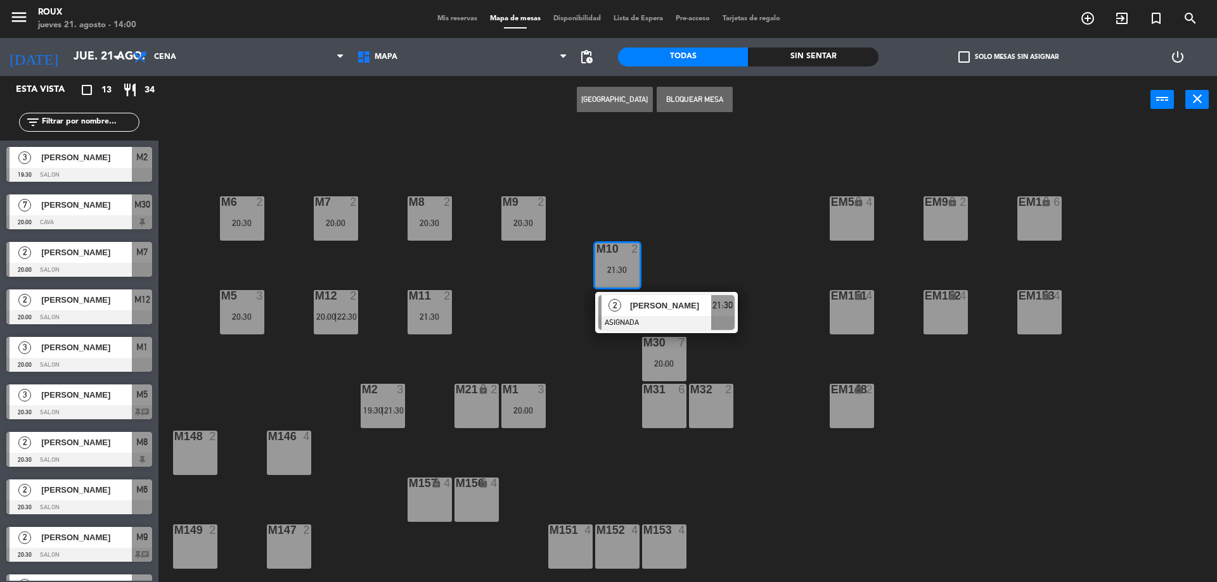
click at [684, 246] on div "M6 2 20:30 M7 2 20:00 M8 2 20:30 M9 2 20:30 EM9 lock 2 EM5 lock 4 EM1 lock 6 M1…" at bounding box center [693, 356] width 1046 height 459
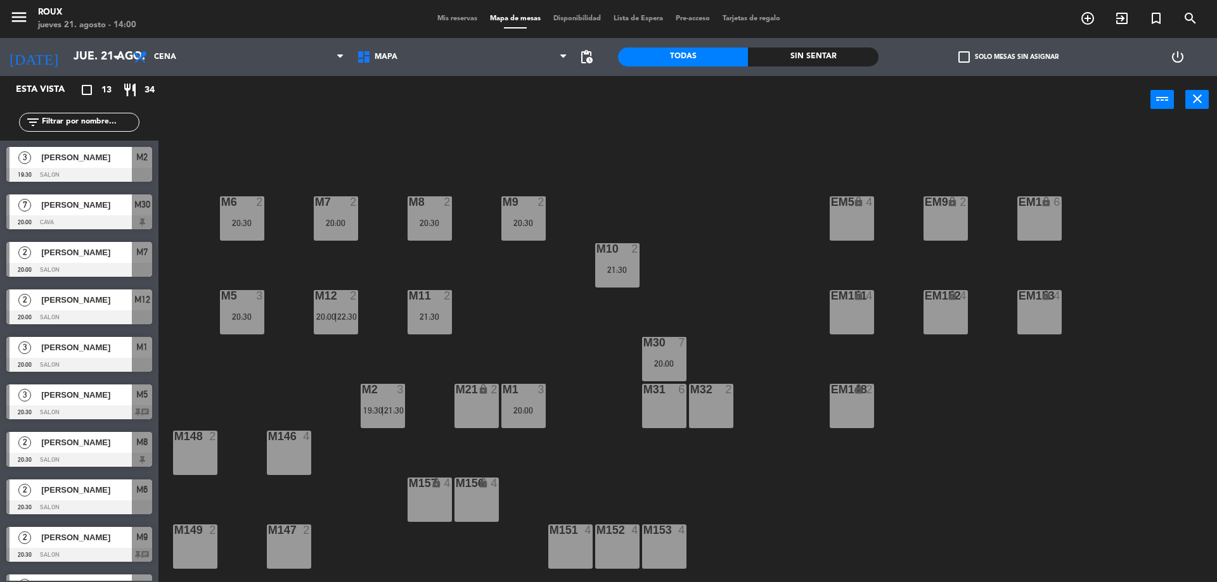
click at [81, 492] on span "[PERSON_NAME]" at bounding box center [86, 489] width 91 height 13
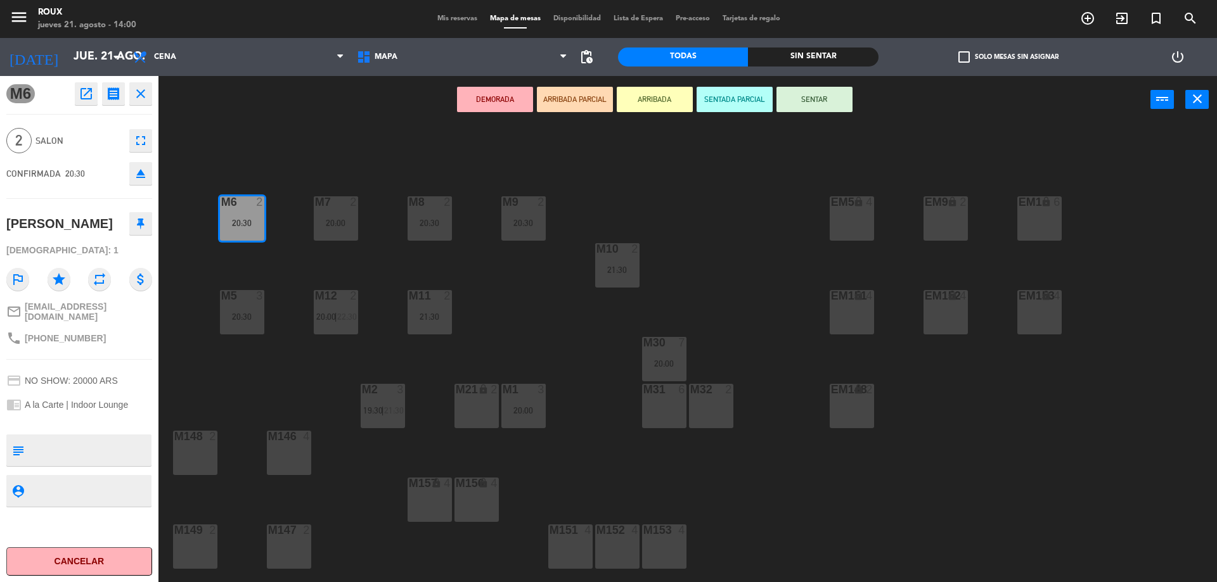
click at [288, 266] on div "M6 2 20:30 M7 2 20:00 M8 2 20:30 M9 2 20:30 EM9 lock 2 EM5 lock 4 EM1 lock 6 M1…" at bounding box center [693, 356] width 1046 height 459
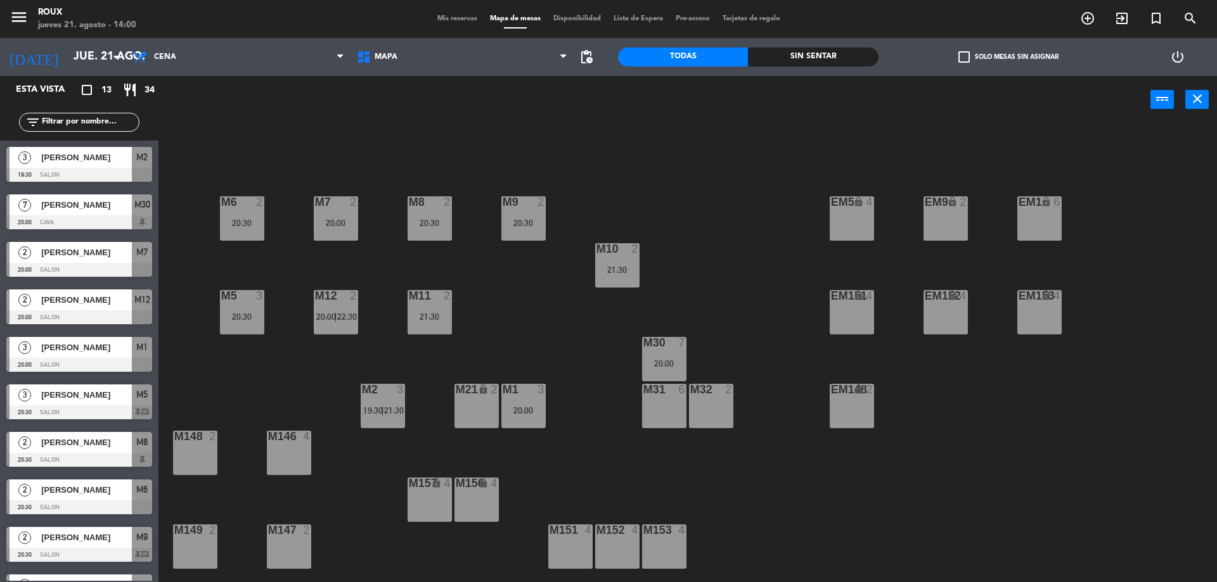
click at [224, 220] on div "20:30" at bounding box center [242, 223] width 44 height 9
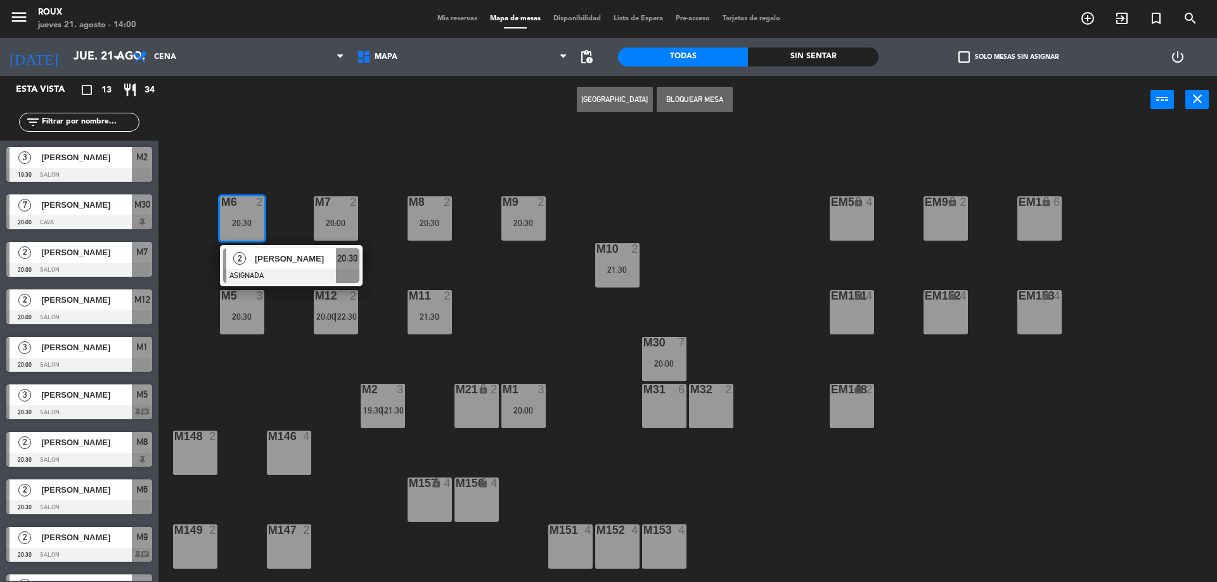
click at [269, 145] on div "M6 2 20:30 2 [PERSON_NAME] ASIGNADA 20:30 M7 2 20:00 M8 2 20:30 M9 2 20:30 EM9 …" at bounding box center [693, 356] width 1046 height 459
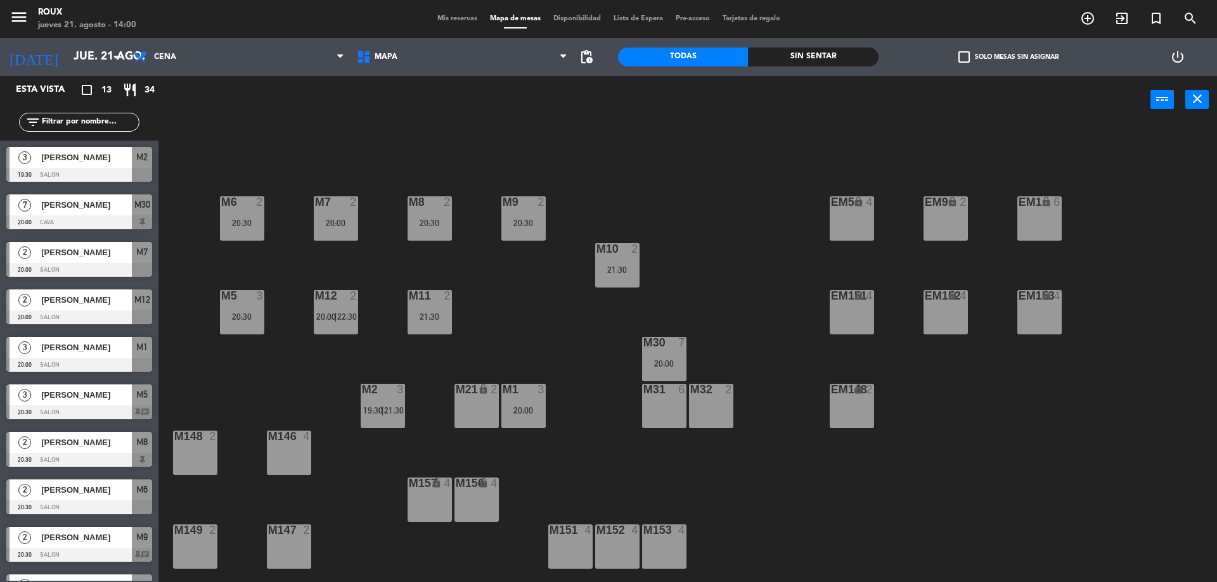
click at [239, 217] on div "M6 2 20:30" at bounding box center [242, 218] width 44 height 44
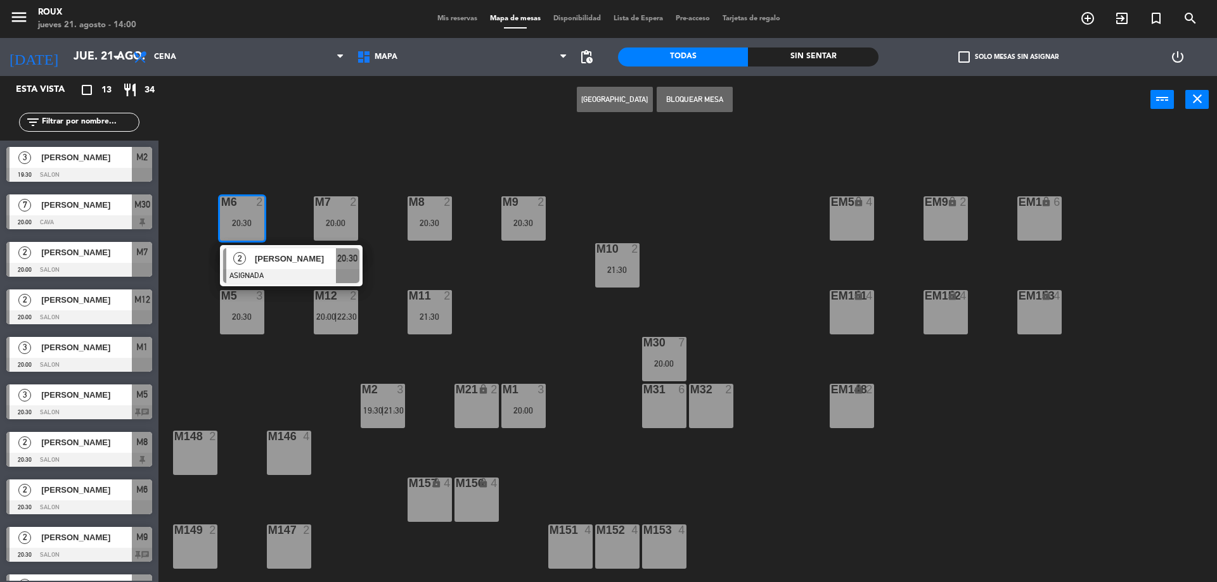
click at [282, 144] on div "M6 2 20:30 2 [PERSON_NAME] ASIGNADA 20:30 M7 2 20:00 M8 2 20:30 M9 2 20:30 EM9 …" at bounding box center [693, 356] width 1046 height 459
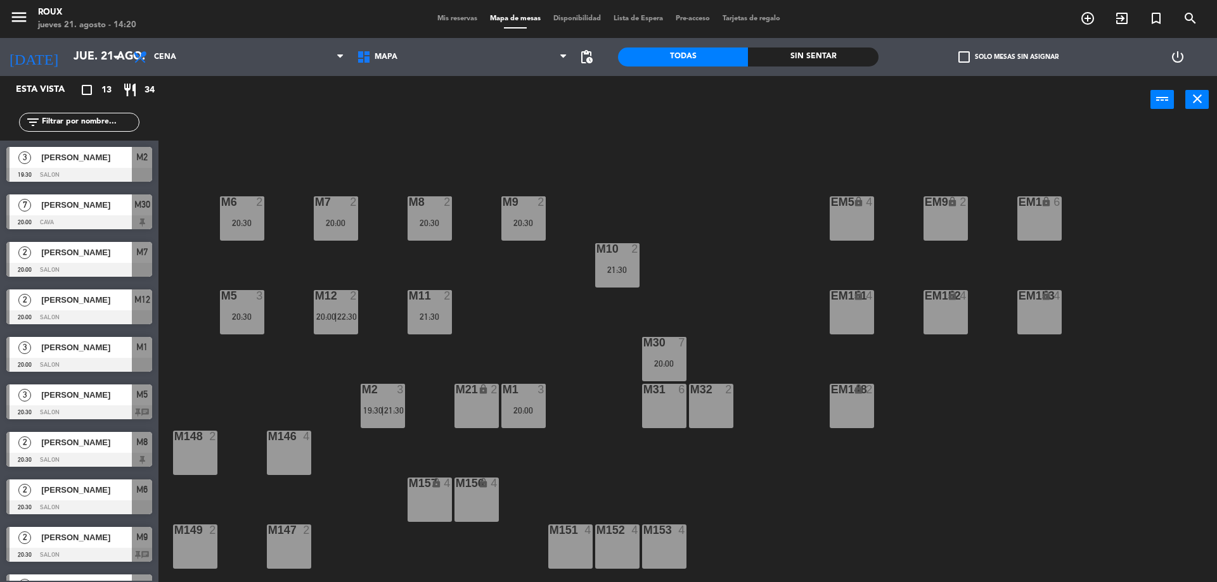
drag, startPoint x: 437, startPoint y: 130, endPoint x: 499, endPoint y: 137, distance: 63.2
click at [499, 137] on div "M6 2 20:30 M7 2 20:00 M8 2 20:30 M9 2 20:30 EM9 lock 2 EM5 lock 4 EM1 lock 6 M1…" at bounding box center [693, 356] width 1046 height 459
click at [461, 28] on div "menu [PERSON_NAME] [DATE] 21. agosto - 17:12 Mis reservas Mapa de mesas Disponi…" at bounding box center [608, 19] width 1217 height 38
click at [462, 23] on div "Mis reservas Mapa de mesas Disponibilidad Lista de Espera Pre-acceso Tarjetas d…" at bounding box center [608, 18] width 355 height 11
click at [463, 18] on span "Mis reservas" at bounding box center [457, 18] width 53 height 7
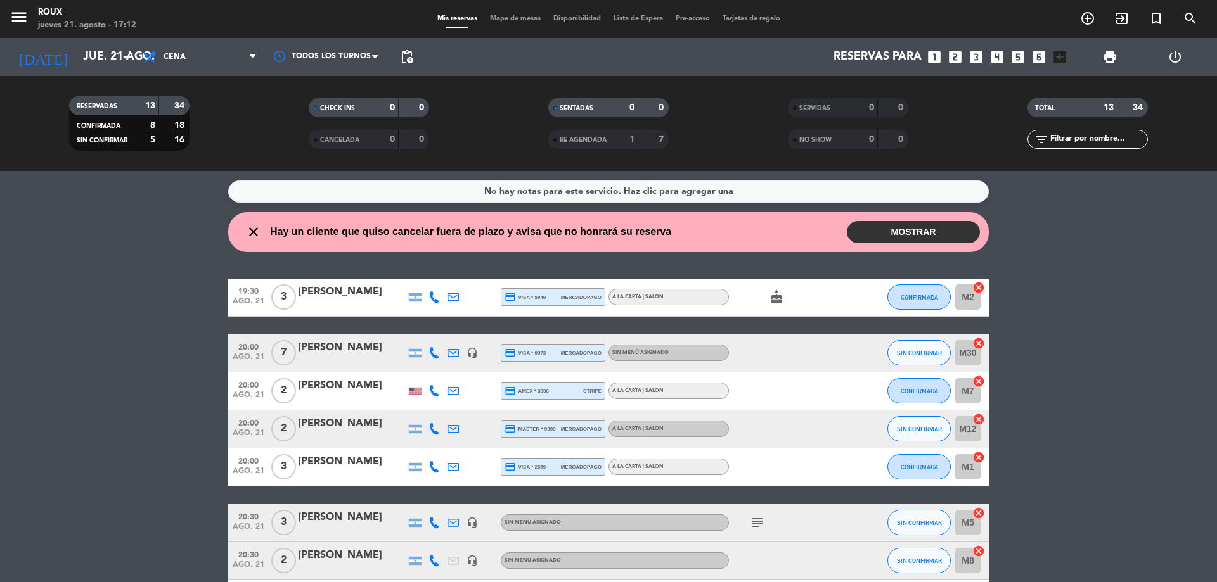
click at [905, 222] on button "MOSTRAR" at bounding box center [912, 232] width 133 height 22
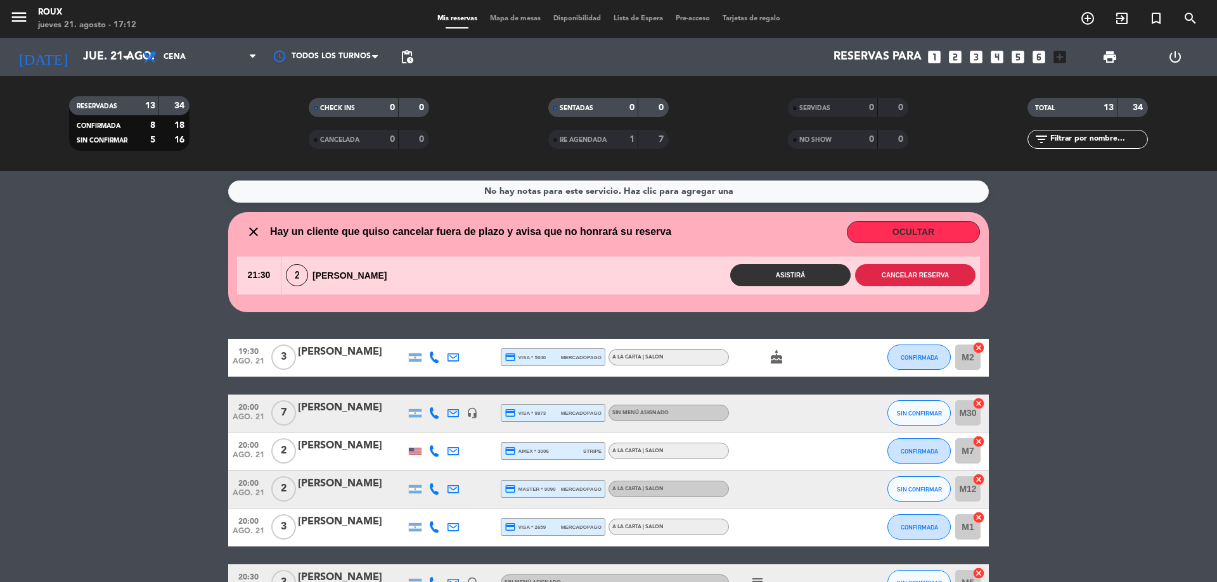
click at [898, 278] on button "Cancelar reserva" at bounding box center [915, 275] width 120 height 22
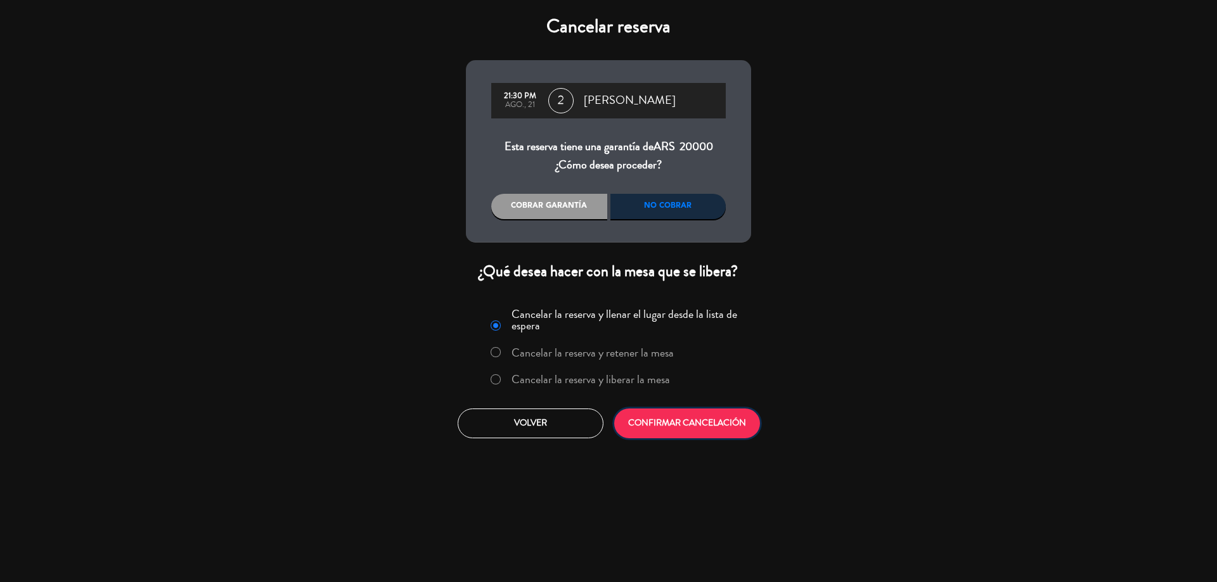
click at [667, 423] on button "CONFIRMAR CANCELACIÓN" at bounding box center [687, 424] width 146 height 30
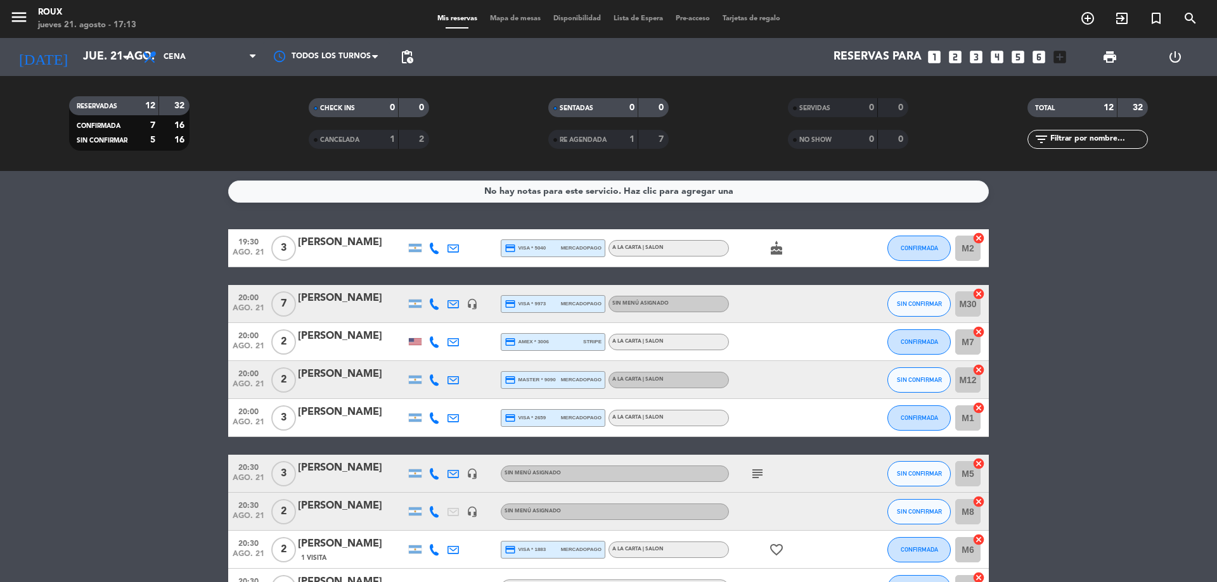
click at [352, 302] on div "[PERSON_NAME]" at bounding box center [352, 298] width 108 height 16
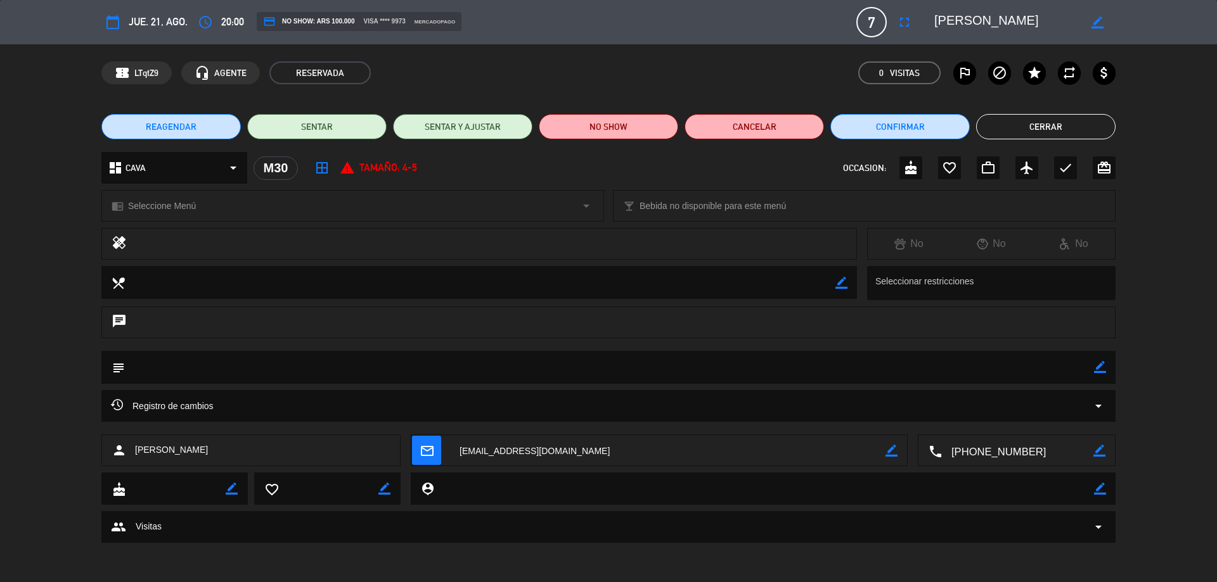
click at [1076, 125] on button "Cerrar" at bounding box center [1045, 126] width 139 height 25
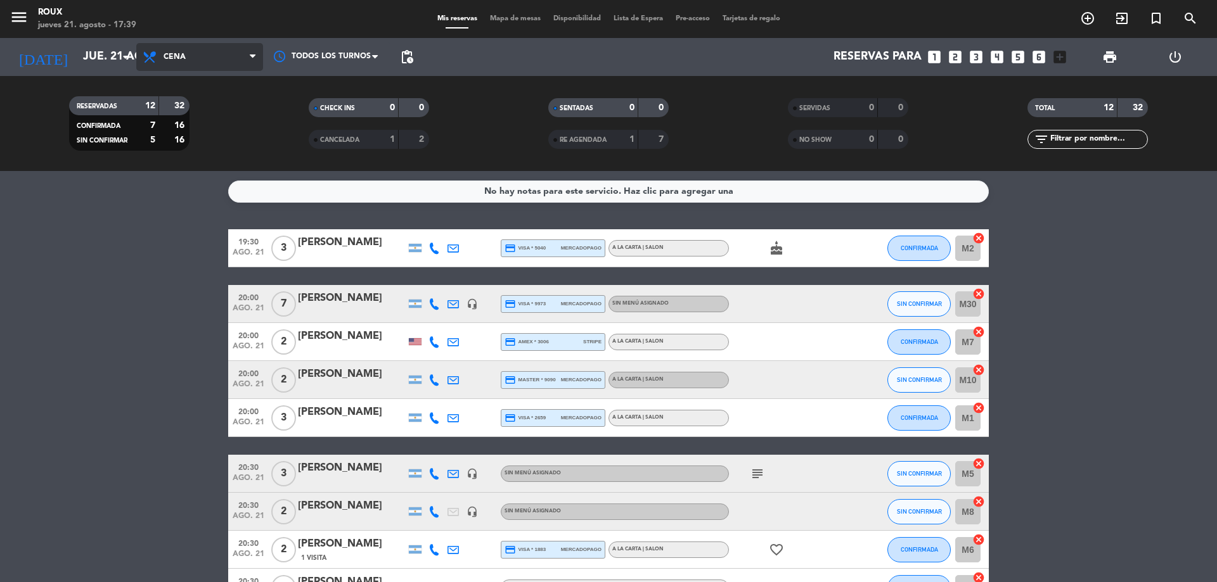
click at [191, 63] on span "Cena" at bounding box center [199, 57] width 127 height 28
click at [210, 139] on div "menu [PERSON_NAME] [DATE] 21. agosto - 17:39 Mis reservas Mapa de mesas Disponi…" at bounding box center [608, 85] width 1217 height 171
click at [525, 15] on span "Mapa de mesas" at bounding box center [514, 18] width 63 height 7
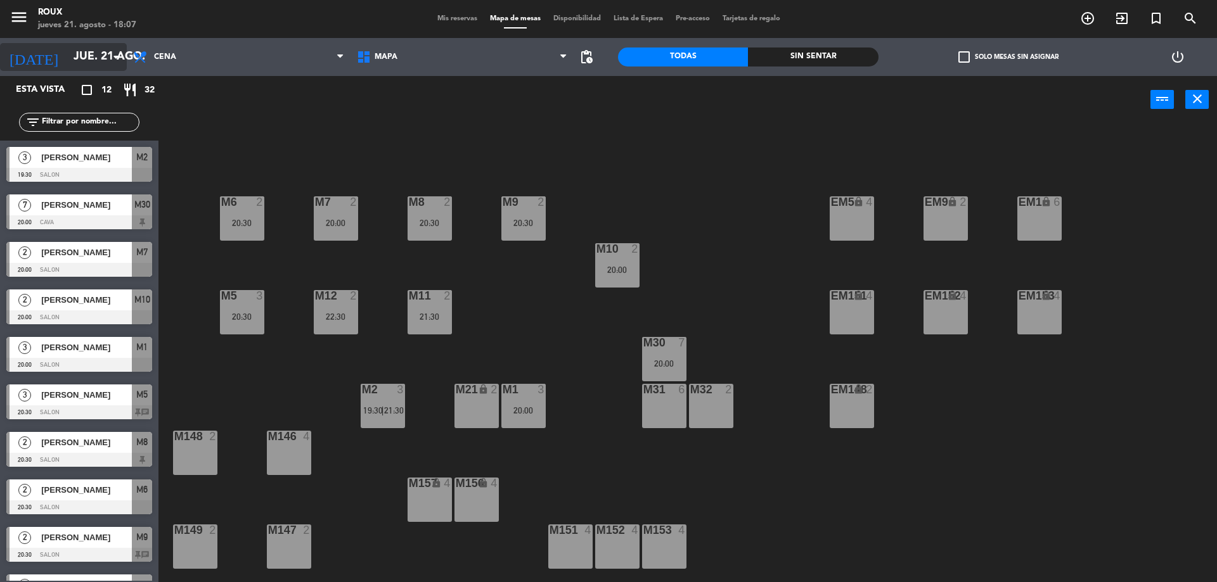
click at [93, 53] on input "jue. 21 ago." at bounding box center [140, 56] width 147 height 25
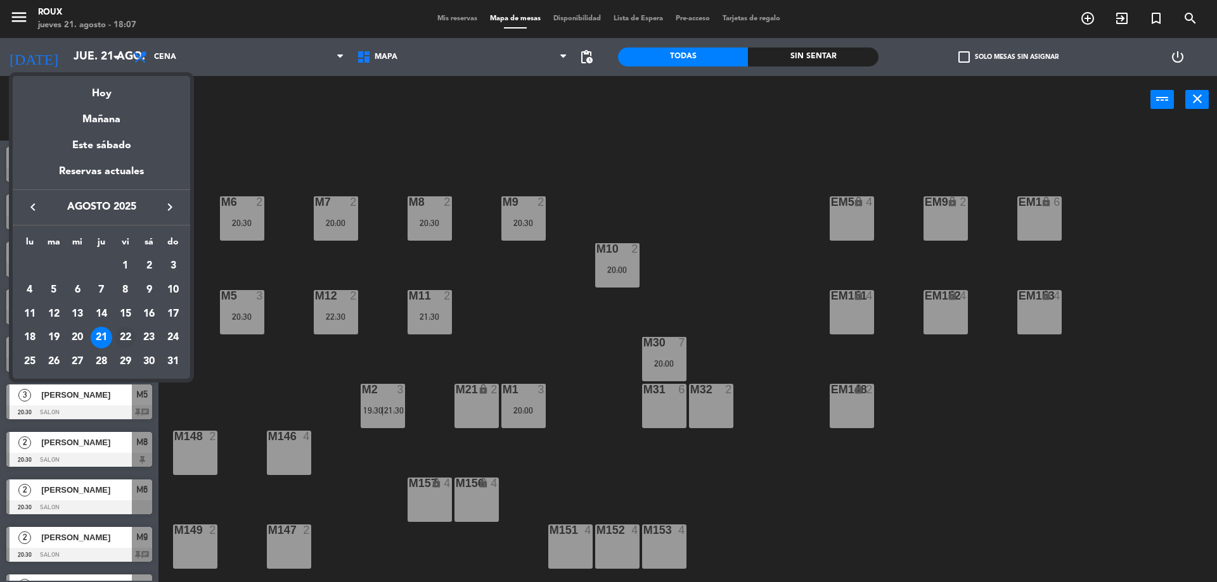
click at [122, 342] on div "22" at bounding box center [126, 338] width 22 height 22
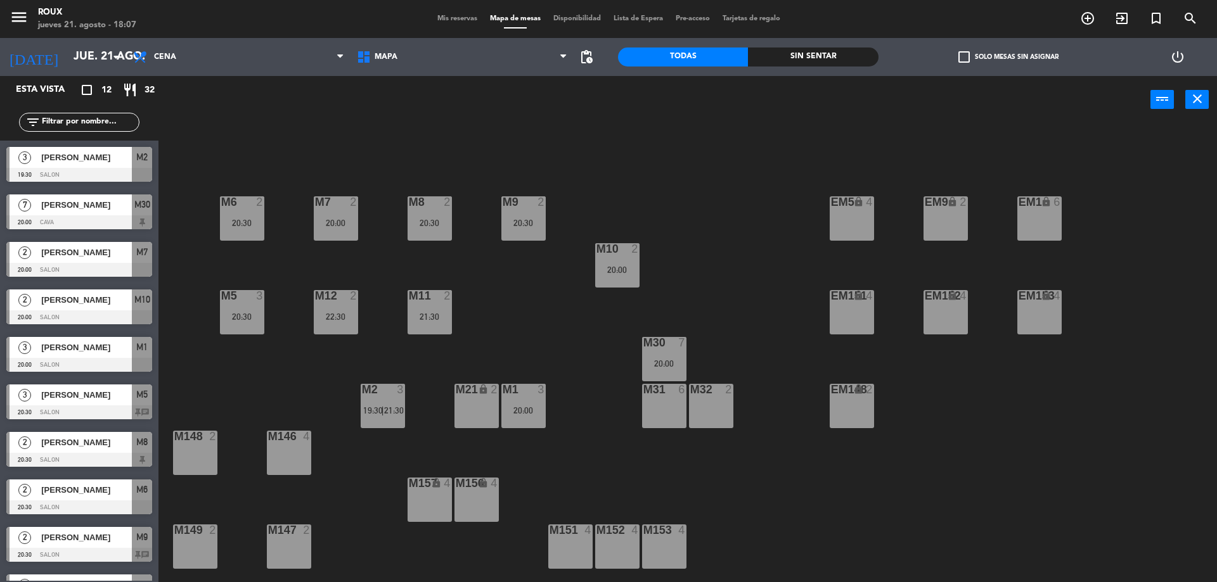
type input "vie. 22 ago."
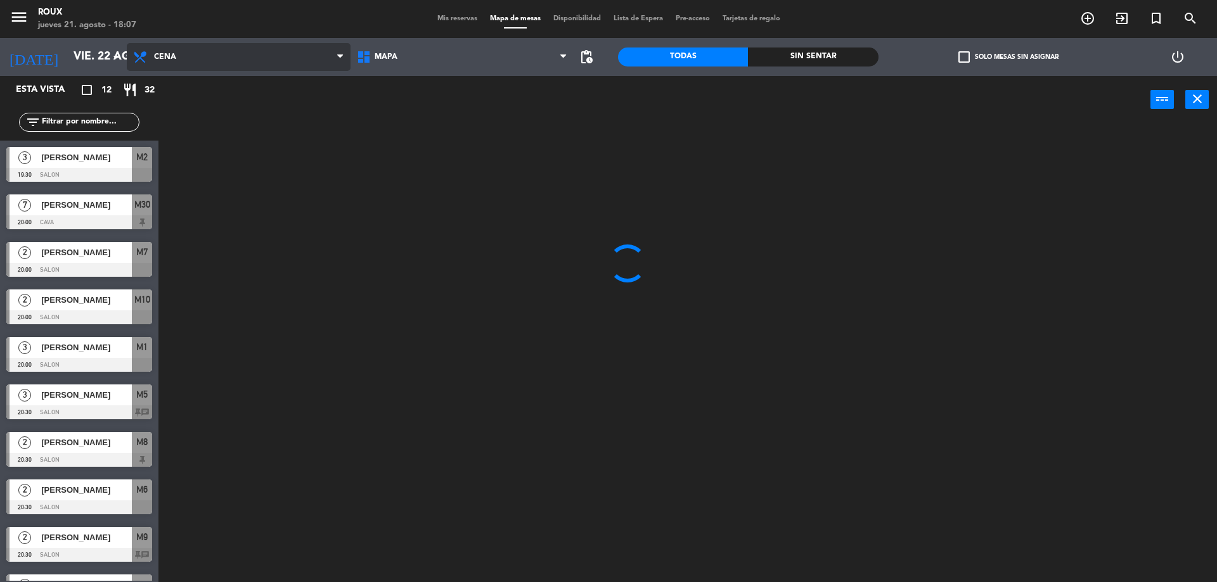
click at [229, 60] on span "Cena" at bounding box center [239, 57] width 224 height 28
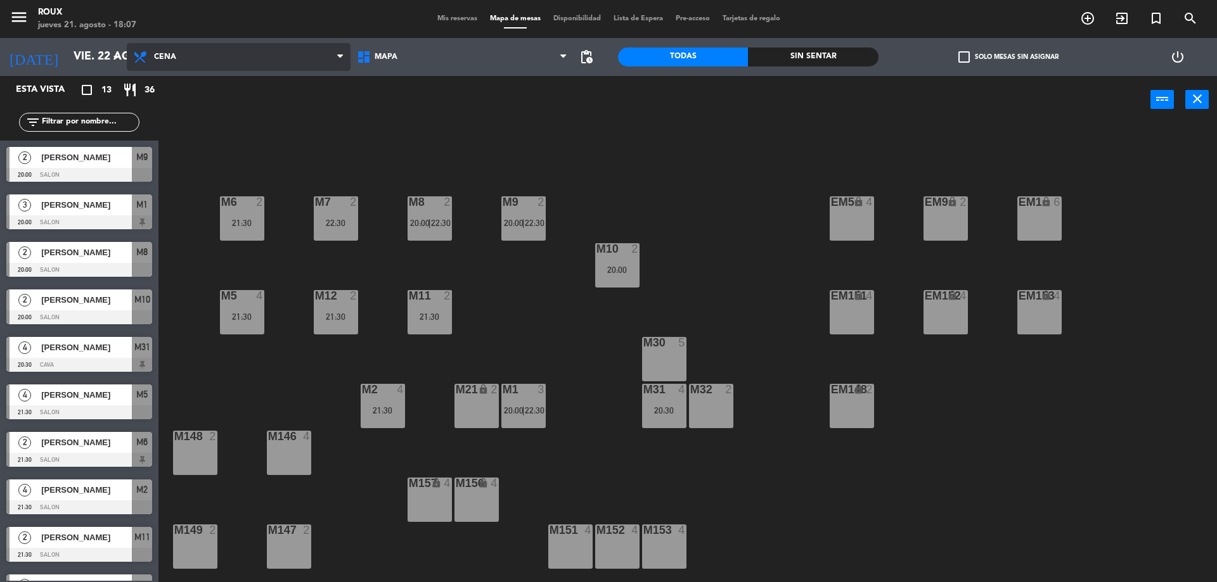
click at [220, 111] on ng-component "menu [PERSON_NAME] [DATE] 21. agosto - 18:07 Mis reservas Mapa de mesas Disponi…" at bounding box center [608, 292] width 1217 height 585
click at [621, 281] on div "M10 2 20:00" at bounding box center [617, 265] width 44 height 44
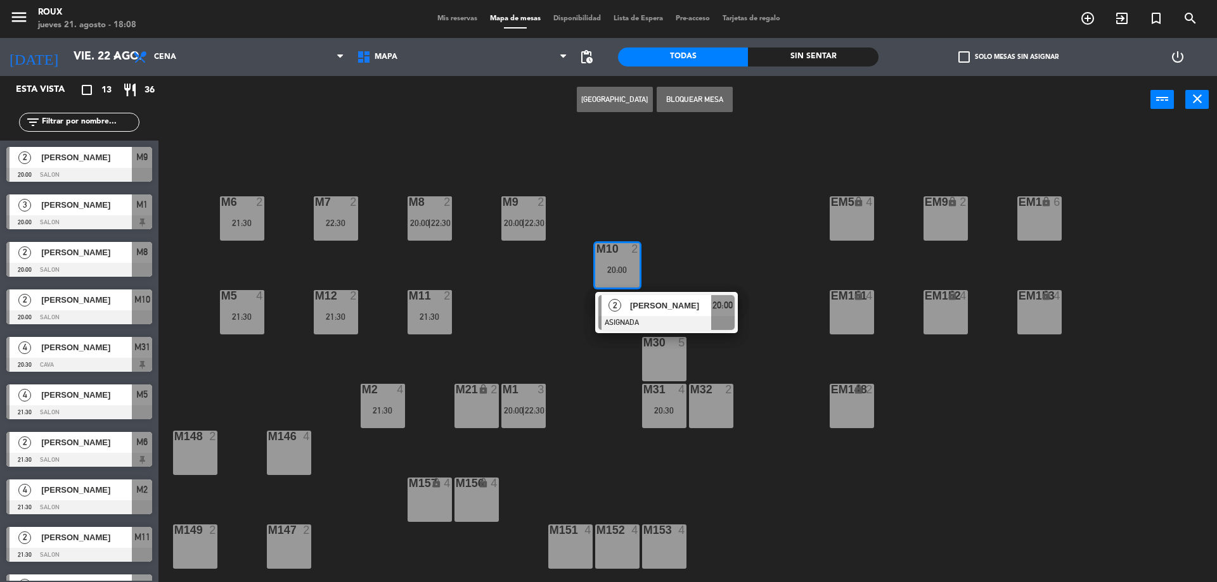
click at [623, 110] on button "[GEOGRAPHIC_DATA]" at bounding box center [615, 99] width 76 height 25
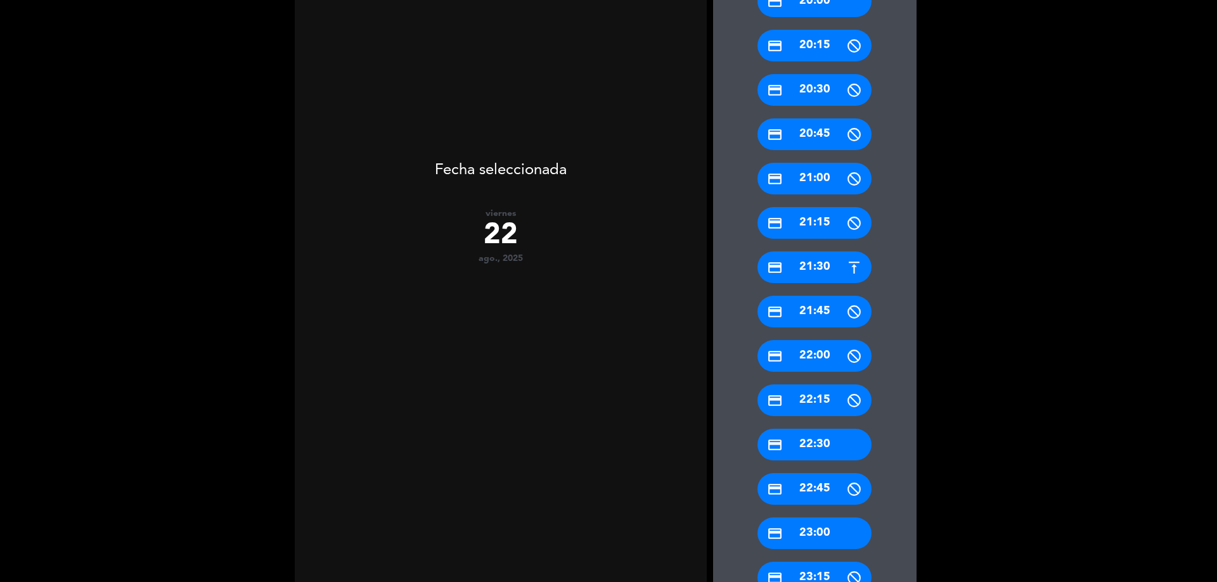
scroll to position [516, 0]
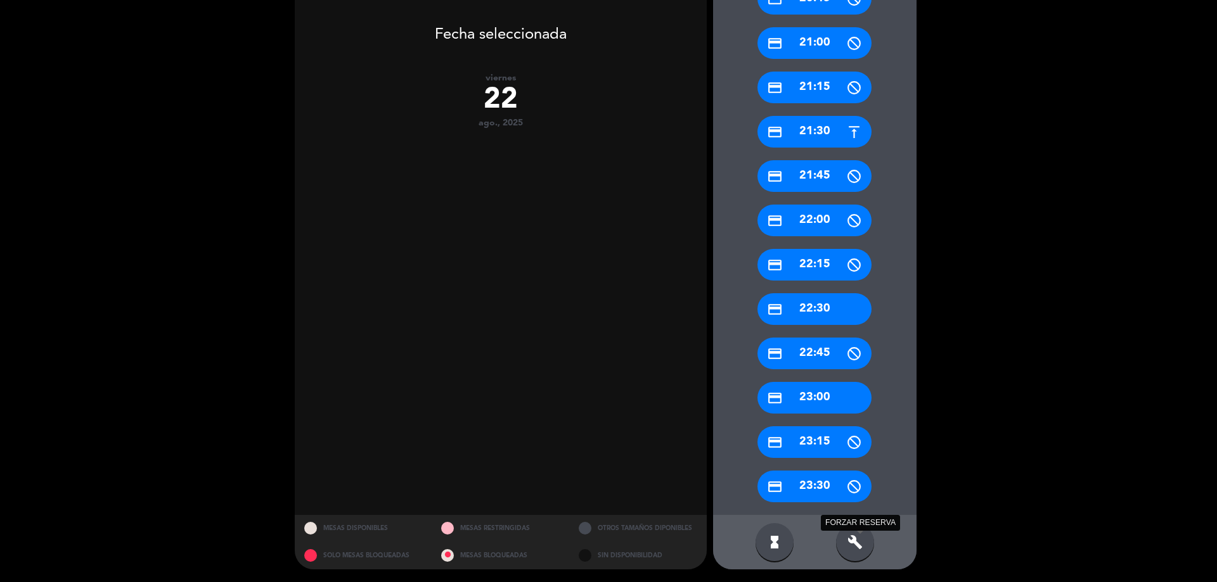
click at [852, 537] on icon "build" at bounding box center [854, 542] width 15 height 15
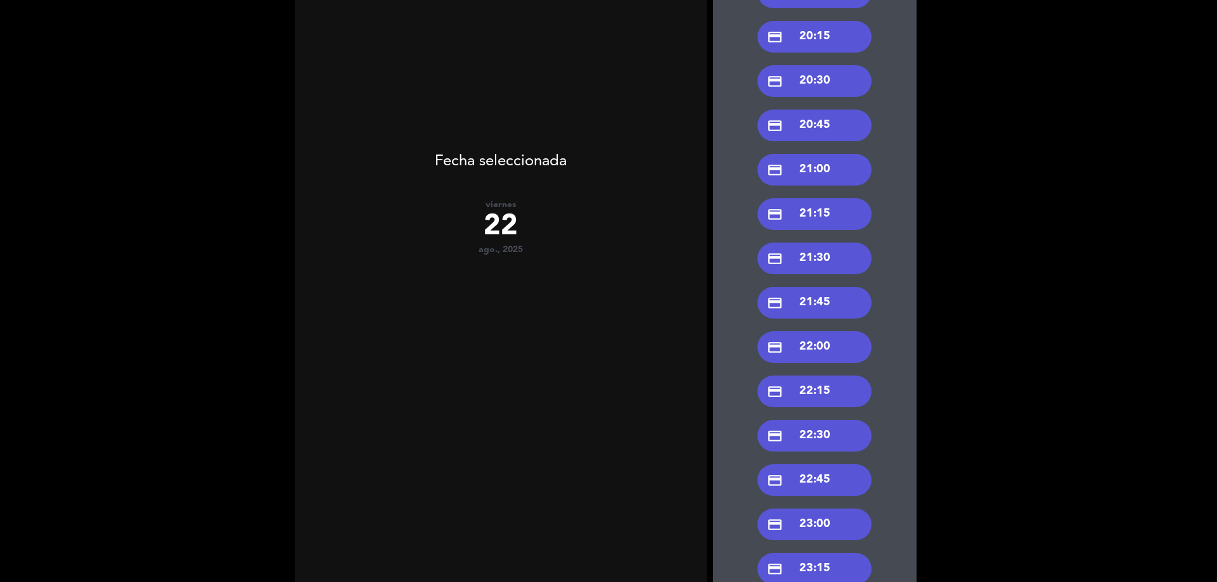
scroll to position [452, 0]
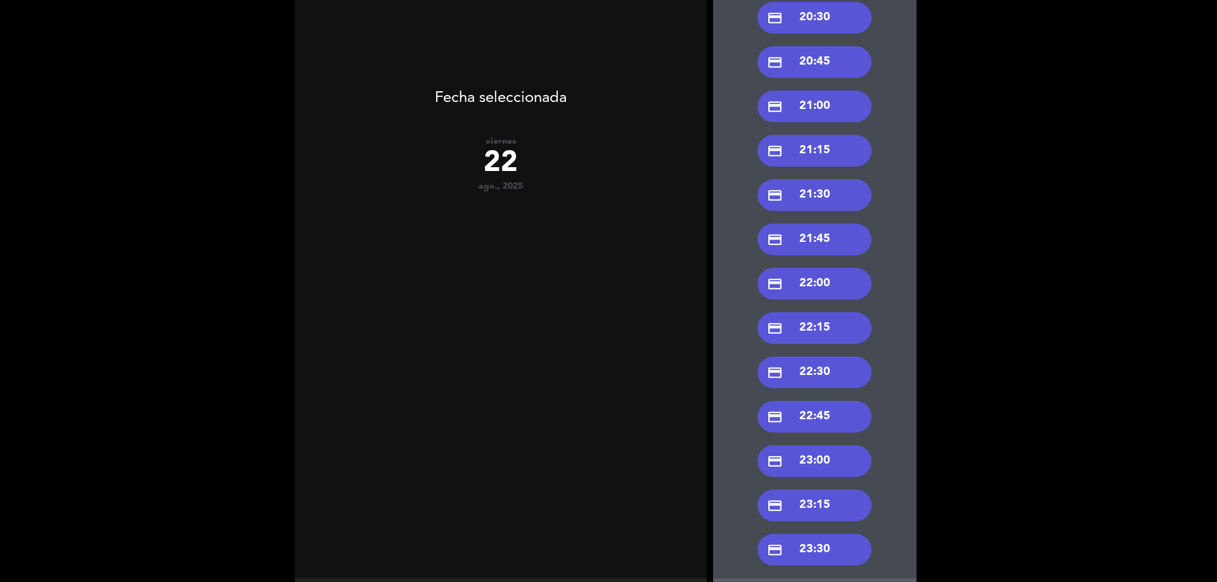
click at [831, 281] on div "credit_card 22:00" at bounding box center [814, 284] width 114 height 32
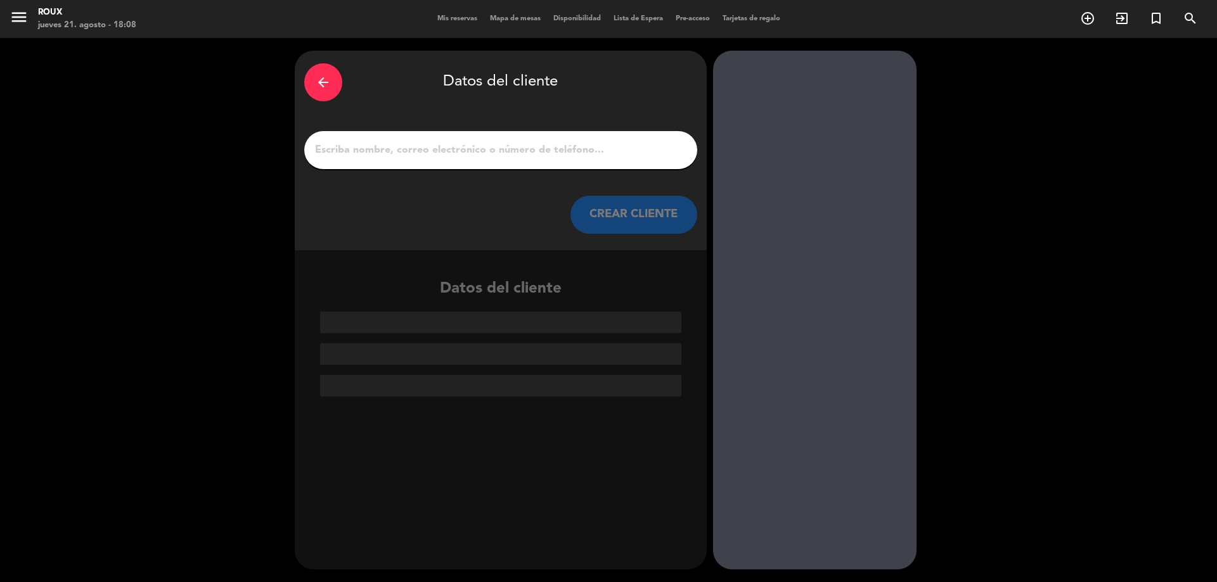
click at [546, 143] on input "1" at bounding box center [501, 150] width 374 height 18
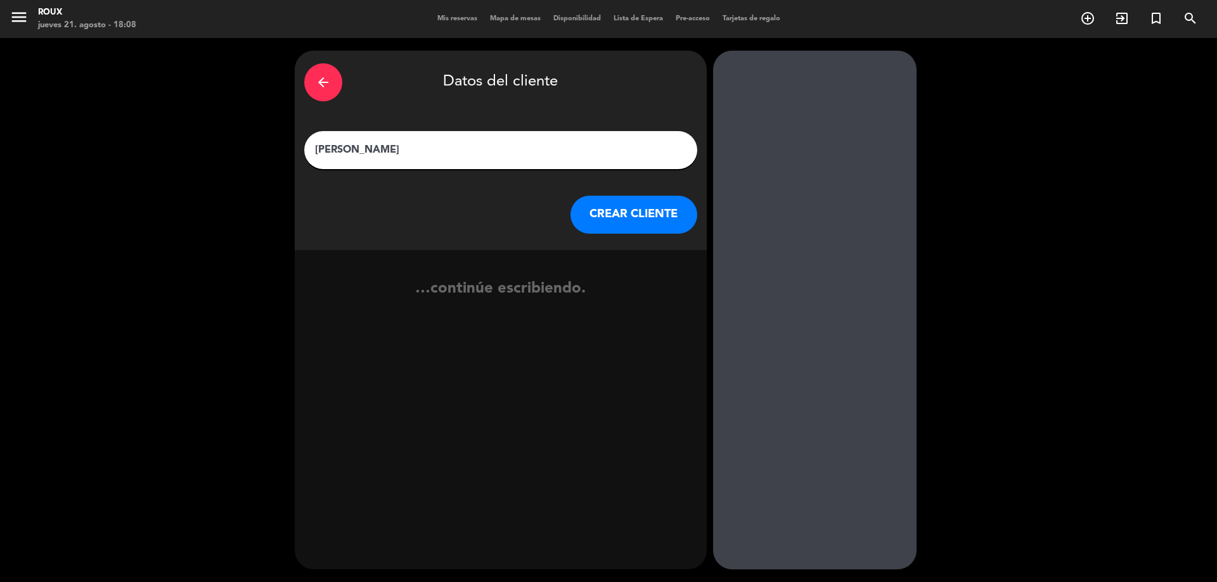
click at [322, 146] on input "[PERSON_NAME]" at bounding box center [501, 150] width 374 height 18
type input "[PERSON_NAME]"
click at [608, 219] on button "CREAR CLIENTE" at bounding box center [633, 215] width 127 height 38
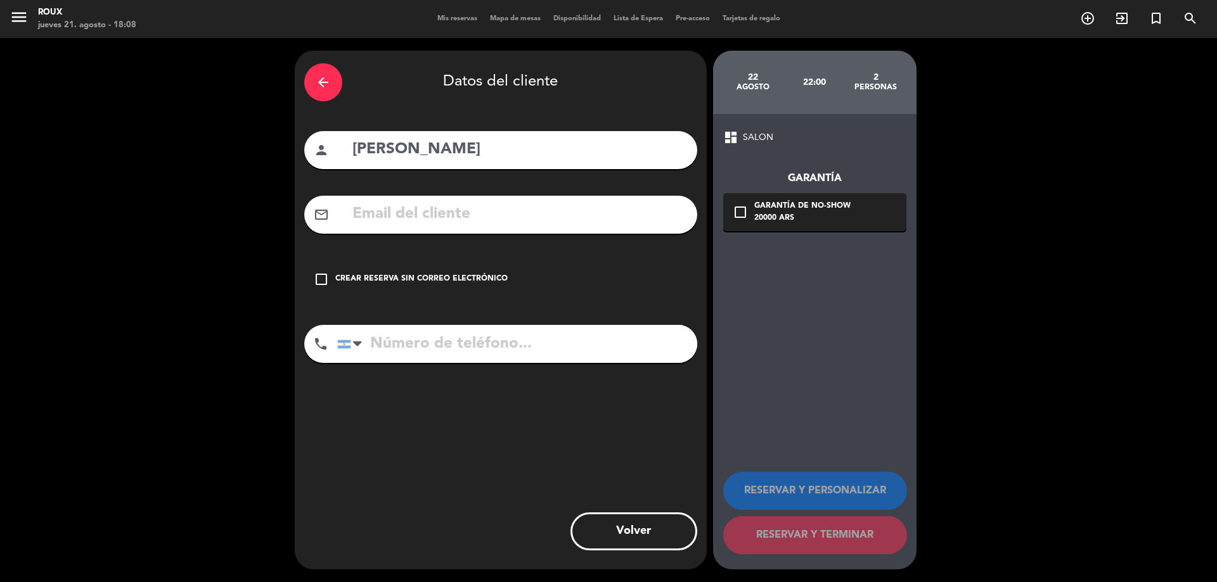
click at [488, 343] on input "tel" at bounding box center [517, 344] width 360 height 38
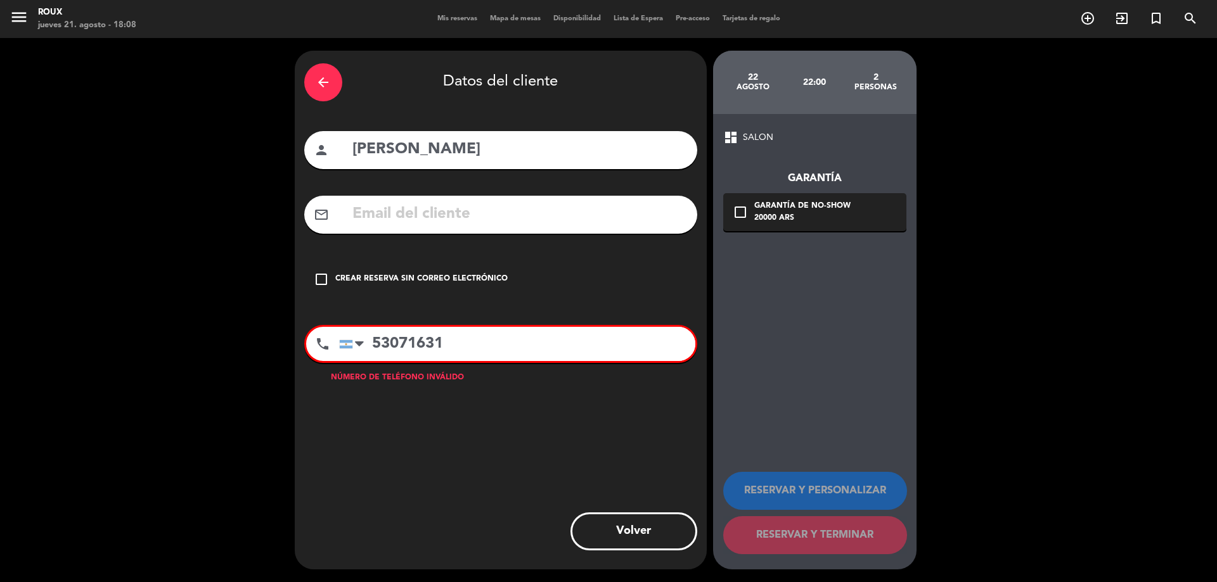
click at [376, 352] on input "53071631" at bounding box center [517, 344] width 356 height 34
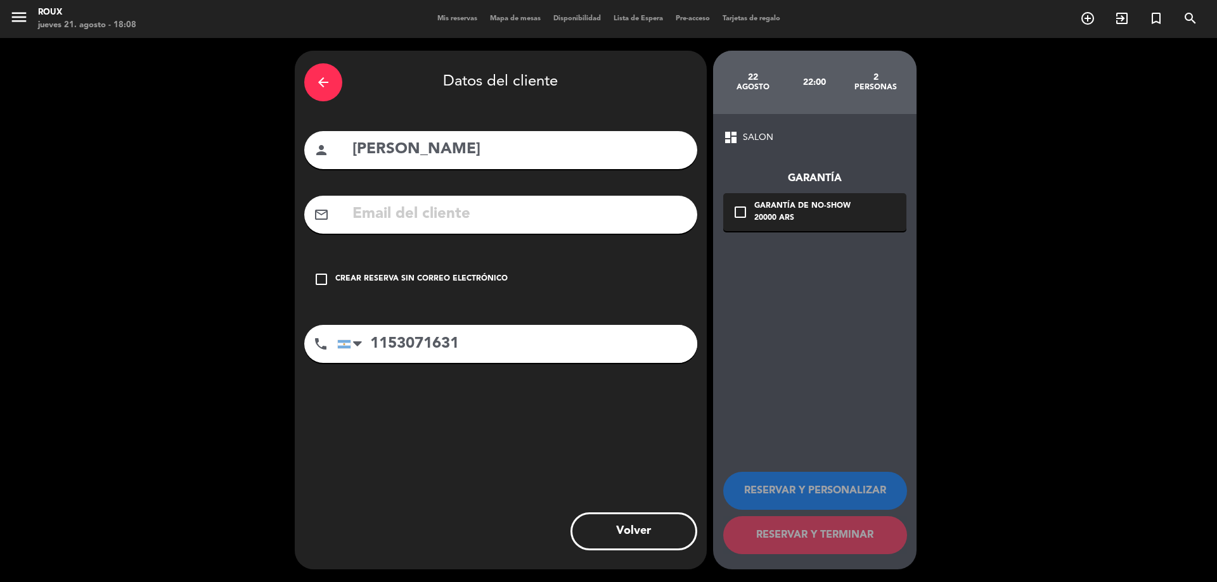
type input "1153071631"
click at [324, 279] on icon "check_box_outline_blank" at bounding box center [321, 279] width 15 height 15
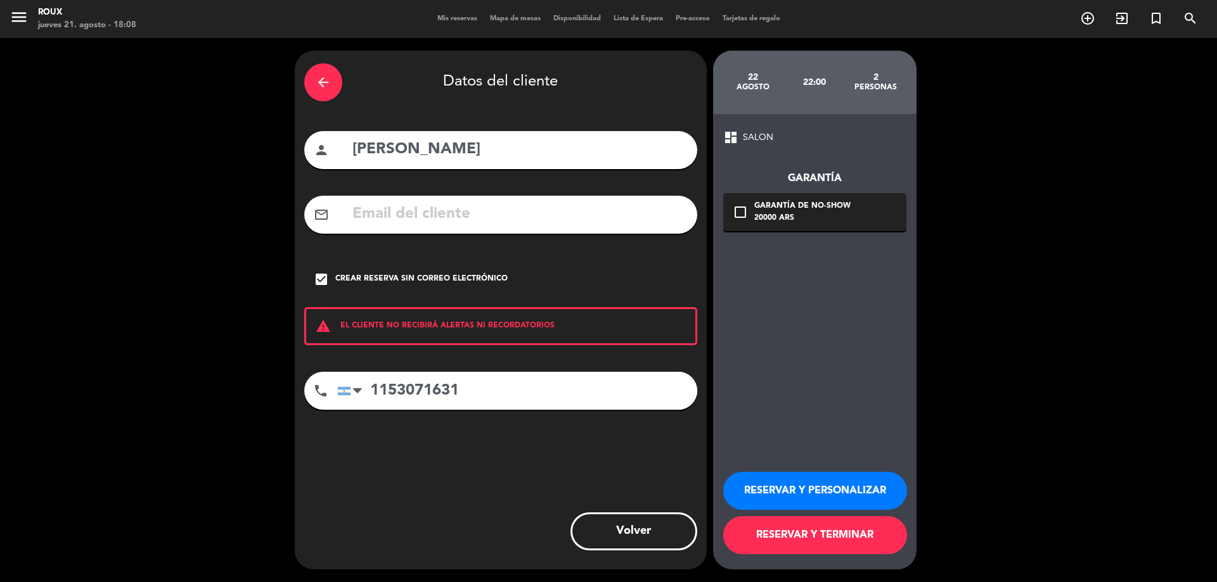
click at [795, 539] on button "RESERVAR Y TERMINAR" at bounding box center [815, 535] width 184 height 38
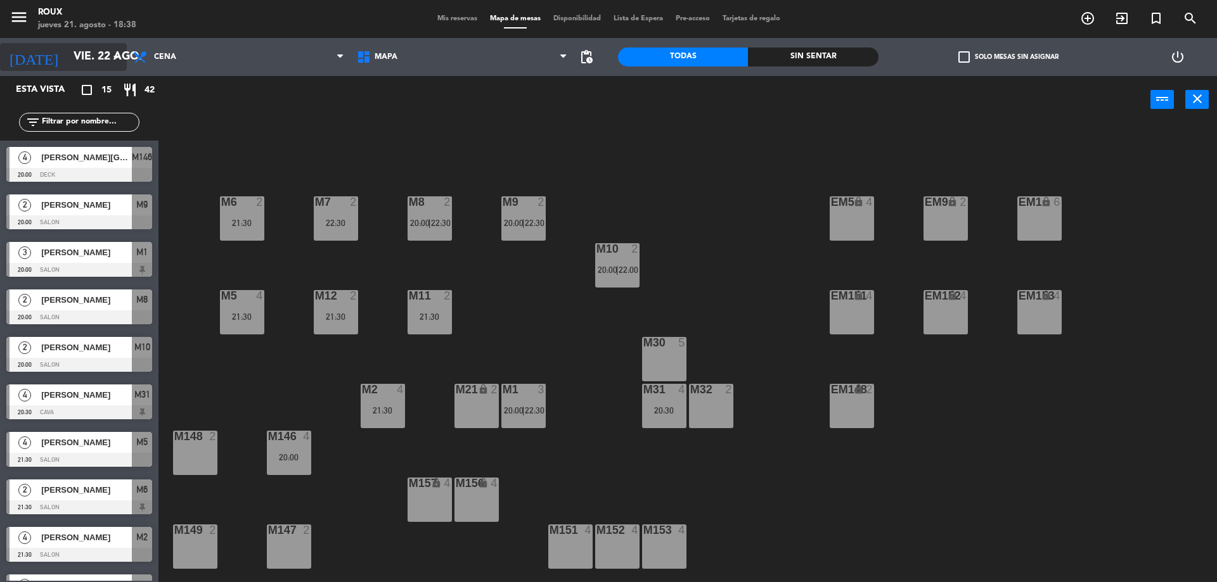
click at [98, 59] on input "vie. 22 ago." at bounding box center [140, 56] width 147 height 25
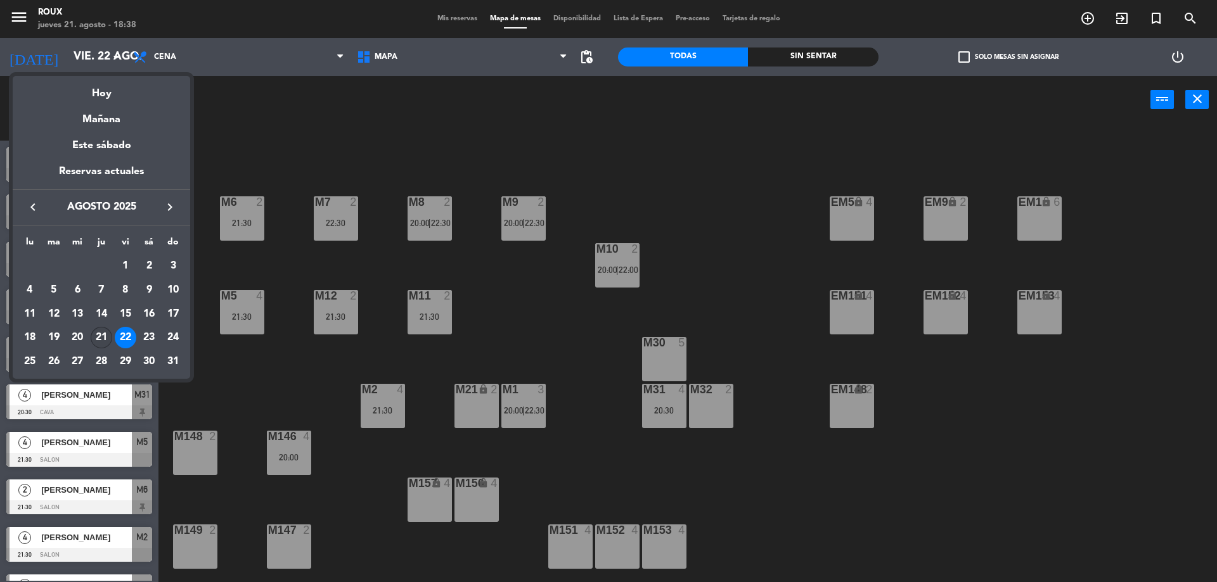
click at [100, 335] on div "21" at bounding box center [102, 338] width 22 height 22
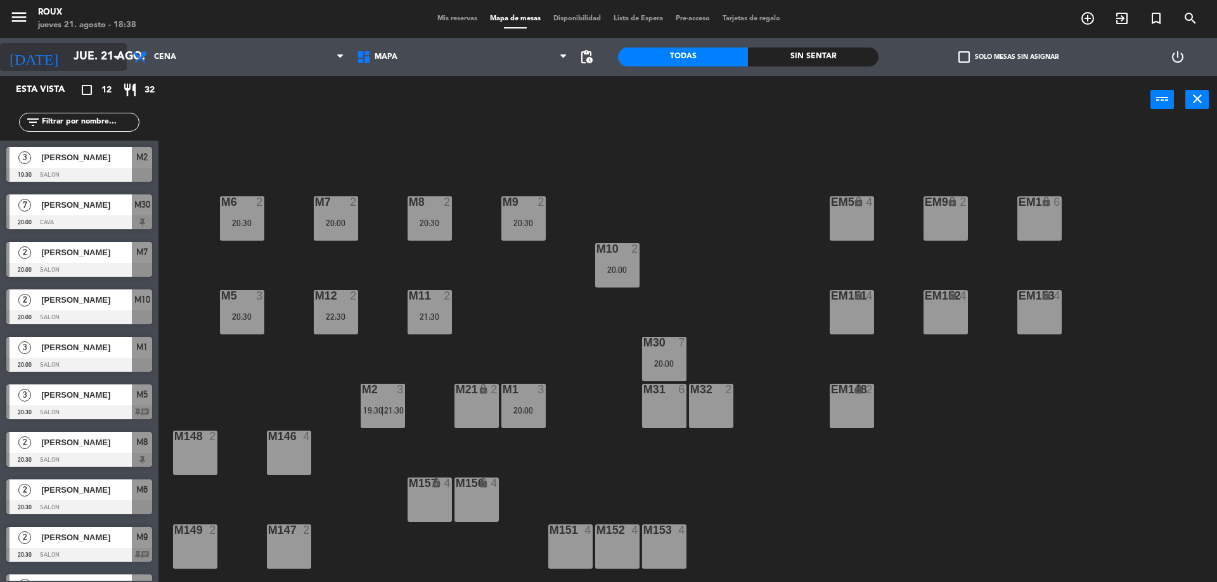
click at [122, 61] on icon "arrow_drop_down" at bounding box center [115, 56] width 15 height 15
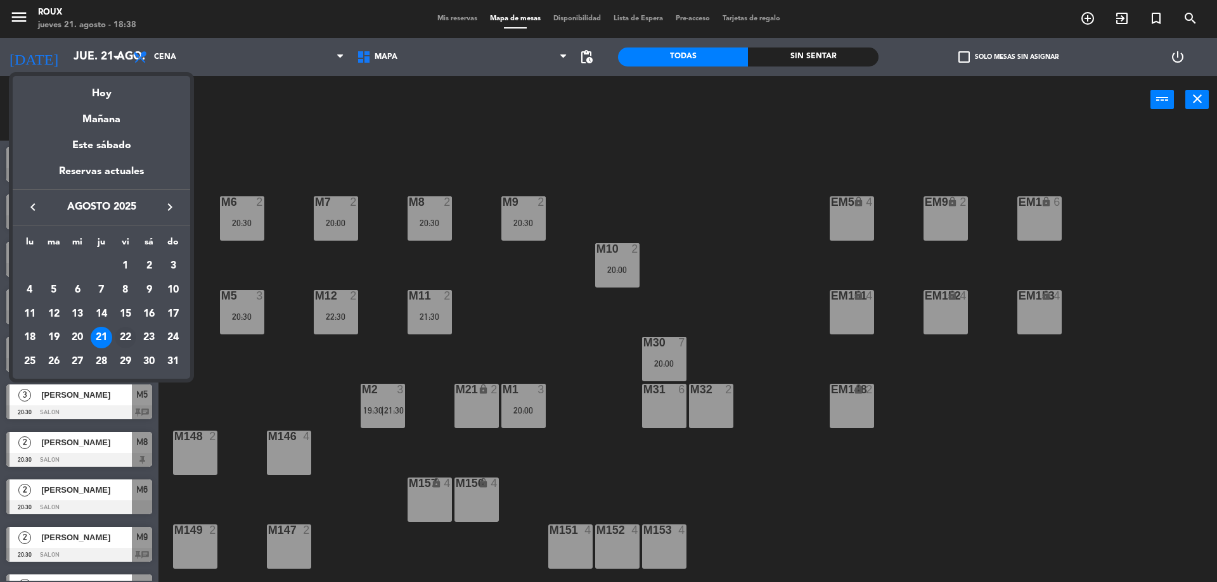
click at [127, 336] on div "22" at bounding box center [126, 338] width 22 height 22
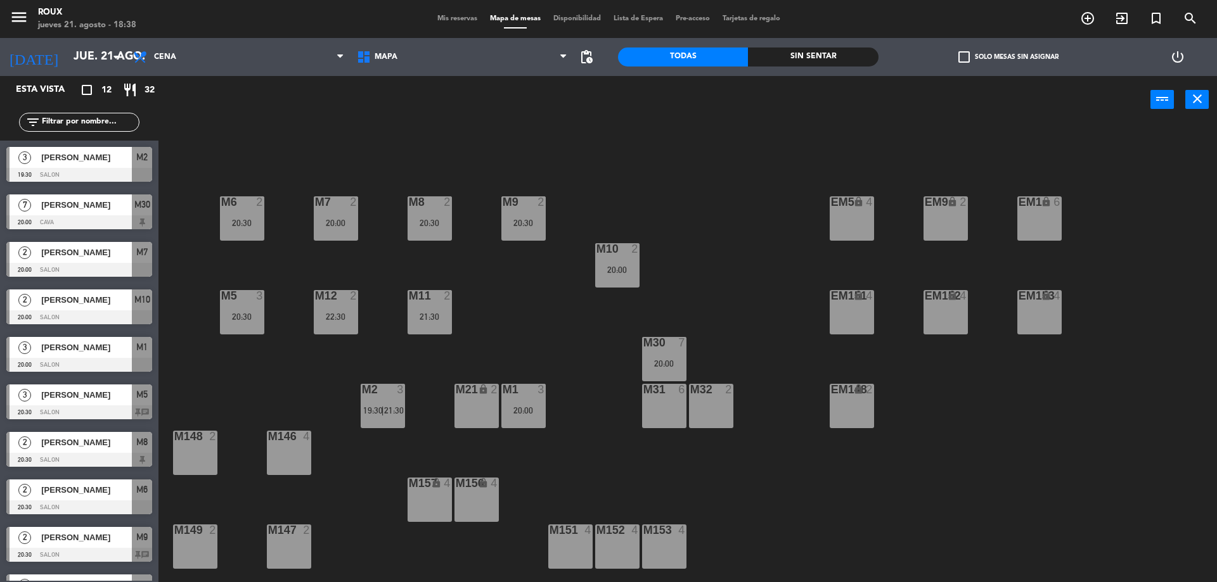
type input "vie. 22 ago."
click at [86, 407] on div "4 [PERSON_NAME] 20:30 CAVA M31" at bounding box center [79, 402] width 158 height 48
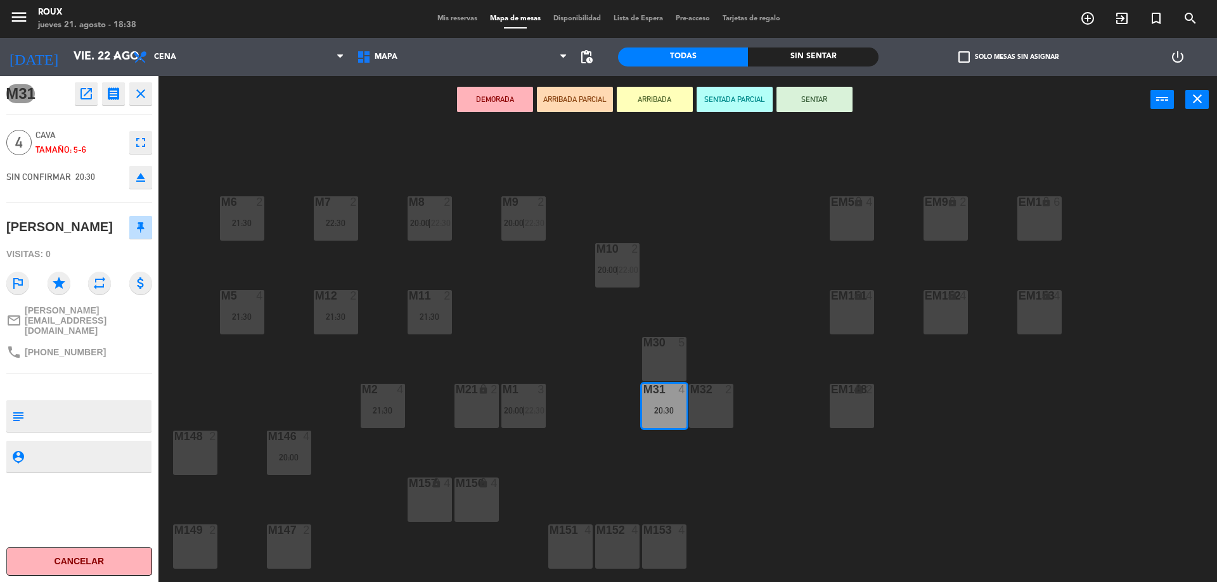
click at [103, 407] on textarea at bounding box center [89, 416] width 121 height 27
type textarea "VAN A SER 5"
click at [798, 369] on div "M6 2 21:30 M7 2 22:30 M8 2 20:00 | 22:30 M9 2 20:00 | 22:30 EM9 lock 2 EM5 lock…" at bounding box center [693, 356] width 1046 height 459
